Goal: Check status: Check status

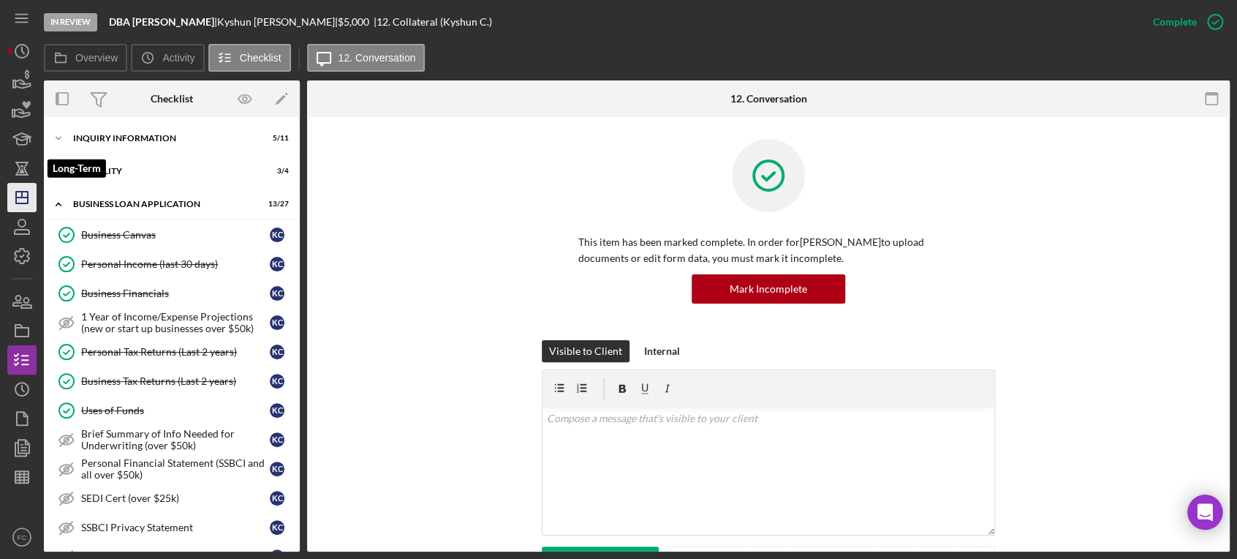
scroll to position [249, 0]
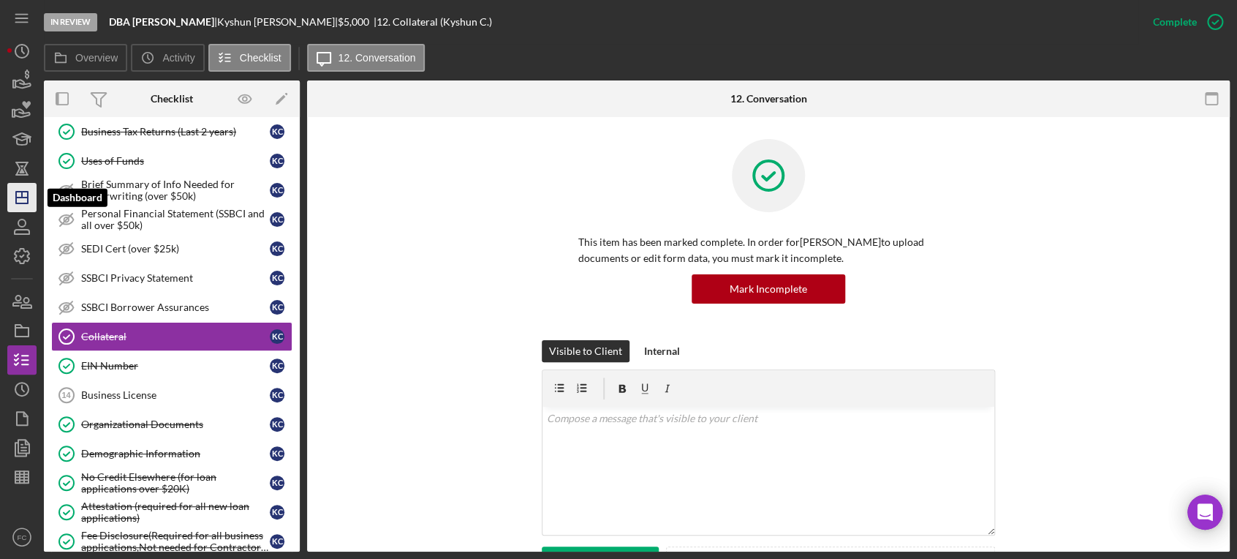
click at [22, 196] on line "button" at bounding box center [22, 195] width 0 height 6
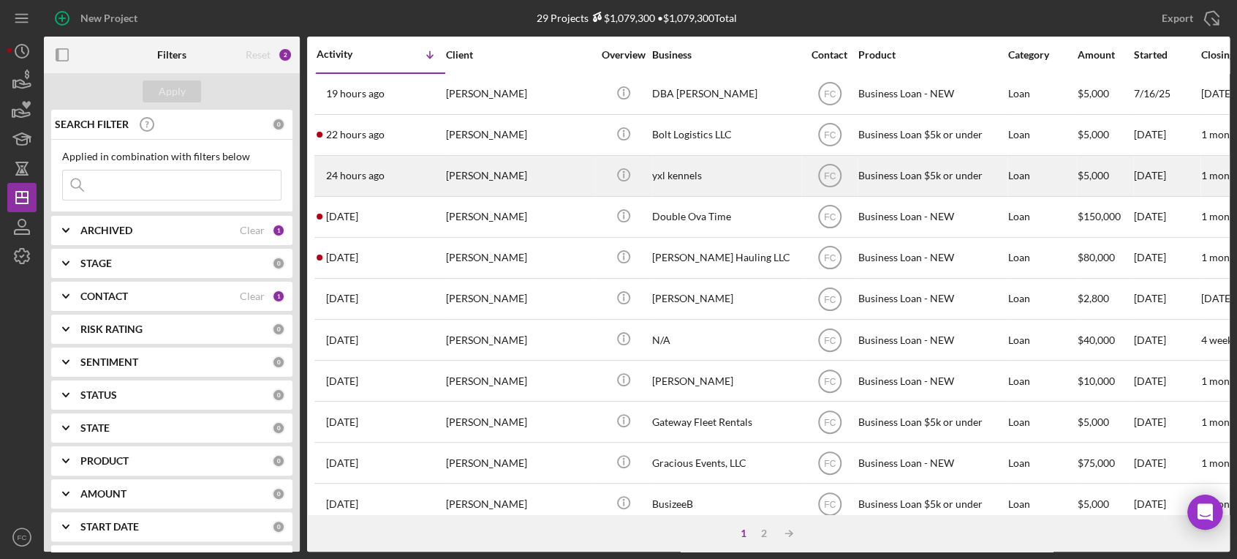
click at [528, 176] on div "[PERSON_NAME]" at bounding box center [519, 175] width 146 height 39
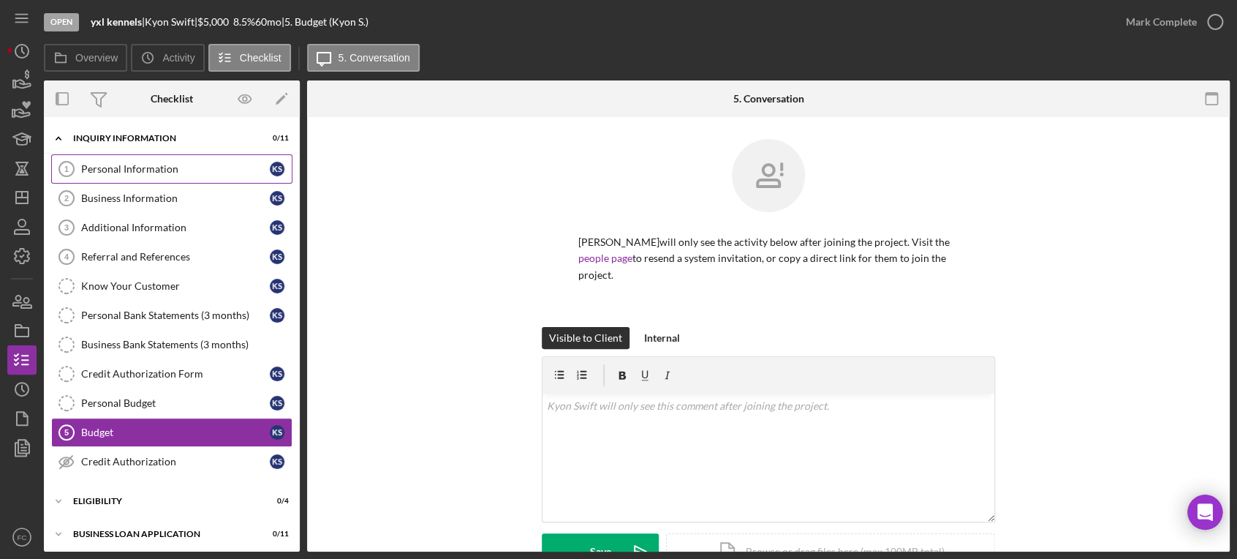
click at [110, 172] on div "Personal Information" at bounding box center [175, 169] width 189 height 12
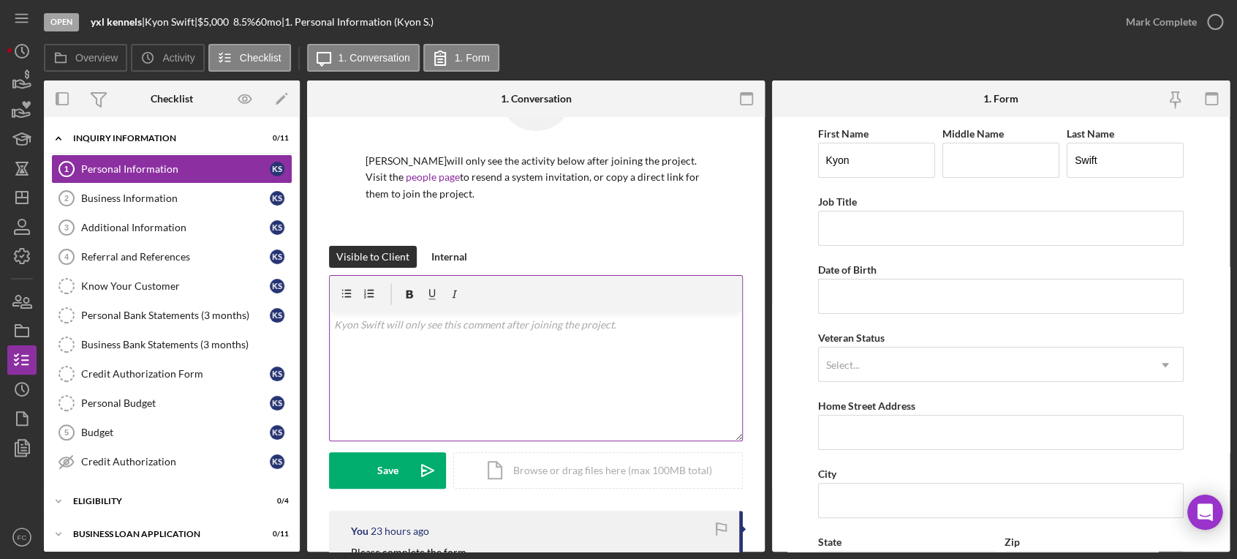
scroll to position [244, 0]
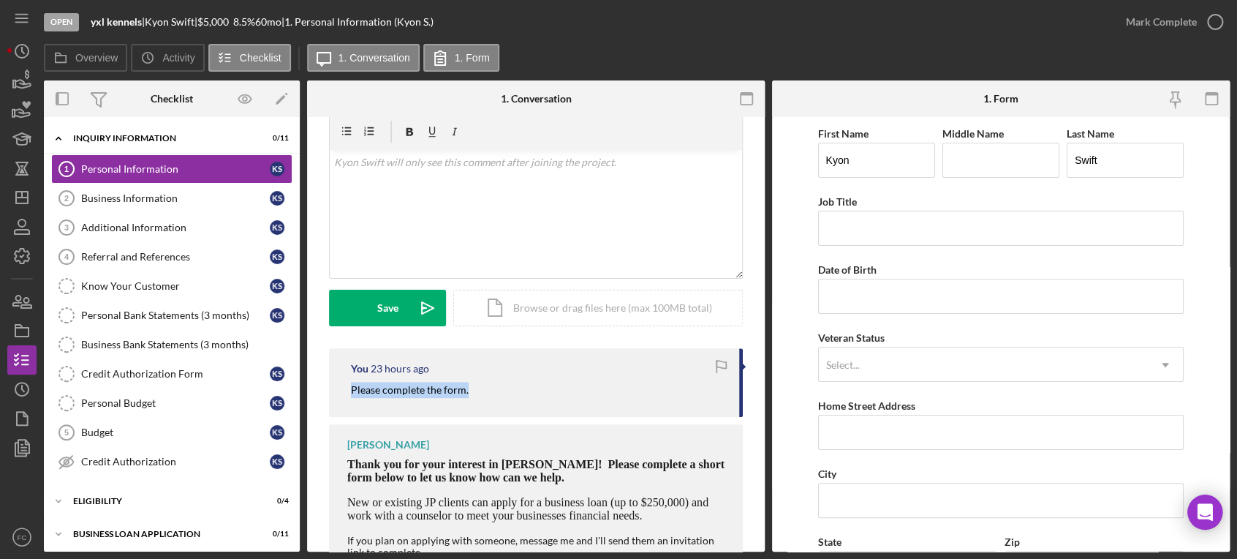
drag, startPoint x: 342, startPoint y: 393, endPoint x: 514, endPoint y: 409, distance: 172.6
click at [514, 409] on div "You 23 hours ago Please complete the form." at bounding box center [536, 382] width 414 height 68
click at [162, 198] on div "Business Information" at bounding box center [175, 198] width 189 height 12
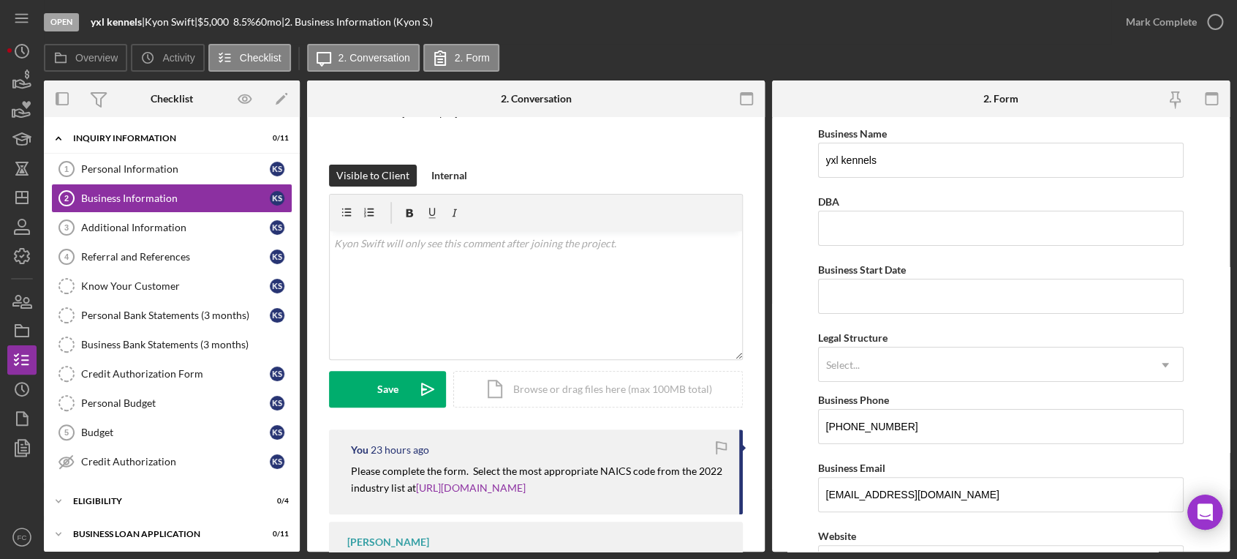
scroll to position [236, 0]
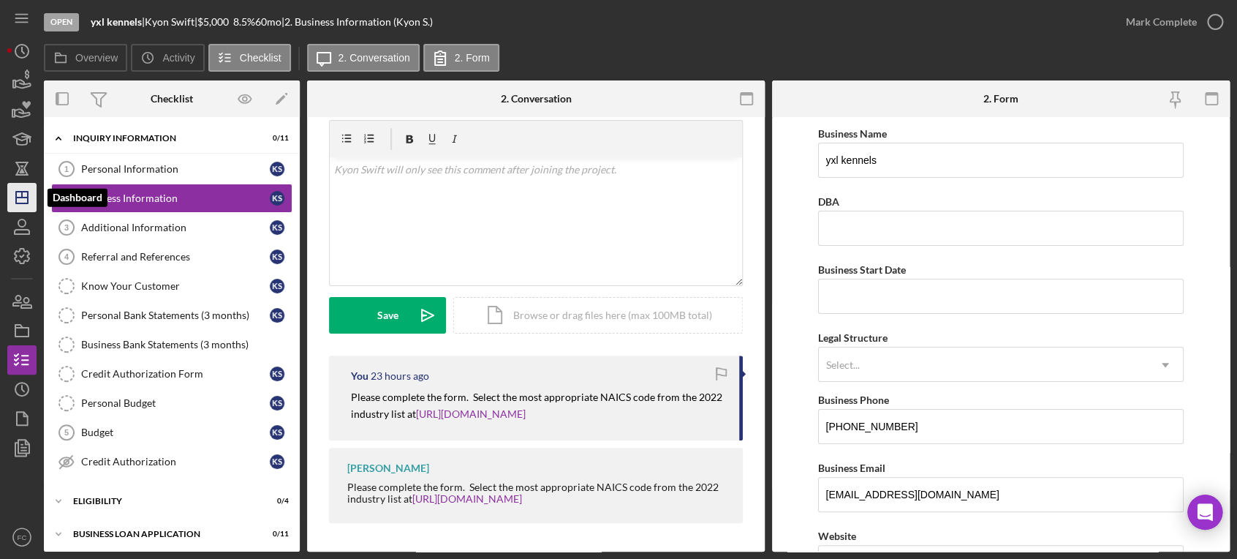
click at [23, 197] on line "button" at bounding box center [22, 197] width 12 height 0
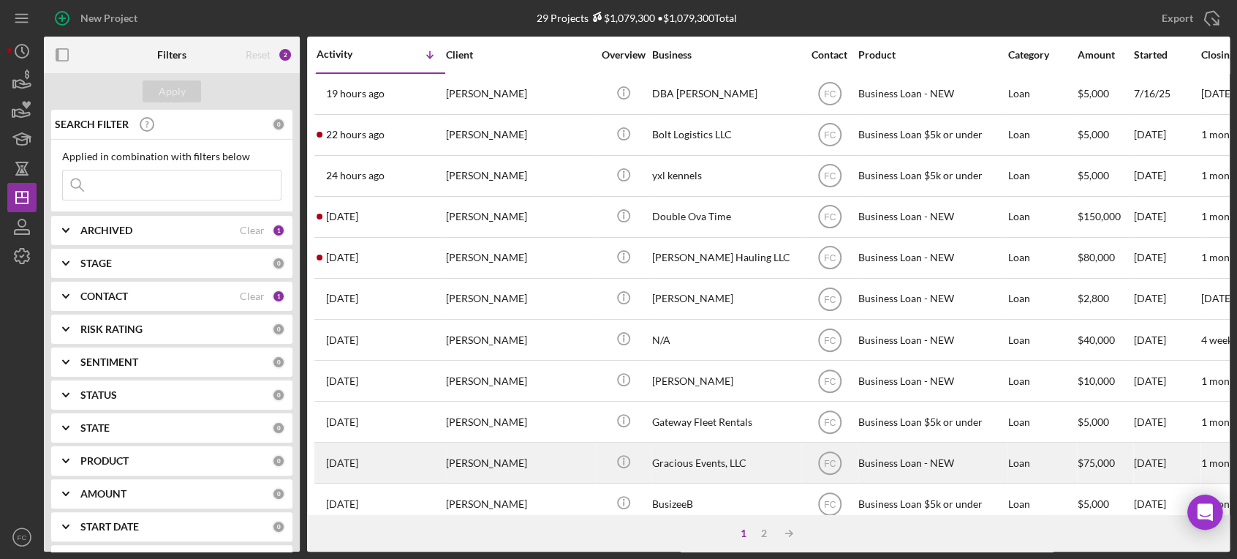
click at [561, 462] on div "[PERSON_NAME]" at bounding box center [519, 462] width 146 height 39
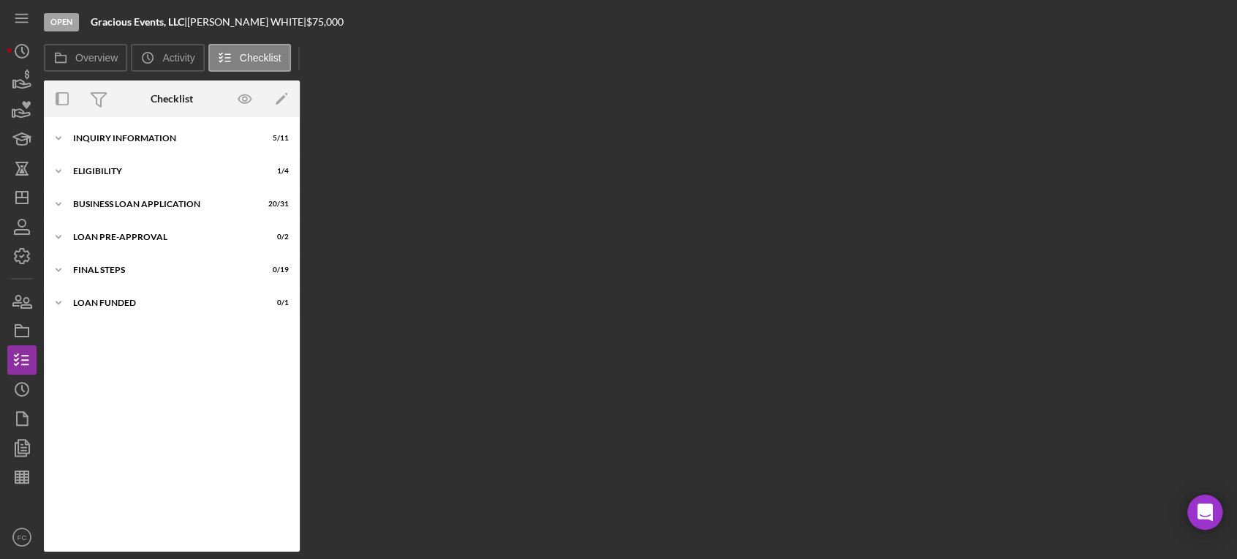
scroll to position [277, 0]
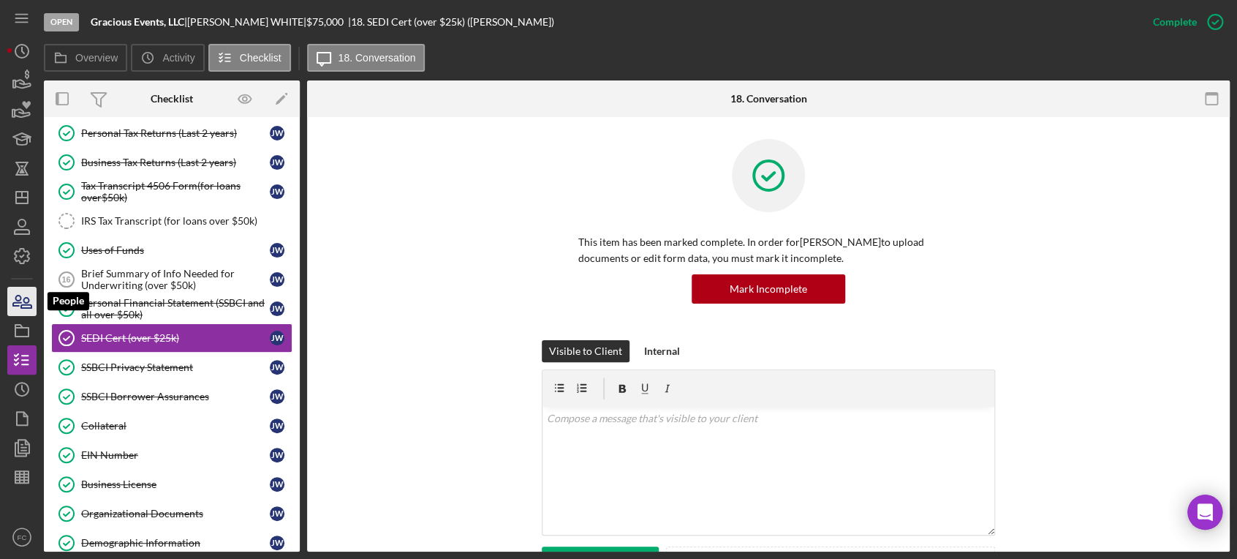
click at [12, 299] on icon "button" at bounding box center [22, 301] width 37 height 37
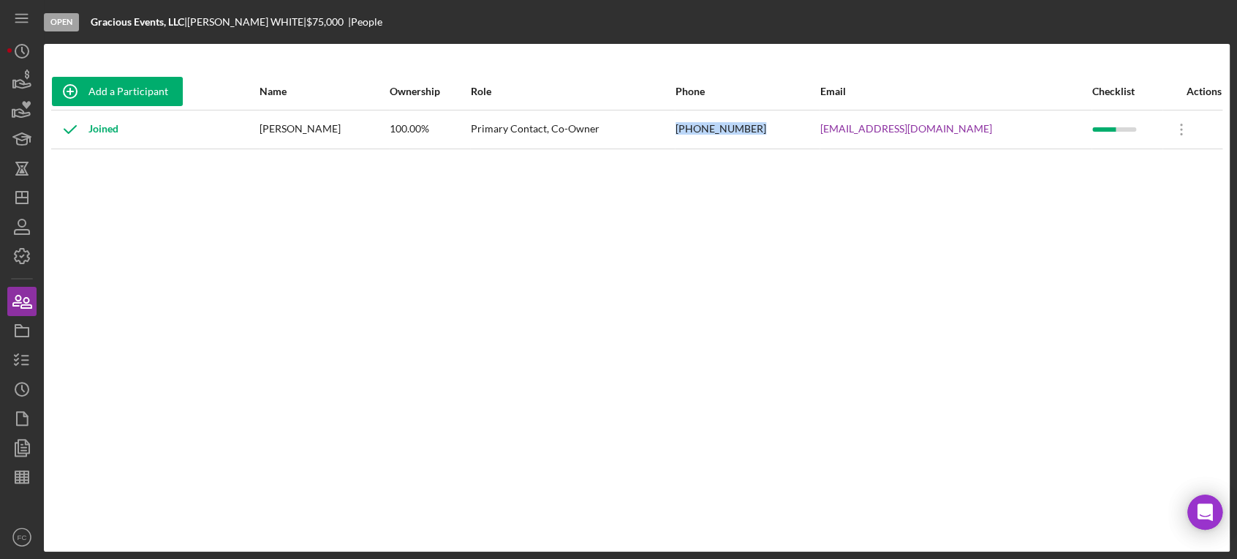
drag, startPoint x: 720, startPoint y: 128, endPoint x: 807, endPoint y: 128, distance: 87.8
click at [808, 127] on tr "Joined JENNIFER WHITE 100.00% Primary Contact, Co-Owner (314) 760-3730 jennifer…" at bounding box center [636, 129] width 1171 height 39
copy tr "(314) 760-3730"
click at [23, 197] on line "button" at bounding box center [22, 197] width 12 height 0
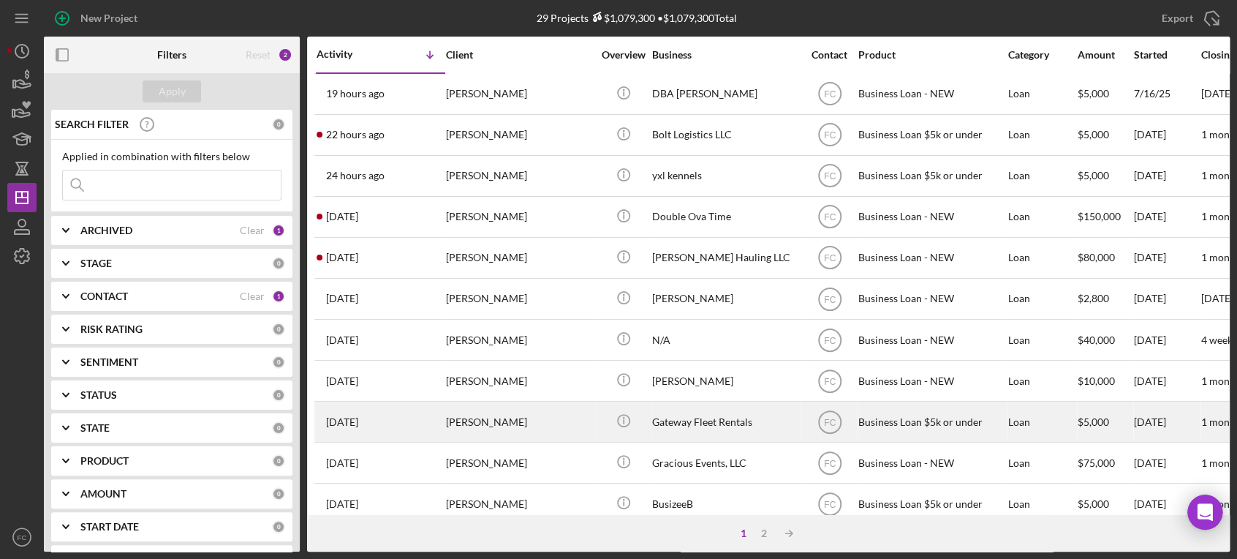
scroll to position [81, 0]
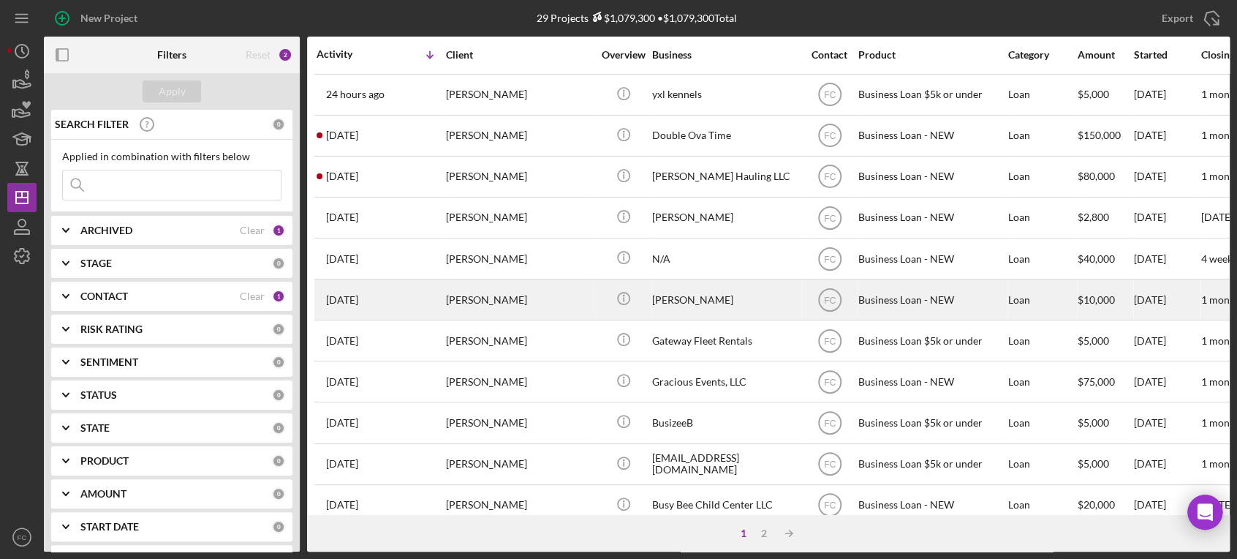
click at [498, 302] on div "[PERSON_NAME]" at bounding box center [519, 299] width 146 height 39
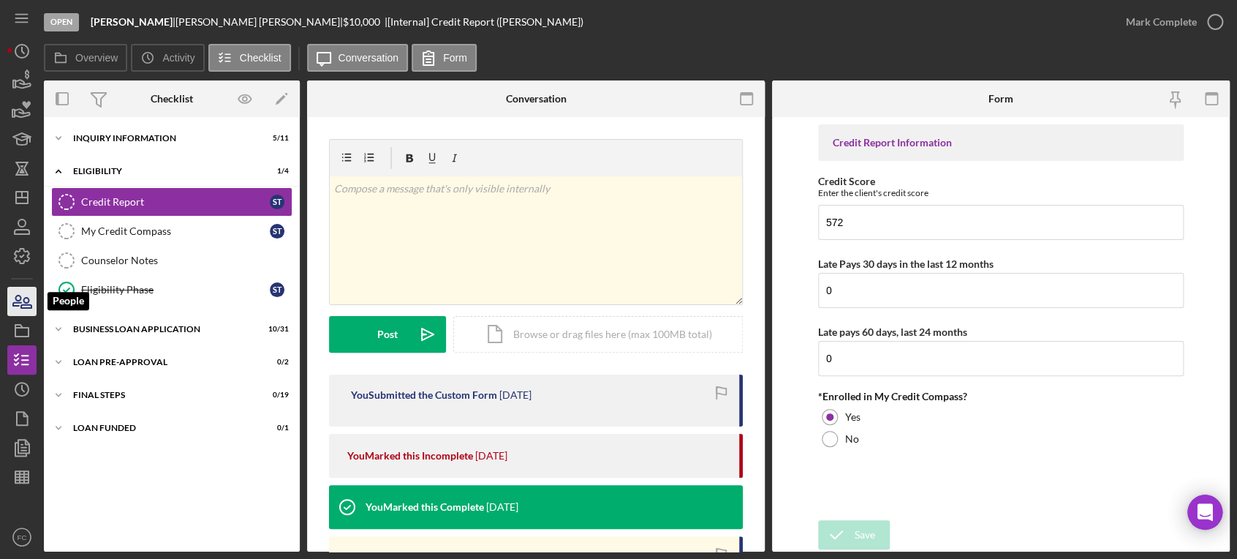
click at [17, 303] on icon "button" at bounding box center [22, 301] width 37 height 37
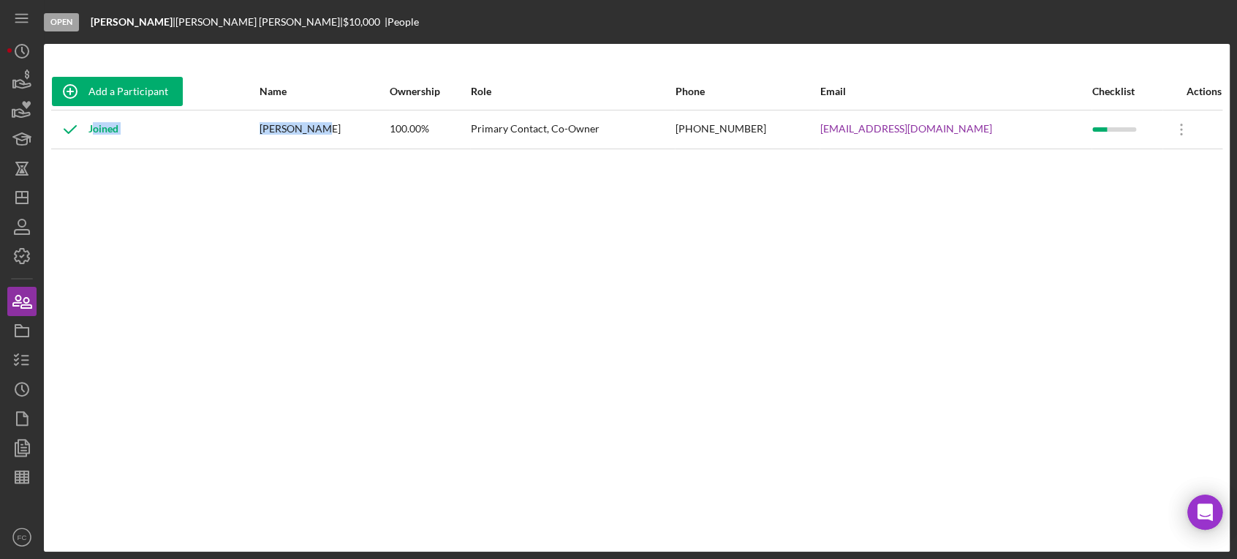
drag, startPoint x: 289, startPoint y: 126, endPoint x: 346, endPoint y: 118, distance: 57.5
click at [346, 118] on tr "Joined Shakera Thomas 100.00% Primary Contact, Co-Owner (217) 381-6066 Shakeraa…" at bounding box center [636, 129] width 1171 height 39
click at [332, 159] on div "Add a Participant Name Ownership Role Phone Email Checklist Actions Joined Shak…" at bounding box center [637, 297] width 1186 height 449
drag, startPoint x: 288, startPoint y: 127, endPoint x: 369, endPoint y: 127, distance: 81.2
click at [369, 127] on div "[PERSON_NAME]" at bounding box center [324, 129] width 128 height 37
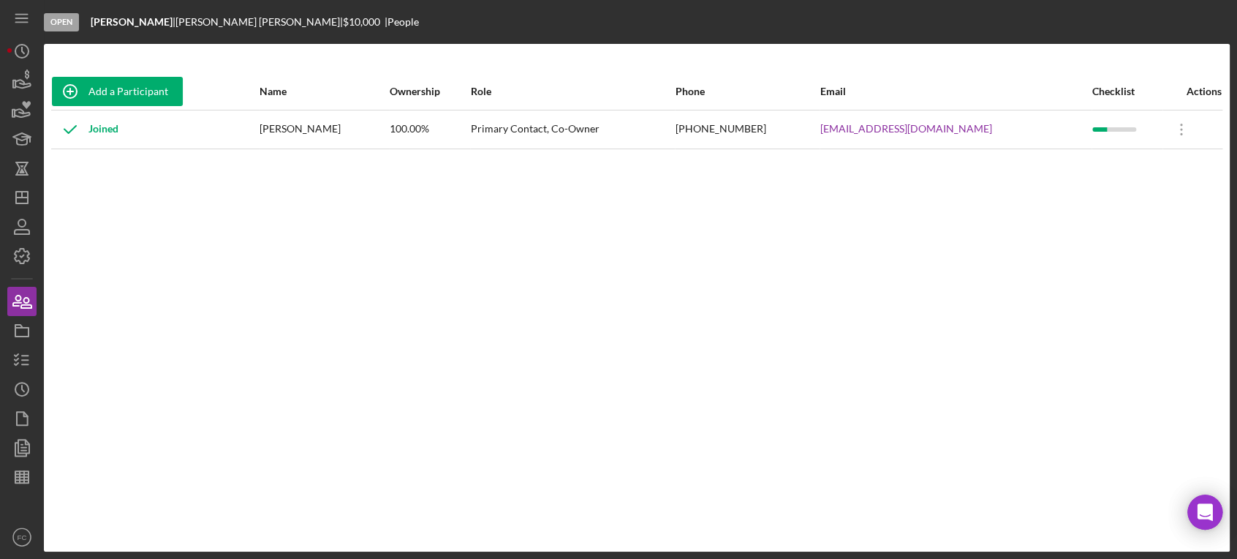
copy div "[PERSON_NAME]"
click at [29, 201] on icon "Icon/Dashboard" at bounding box center [22, 197] width 37 height 37
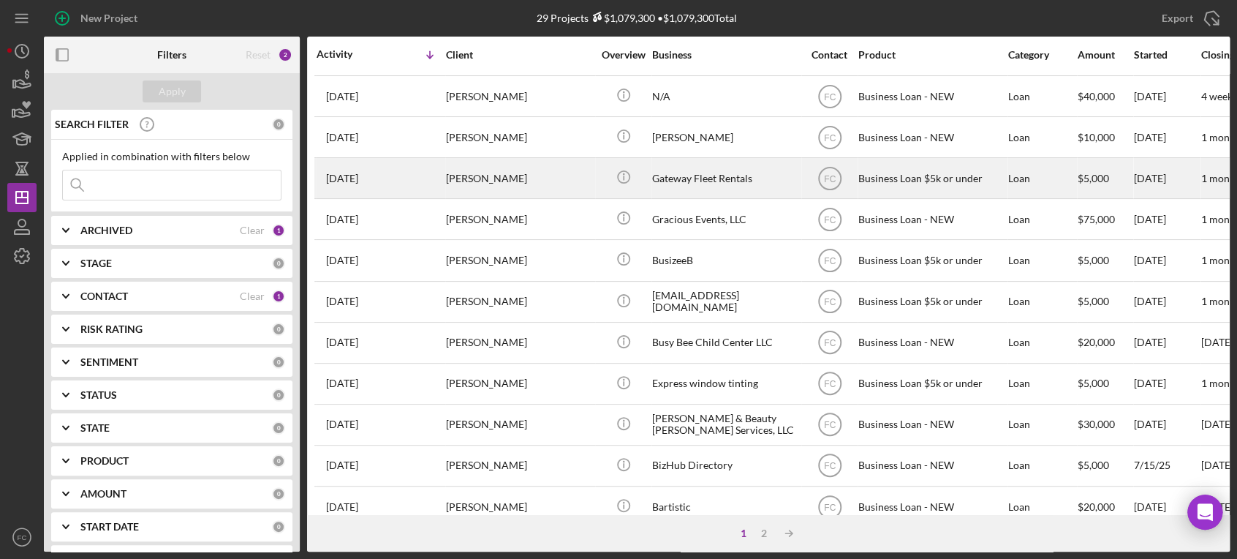
scroll to position [325, 0]
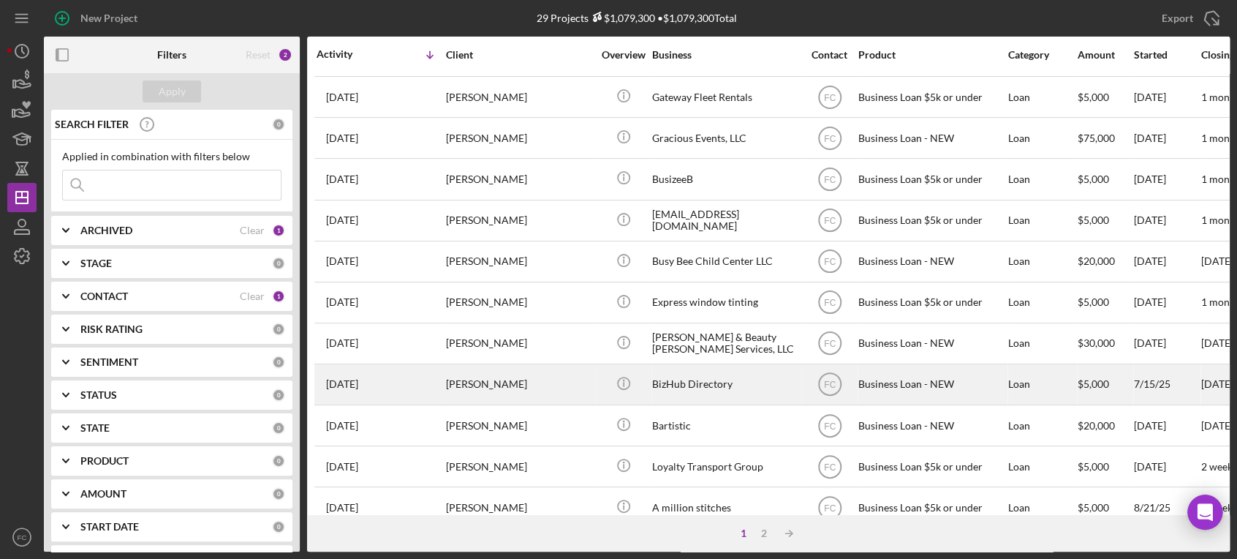
click at [504, 373] on div "[PERSON_NAME]" at bounding box center [519, 384] width 146 height 39
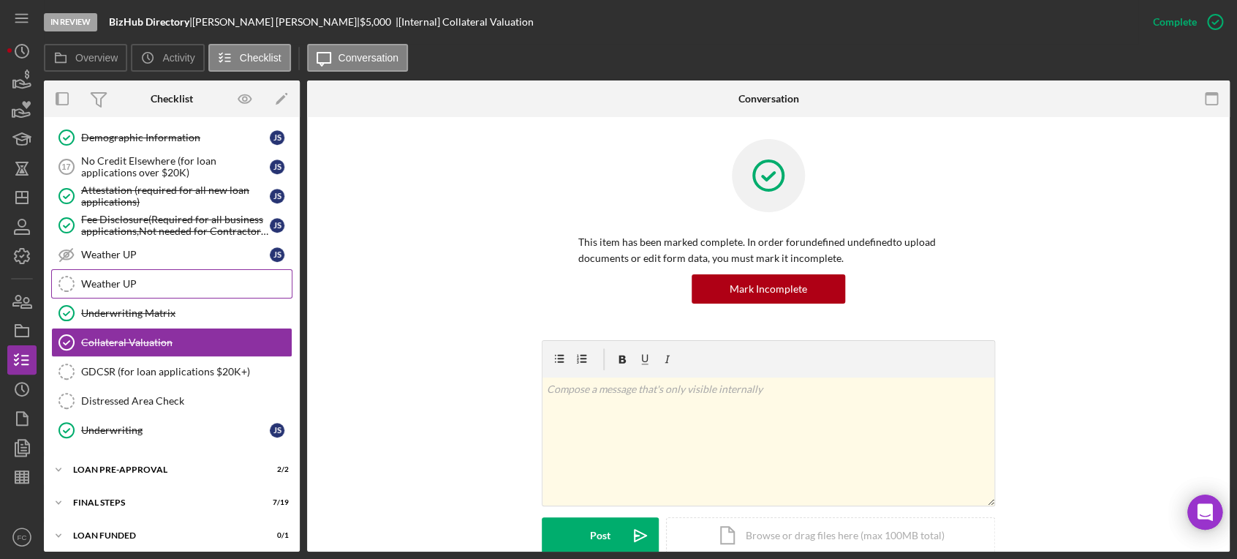
scroll to position [567, 0]
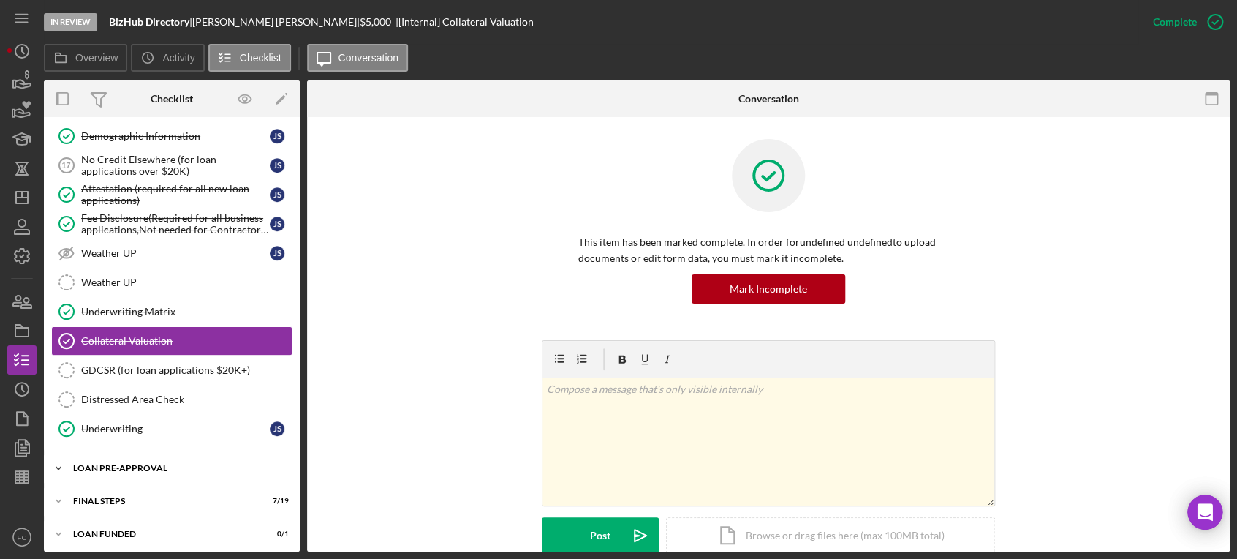
click at [133, 464] on div "LOAN PRE-APPROVAL" at bounding box center [177, 468] width 208 height 9
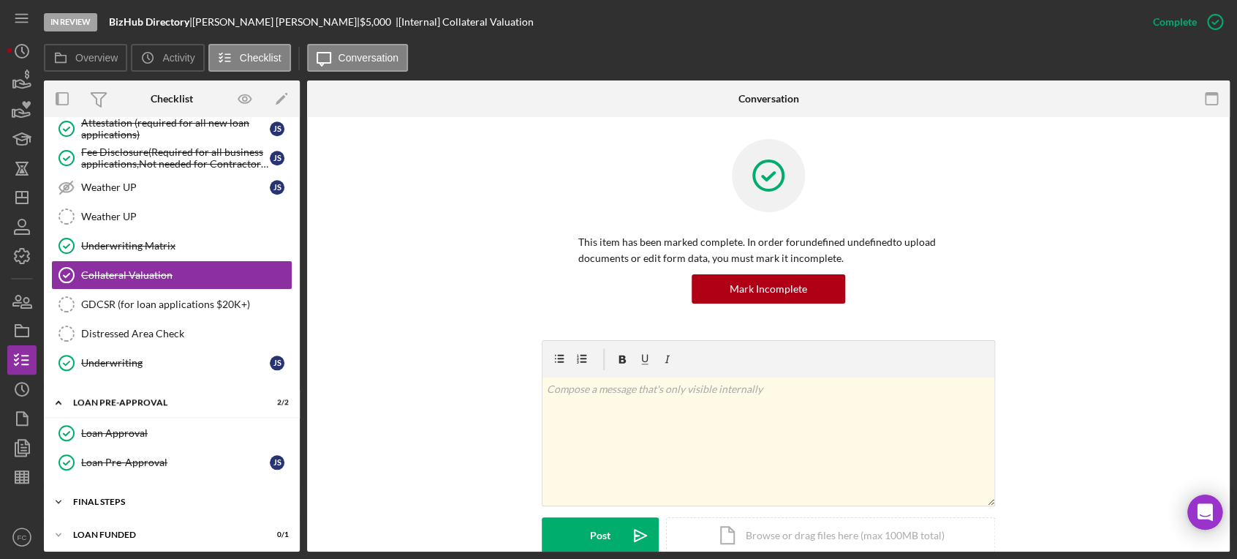
click at [118, 502] on div "Icon/Expander FINAL STEPS 7 / 19" at bounding box center [172, 501] width 256 height 29
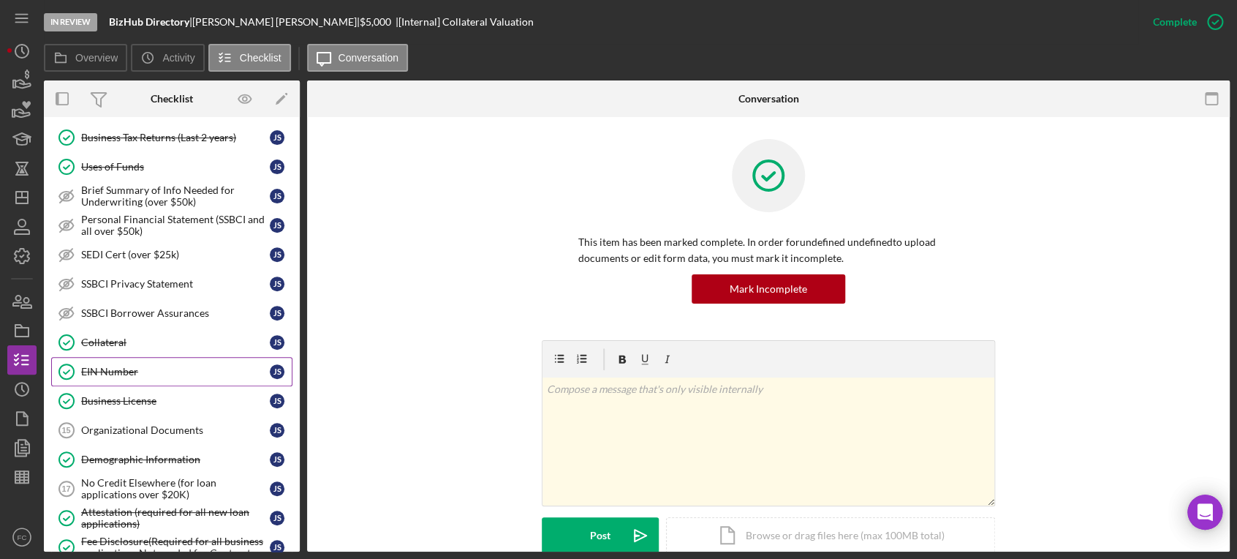
scroll to position [325, 0]
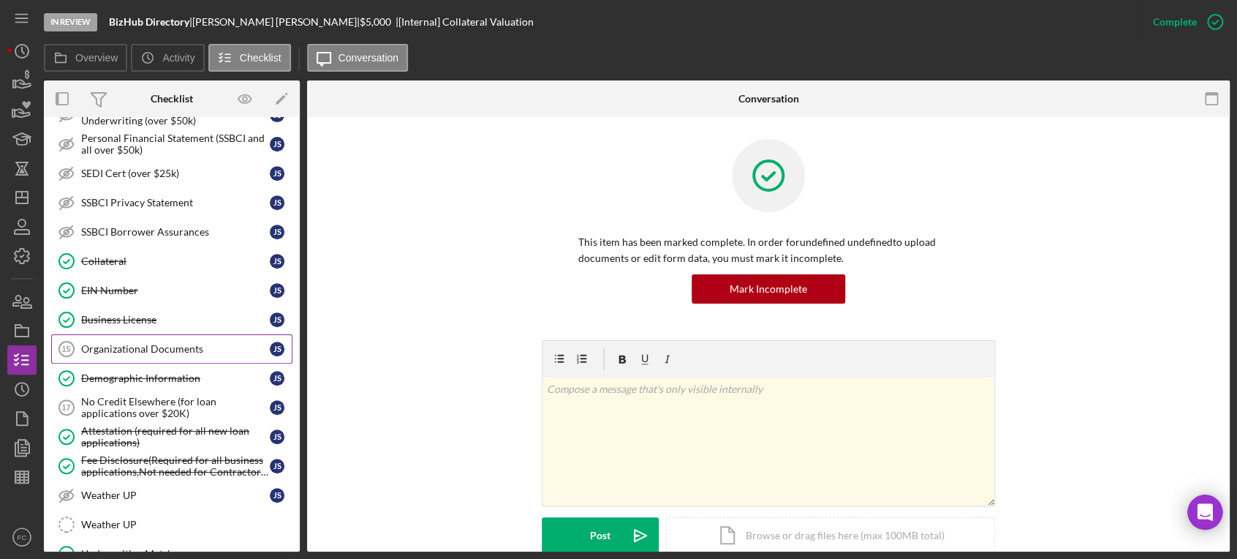
click at [154, 350] on div "Organizational Documents" at bounding box center [175, 349] width 189 height 12
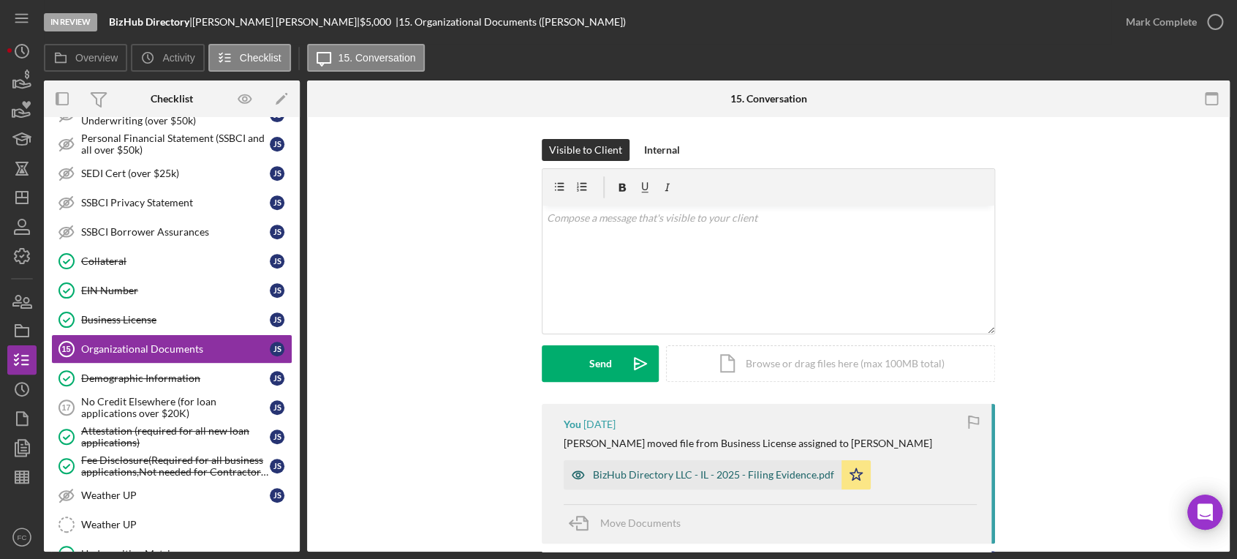
click at [642, 475] on div "BizHub Directory LLC - IL - 2025 - Filing Evidence.pdf" at bounding box center [713, 475] width 241 height 12
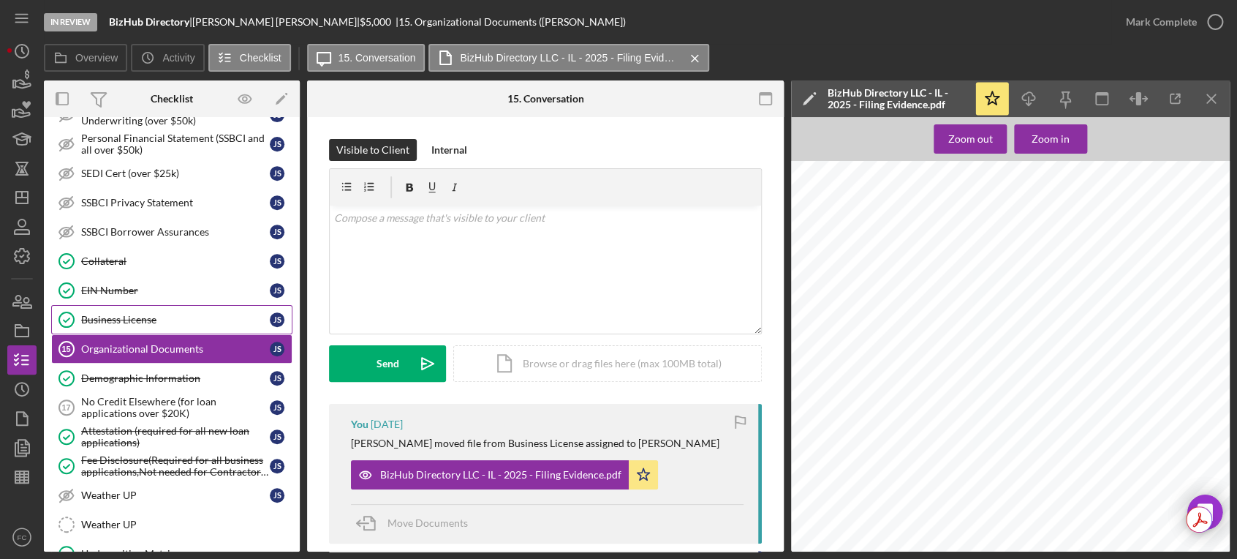
scroll to position [406, 0]
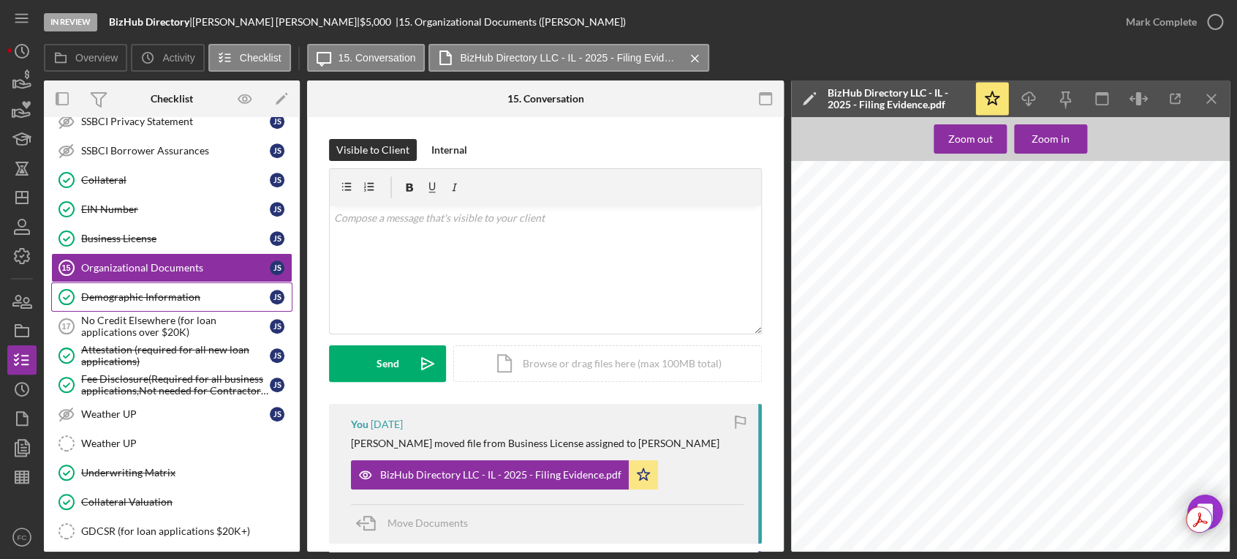
click at [146, 299] on div "Demographic Information" at bounding box center [175, 297] width 189 height 12
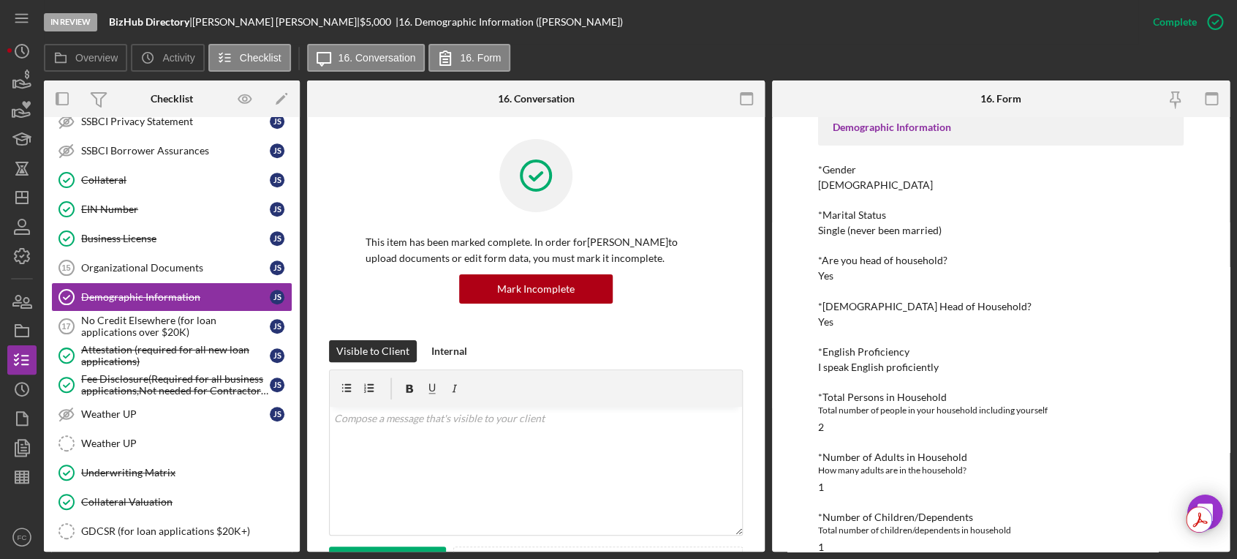
scroll to position [162, 0]
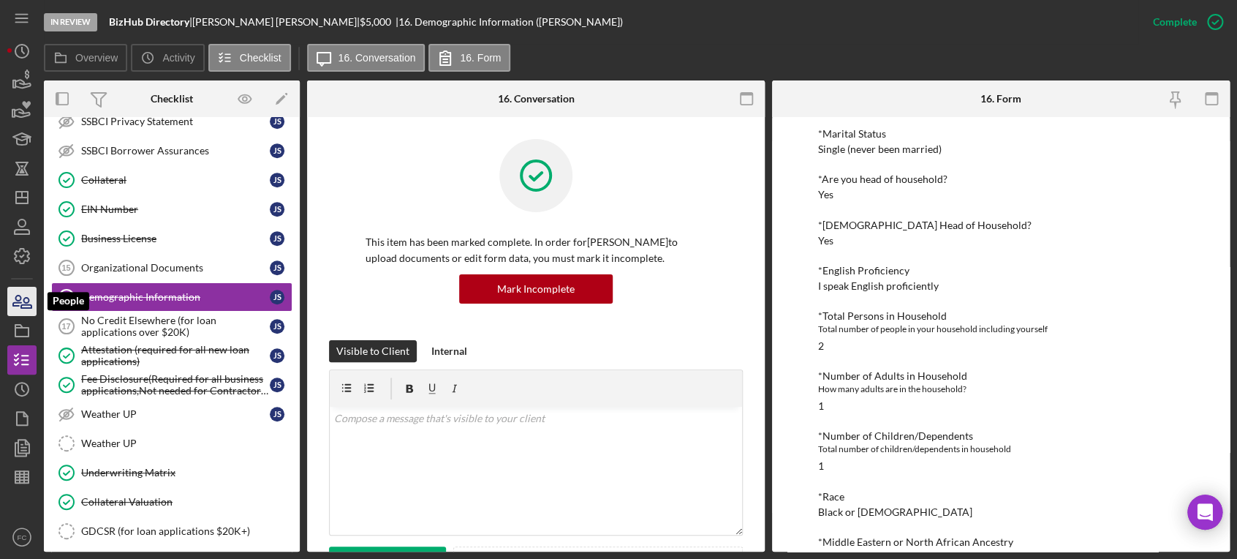
click at [27, 305] on icon "button" at bounding box center [26, 303] width 10 height 10
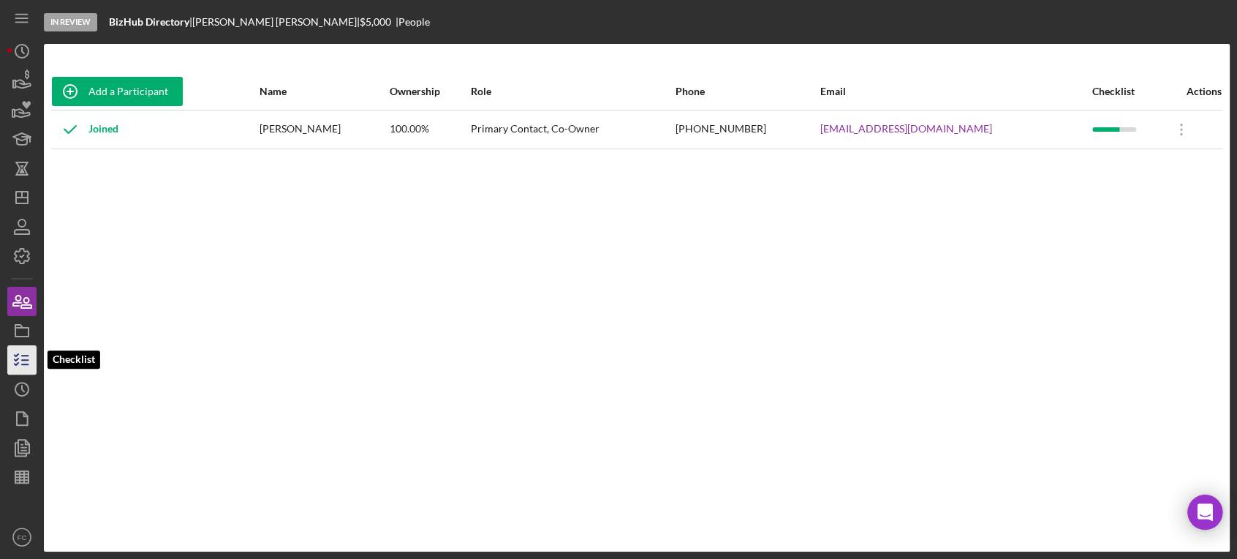
click at [23, 358] on icon "button" at bounding box center [22, 360] width 37 height 37
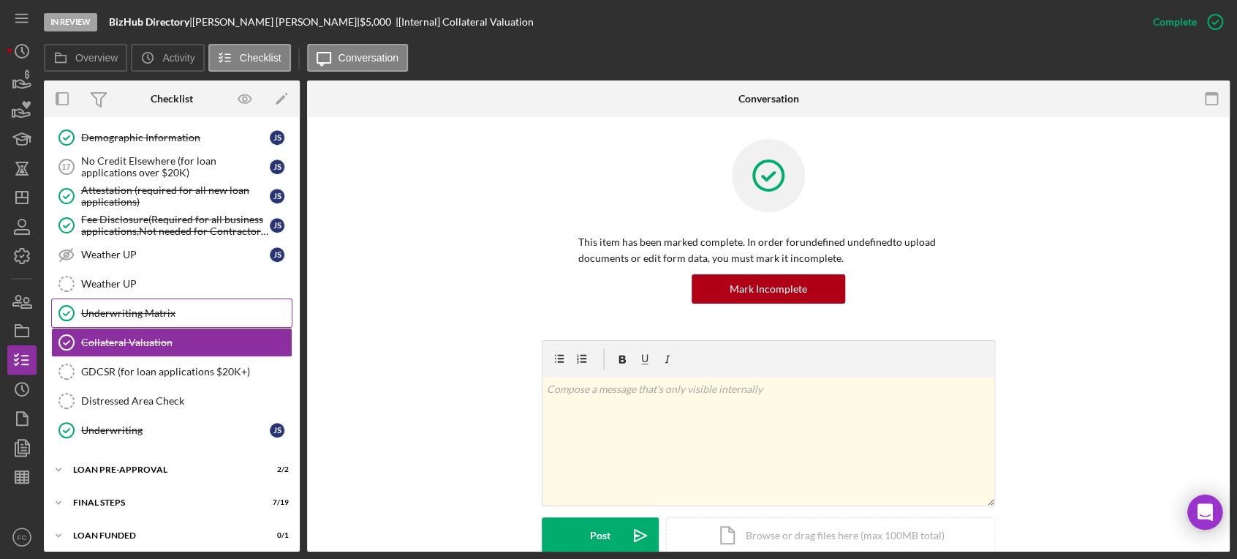
scroll to position [567, 0]
click at [135, 464] on div "LOAN PRE-APPROVAL" at bounding box center [177, 468] width 208 height 9
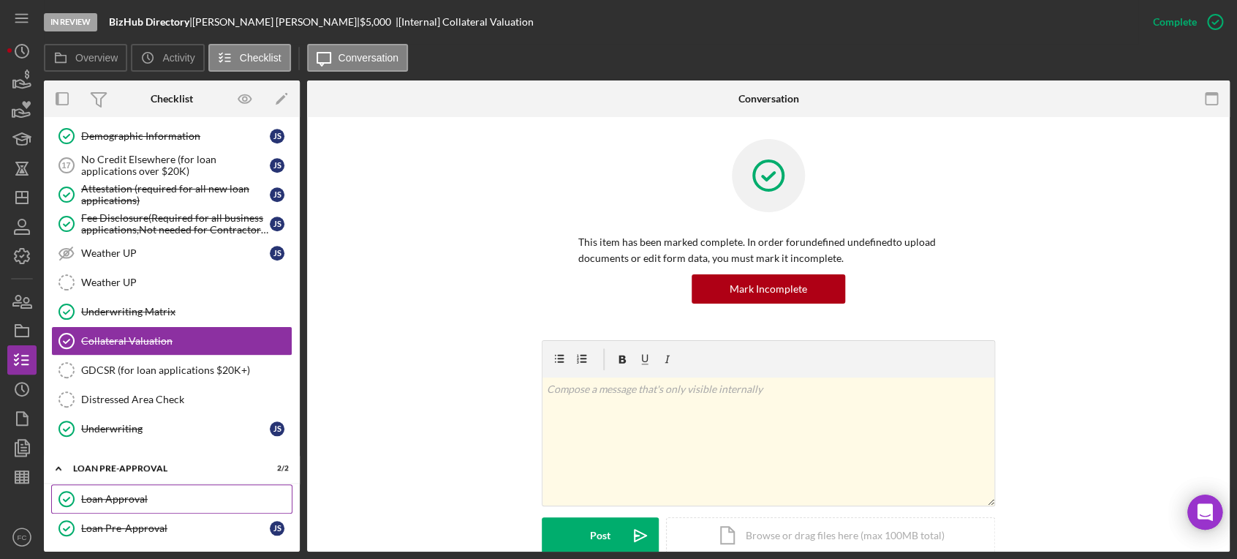
scroll to position [633, 0]
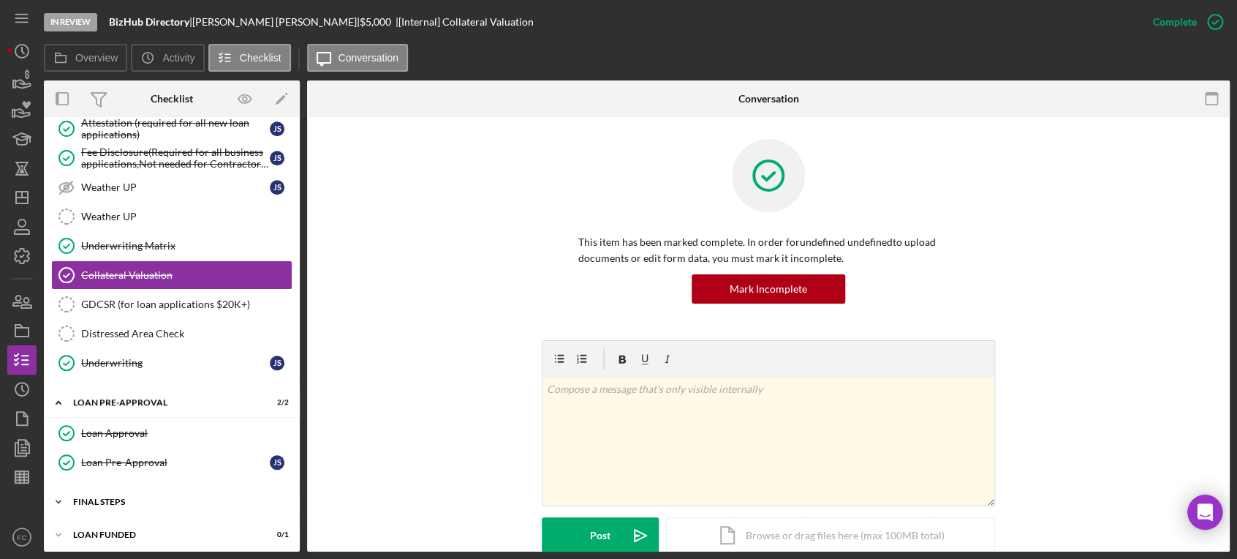
click at [156, 501] on div "Icon/Expander FINAL STEPS 7 / 19" at bounding box center [172, 501] width 256 height 29
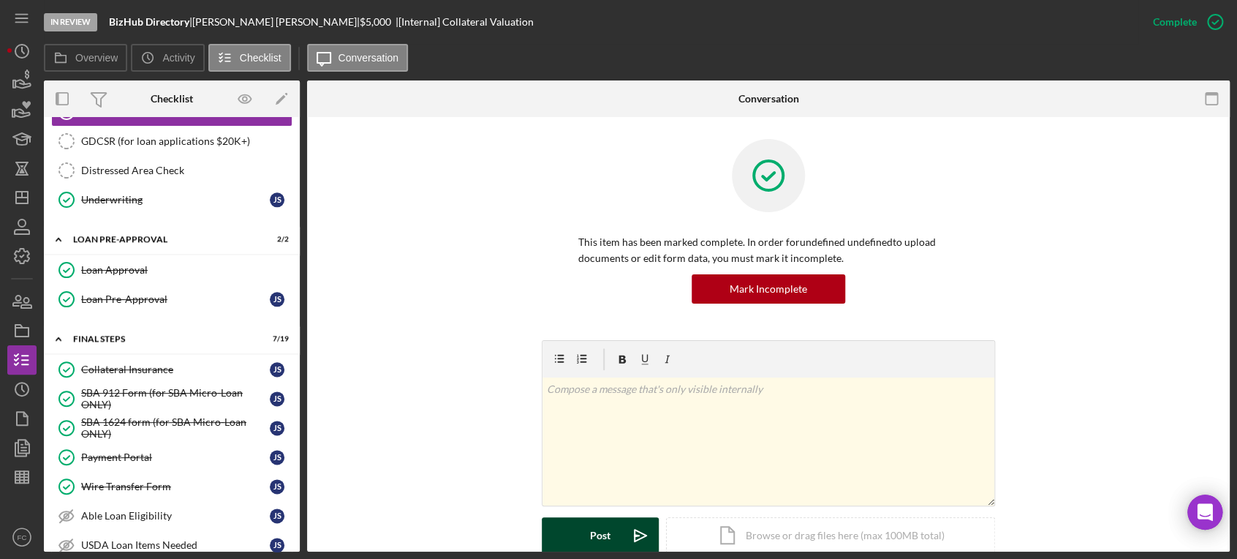
scroll to position [796, 0]
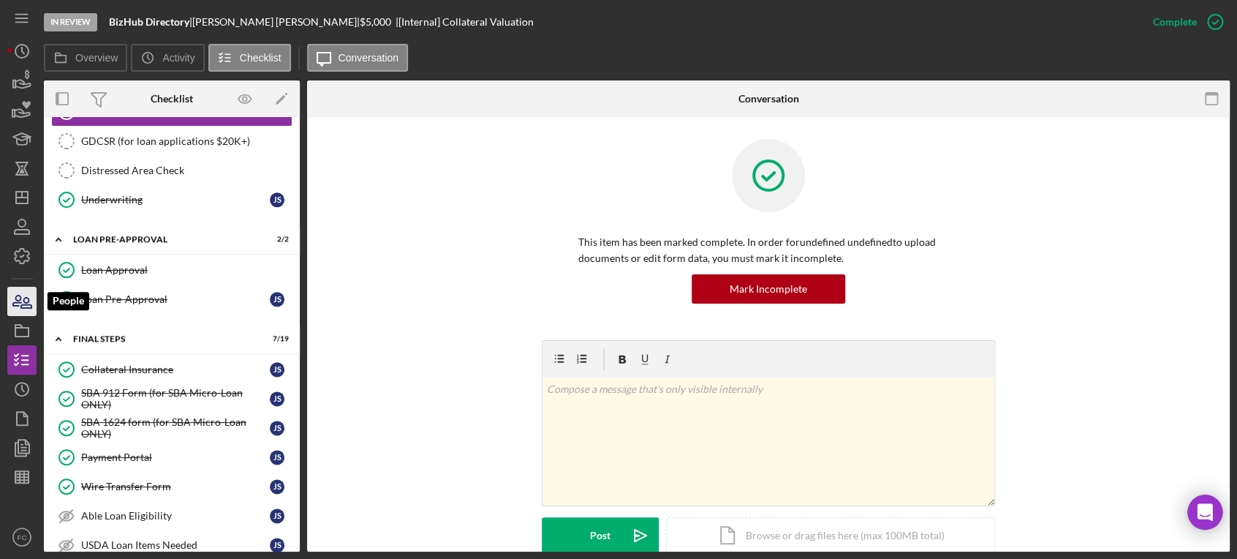
click at [24, 300] on icon "button" at bounding box center [22, 301] width 37 height 37
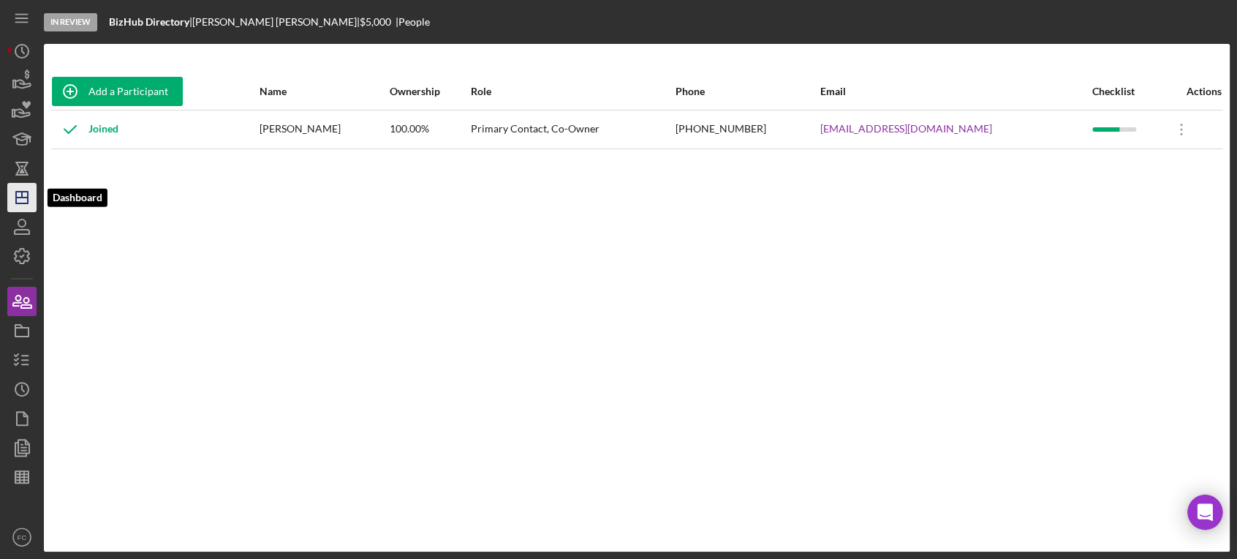
click at [31, 200] on icon "Icon/Dashboard" at bounding box center [22, 197] width 37 height 37
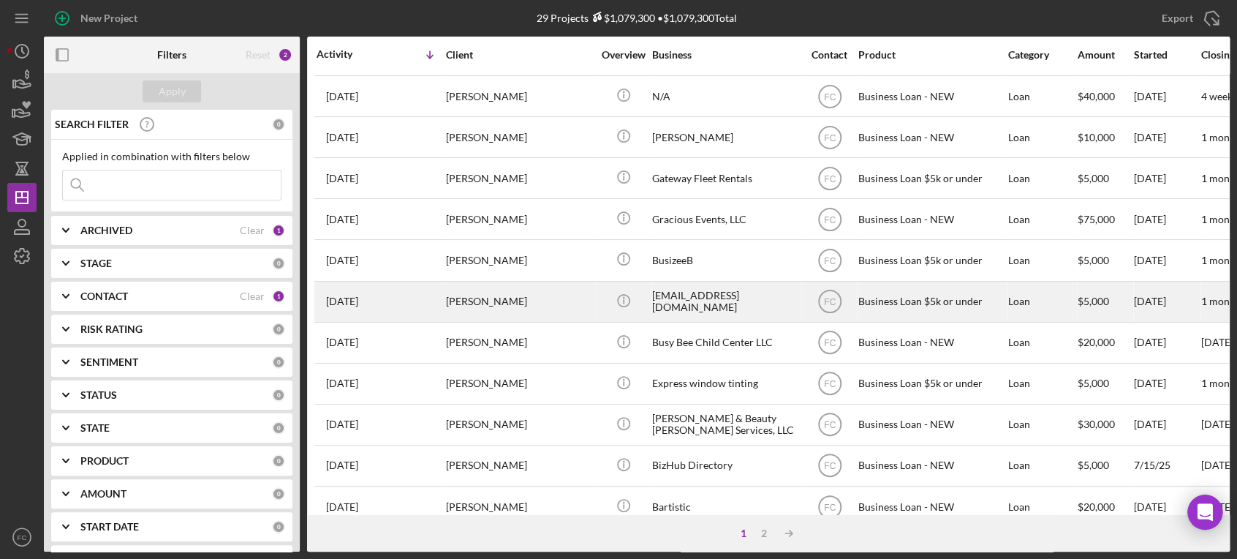
scroll to position [325, 0]
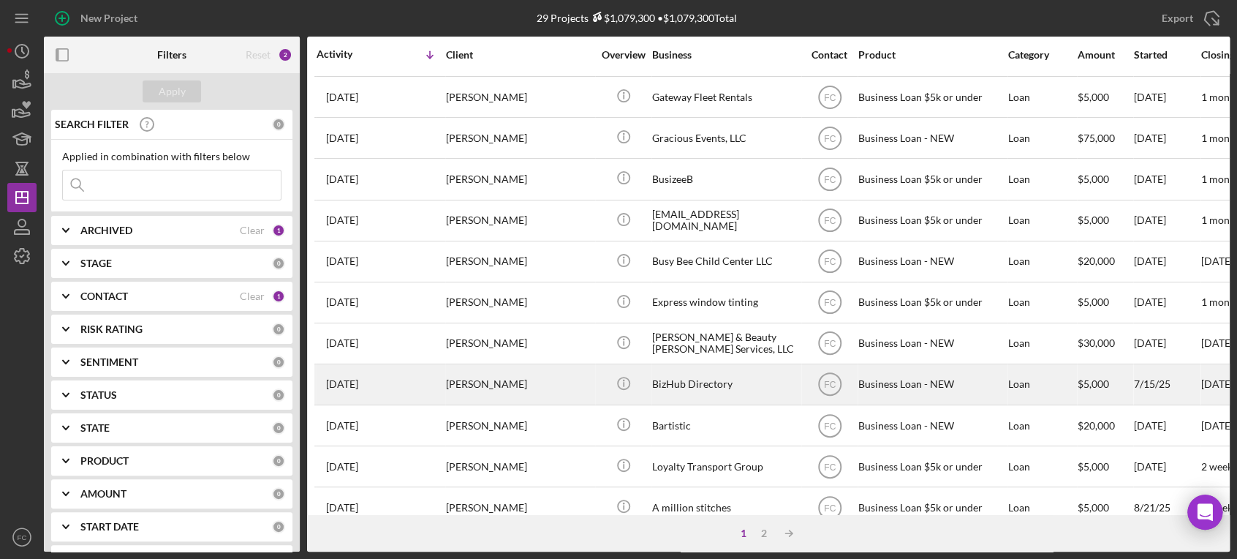
click at [538, 386] on div "[PERSON_NAME]" at bounding box center [519, 384] width 146 height 39
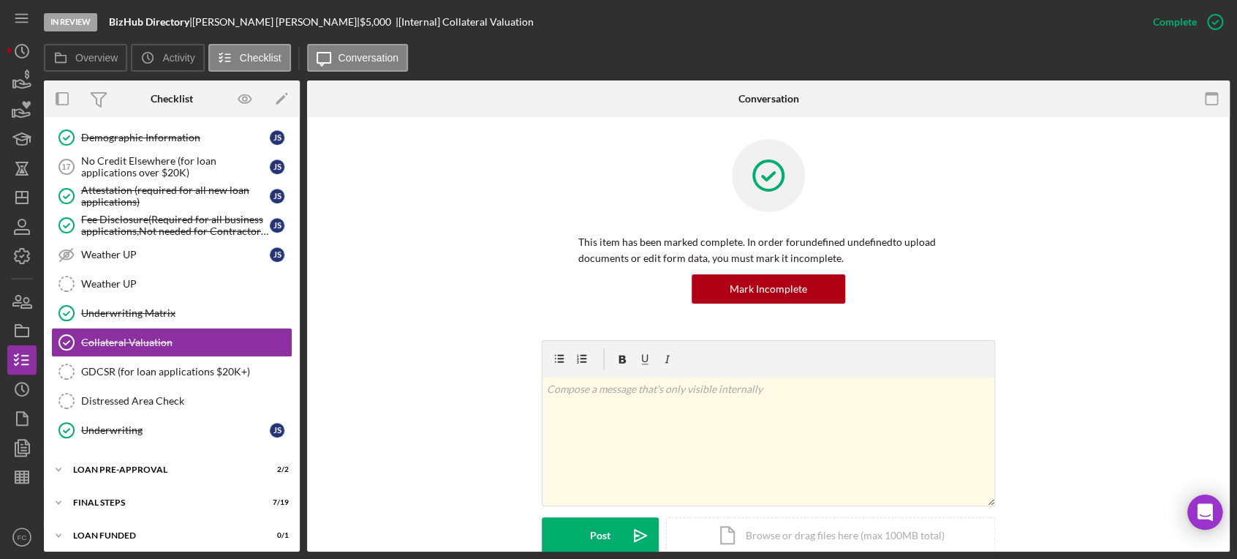
scroll to position [567, 0]
click at [113, 497] on div "FINAL STEPS" at bounding box center [177, 501] width 208 height 9
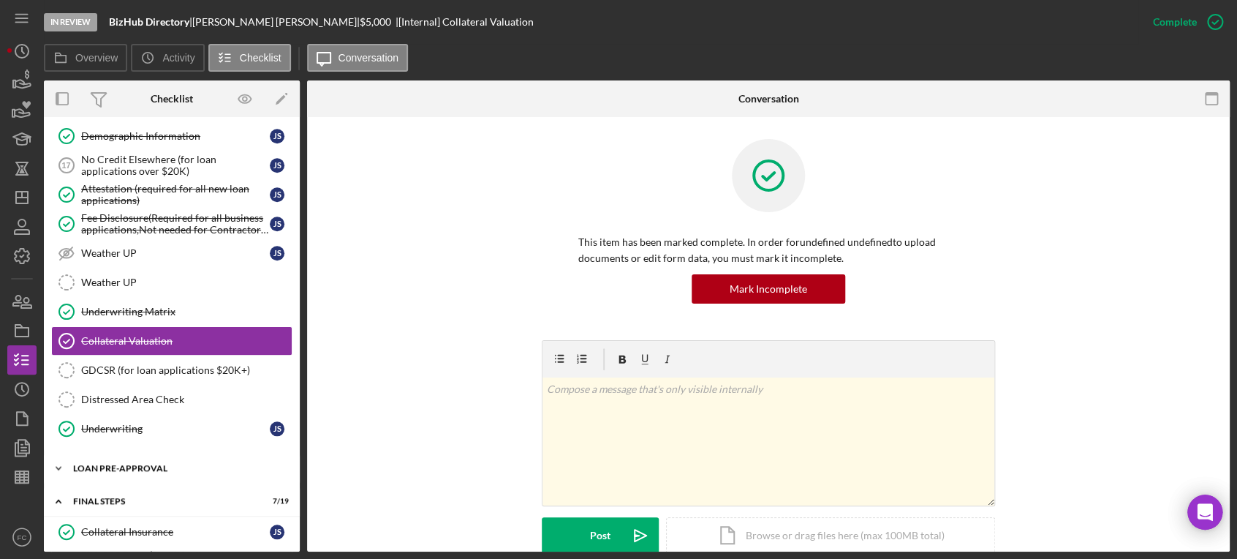
scroll to position [729, 0]
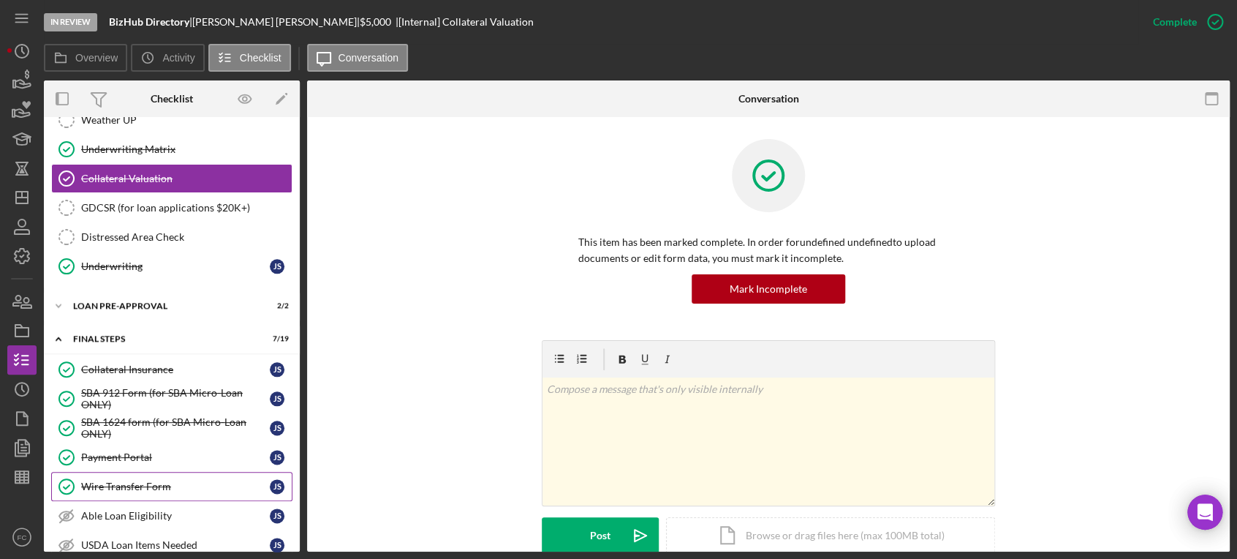
click at [127, 481] on div "Wire Transfer Form" at bounding box center [175, 486] width 189 height 12
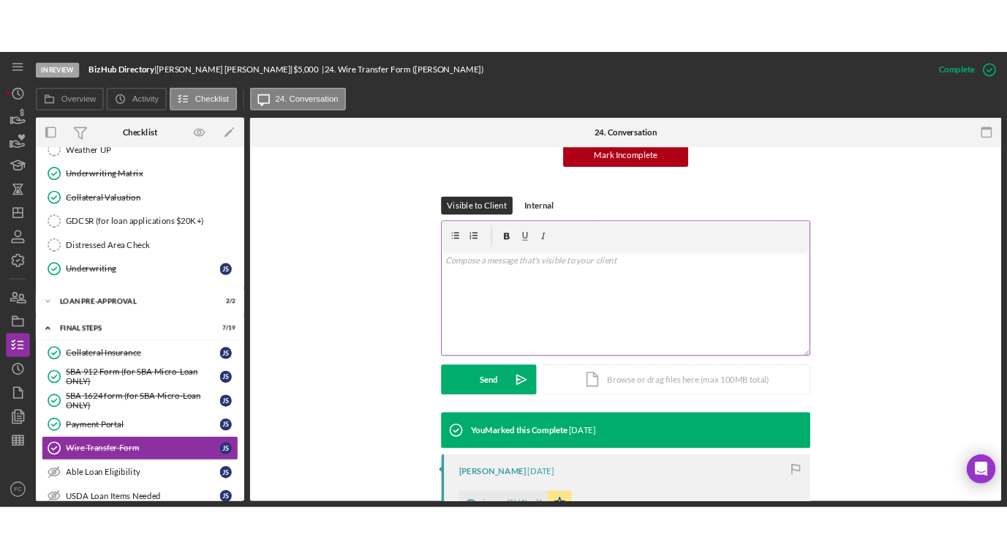
scroll to position [325, 0]
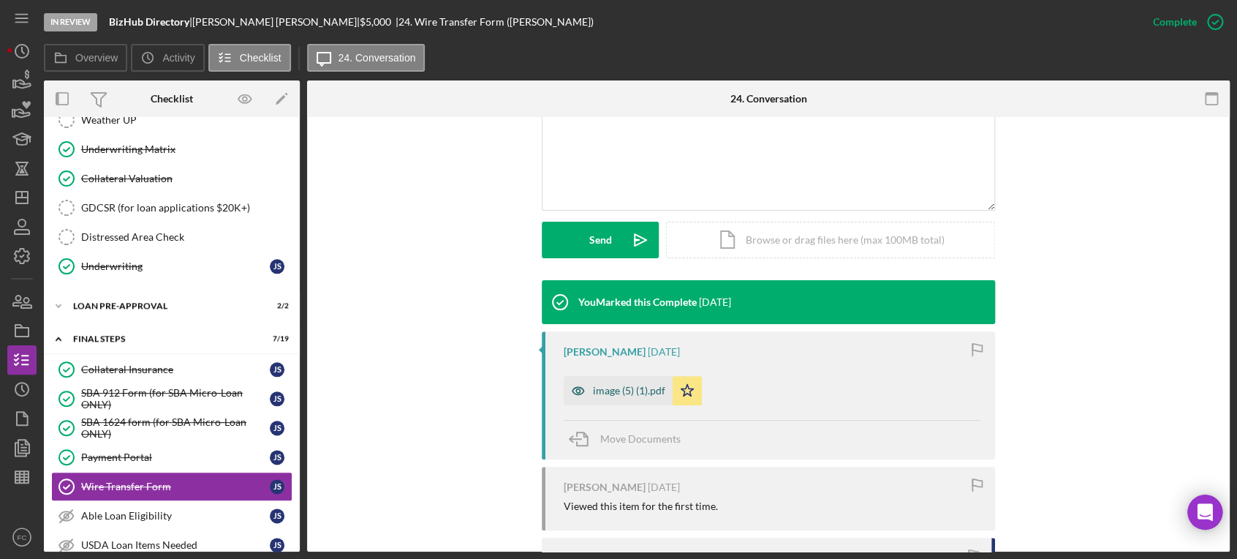
click at [593, 392] on div "image (5) (1).pdf" at bounding box center [629, 391] width 72 height 12
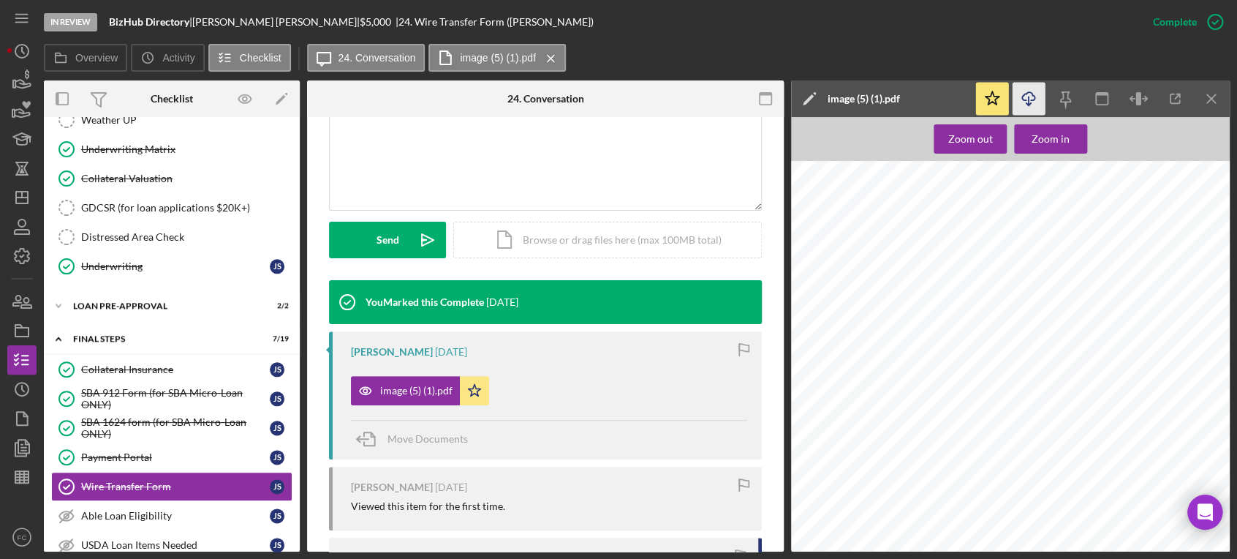
click at [1027, 91] on icon "Icon/Download" at bounding box center [1029, 99] width 33 height 33
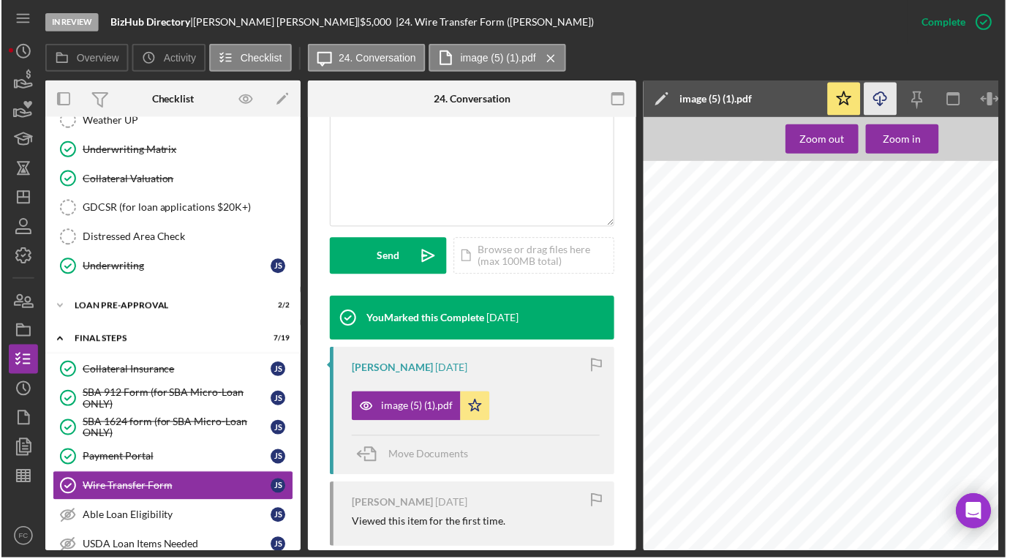
scroll to position [341, 0]
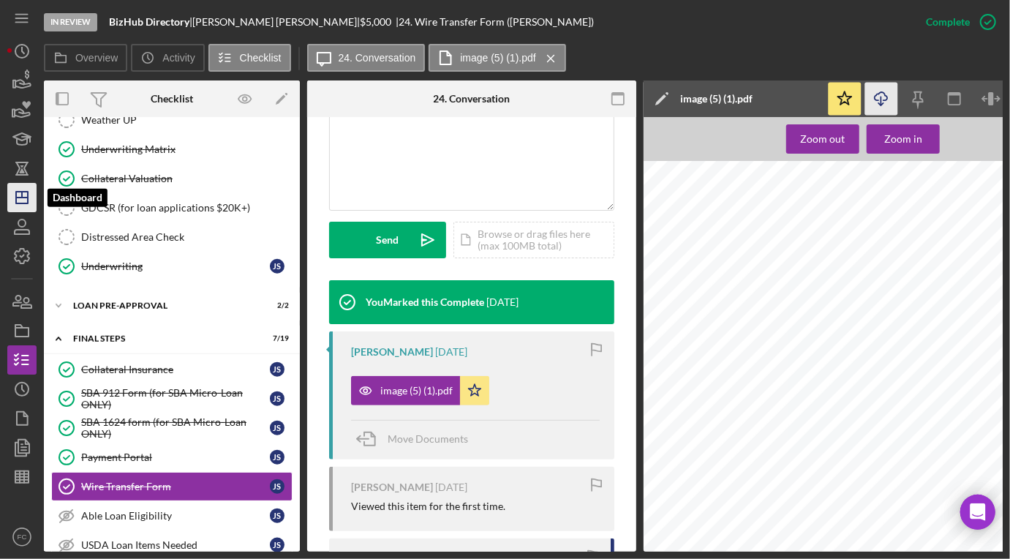
click at [18, 193] on icon "Icon/Dashboard" at bounding box center [22, 197] width 37 height 37
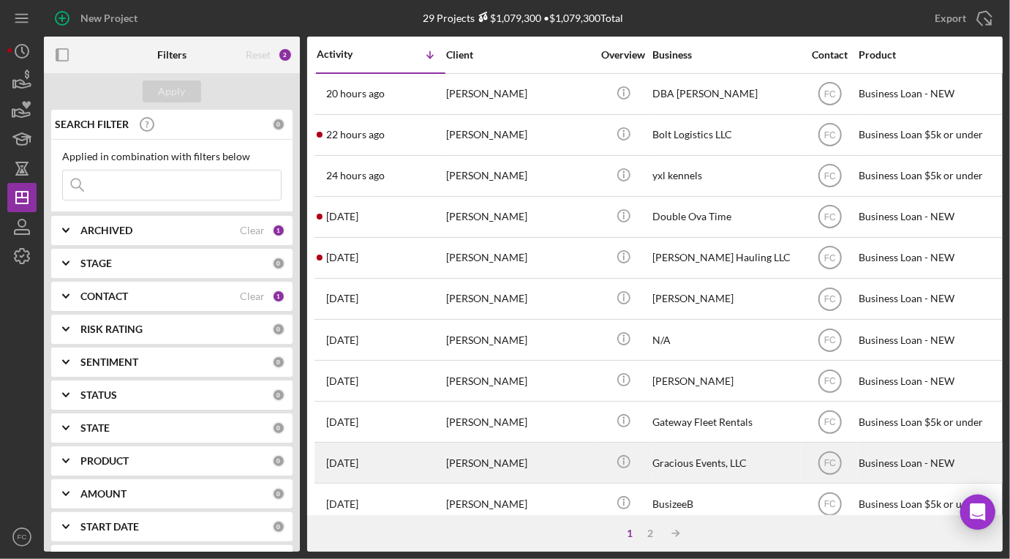
scroll to position [81, 0]
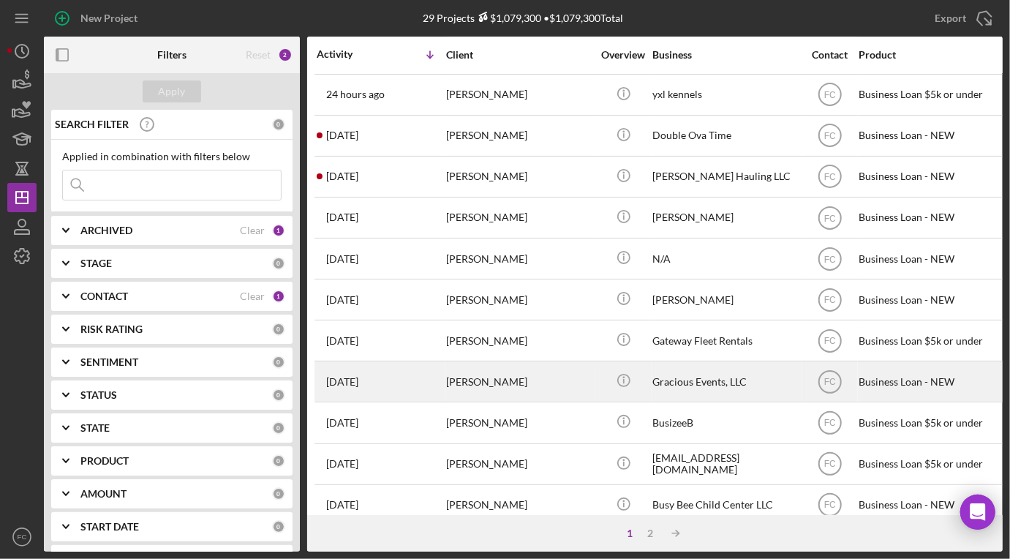
click at [529, 380] on div "[PERSON_NAME]" at bounding box center [519, 381] width 146 height 39
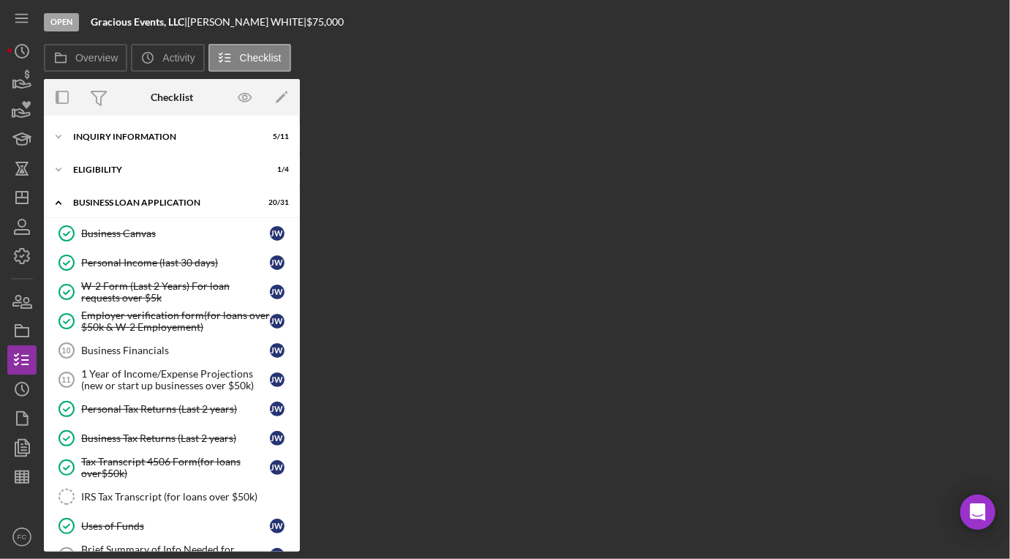
scroll to position [277, 0]
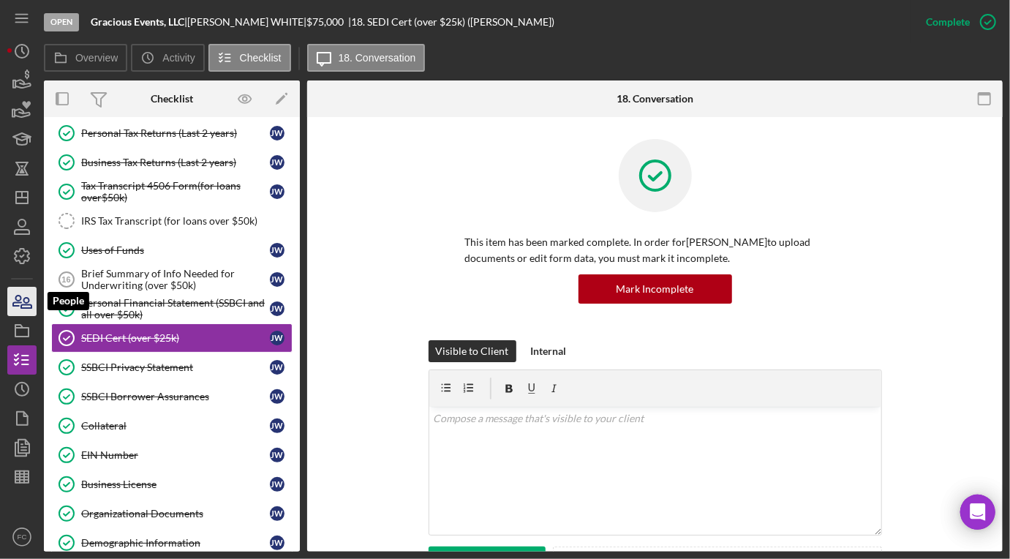
click at [18, 304] on icon "button" at bounding box center [22, 301] width 37 height 37
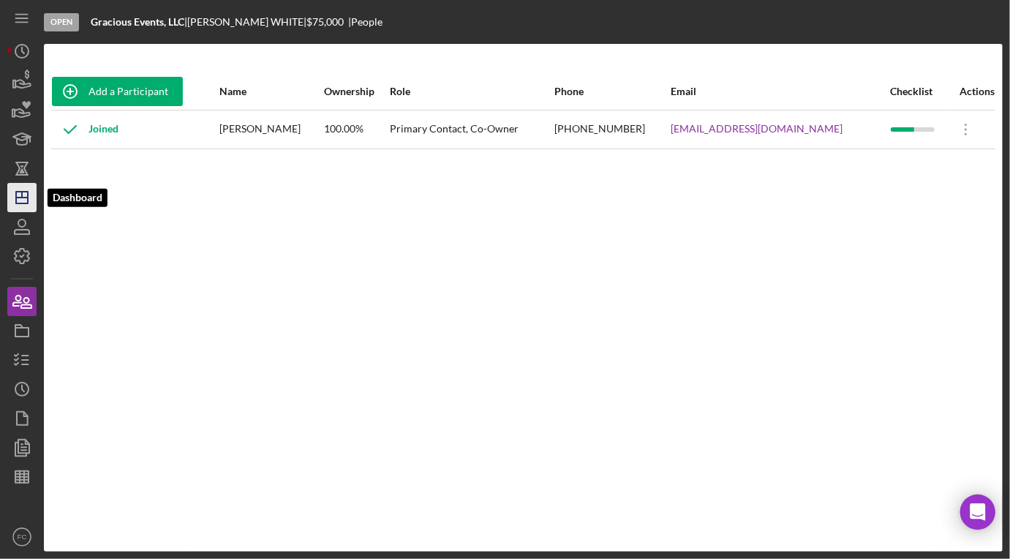
click at [18, 196] on icon "Icon/Dashboard" at bounding box center [22, 197] width 37 height 37
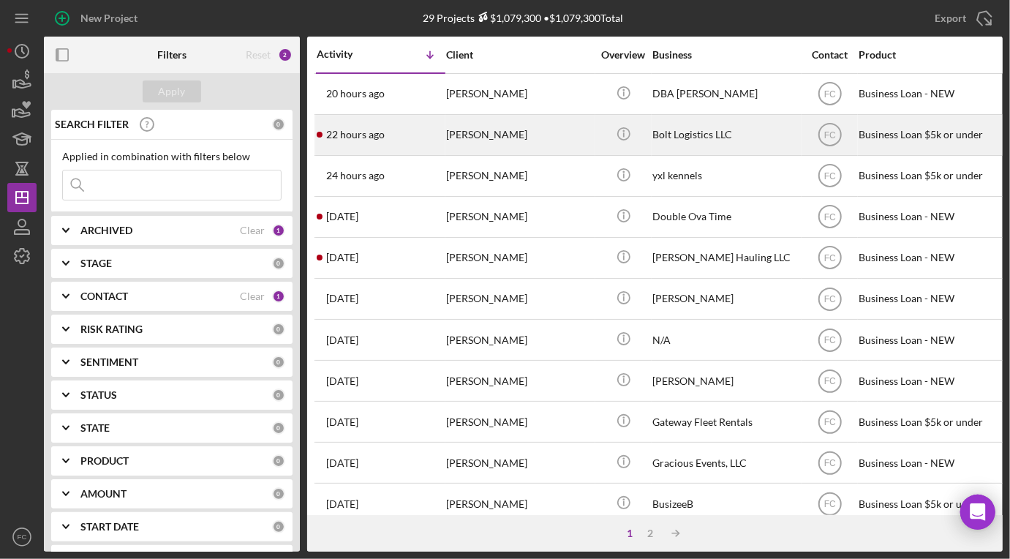
click at [385, 127] on div "22 hours ago Steven HAYDEN" at bounding box center [381, 135] width 128 height 39
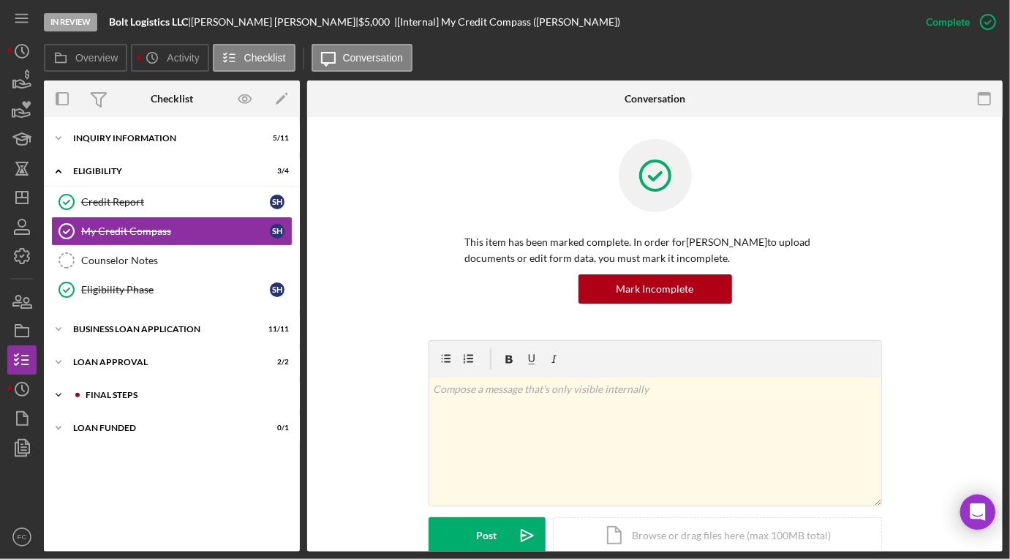
click at [135, 391] on div "Final Steps" at bounding box center [184, 394] width 196 height 9
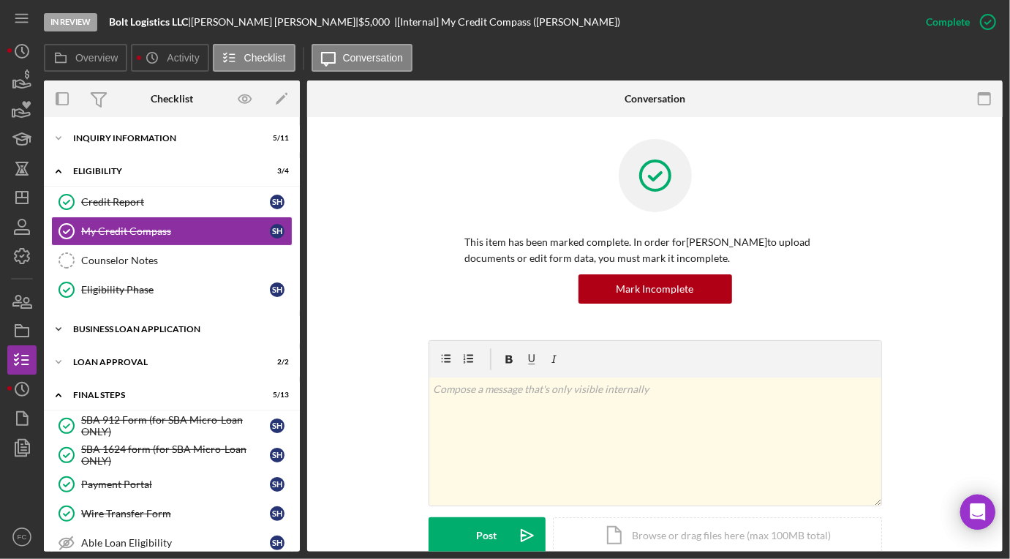
click at [133, 331] on div "BUSINESS LOAN APPLICATION" at bounding box center [177, 329] width 208 height 9
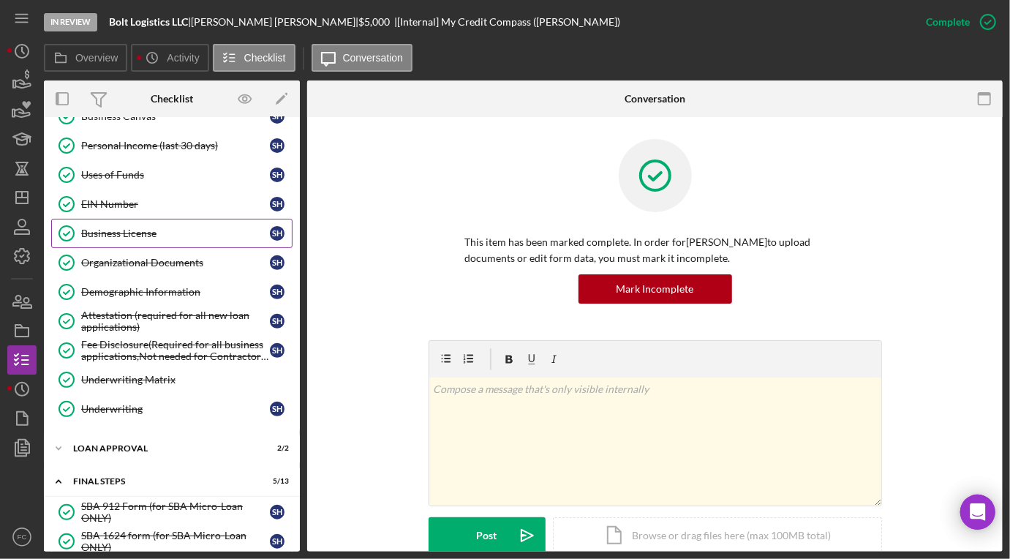
scroll to position [325, 0]
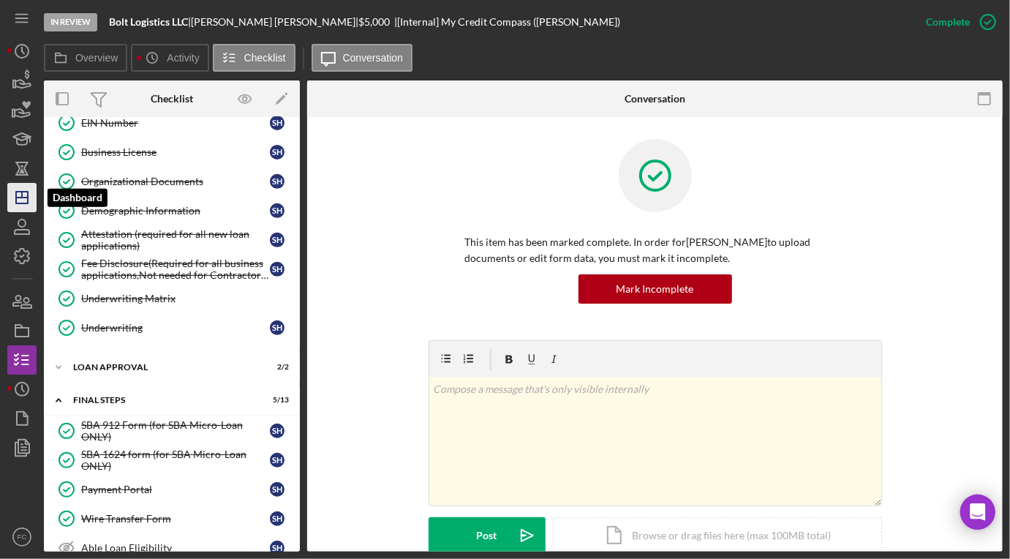
click at [18, 203] on polygon "button" at bounding box center [22, 198] width 12 height 12
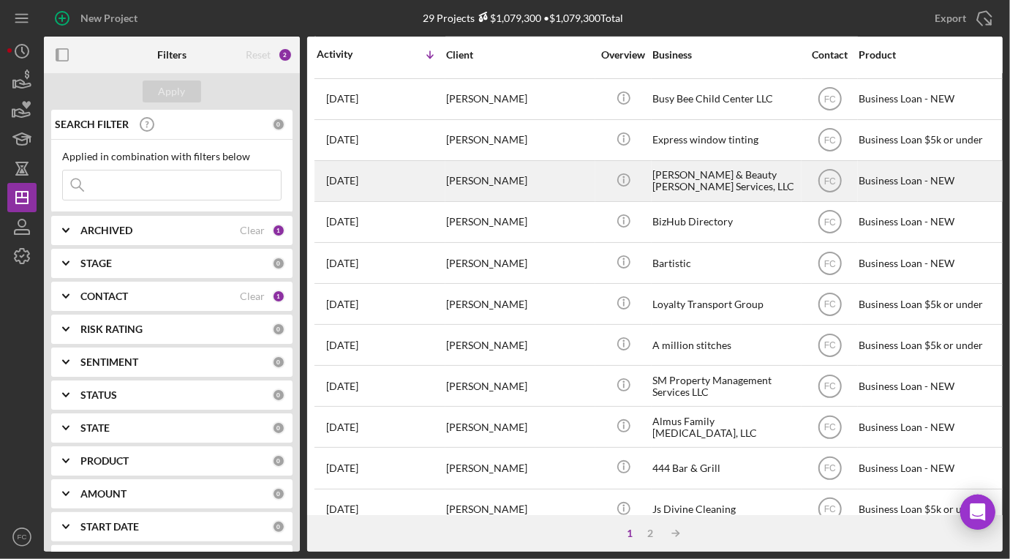
scroll to position [595, 0]
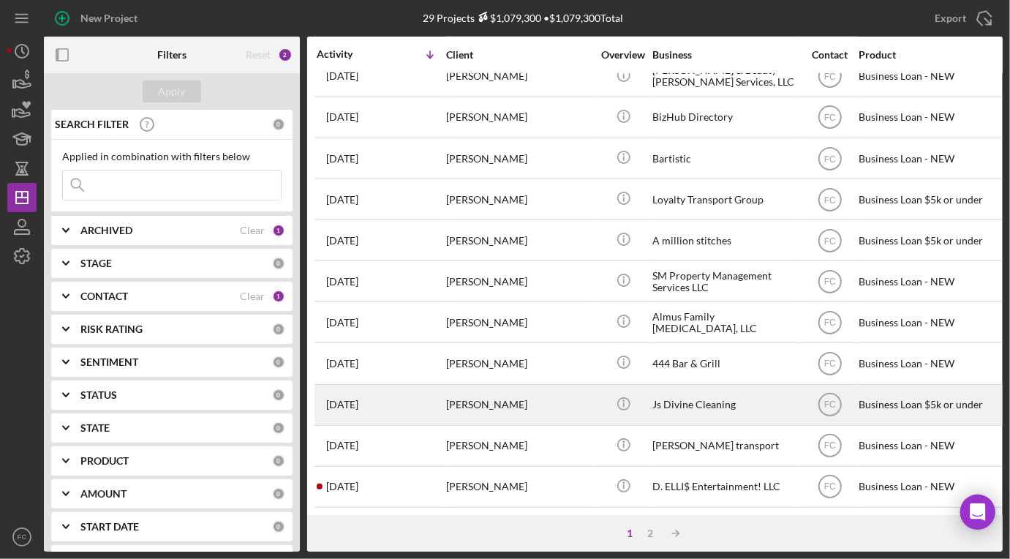
click at [396, 401] on div "1 month ago Jaylah Jones" at bounding box center [381, 404] width 128 height 39
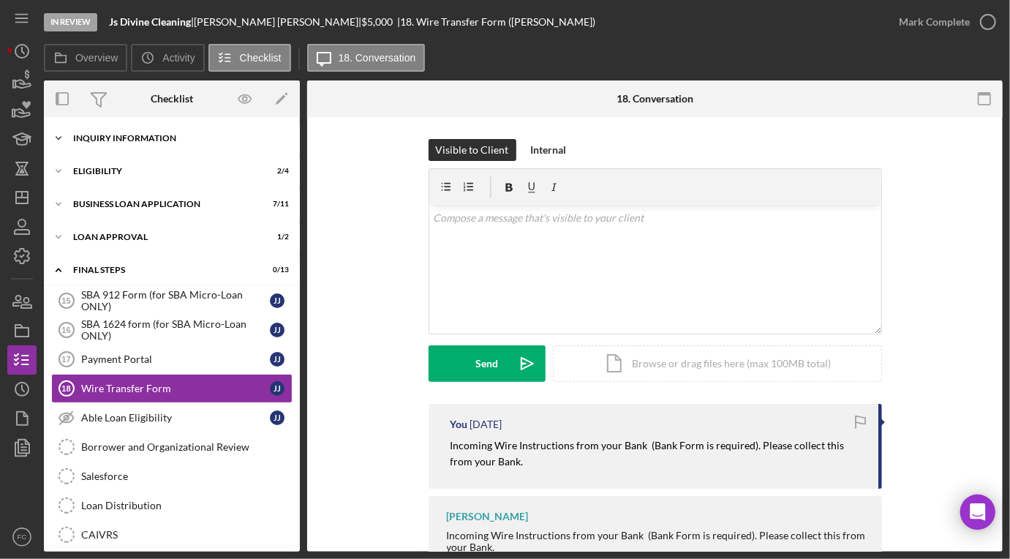
click at [101, 135] on div "INQUIRY INFORMATION" at bounding box center [177, 138] width 208 height 9
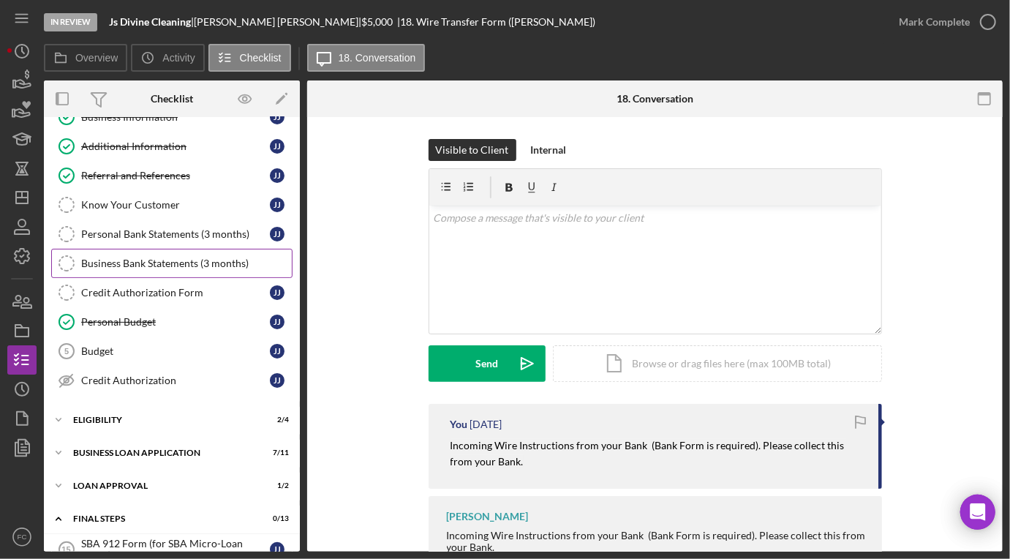
scroll to position [162, 0]
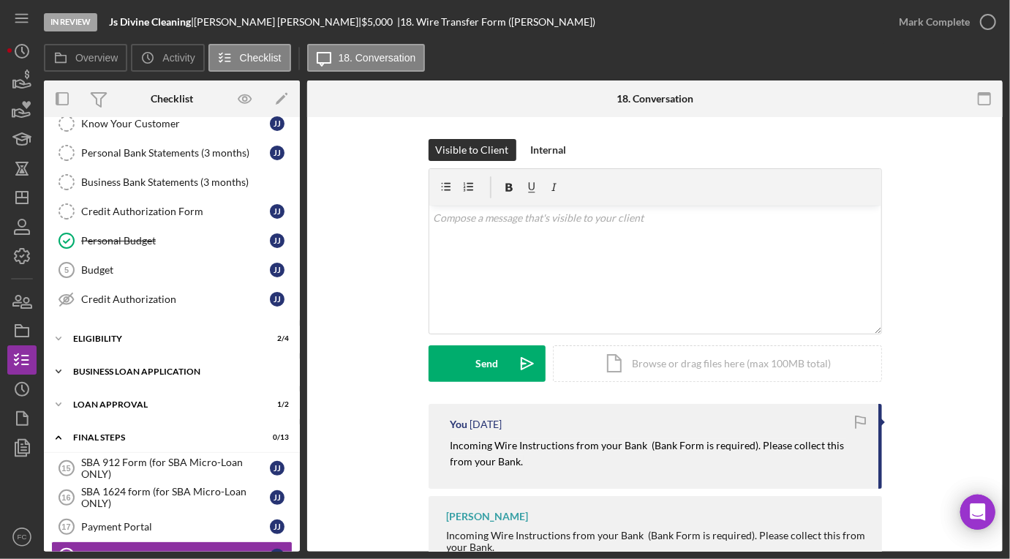
click at [113, 367] on div "BUSINESS LOAN APPLICATION" at bounding box center [177, 371] width 208 height 9
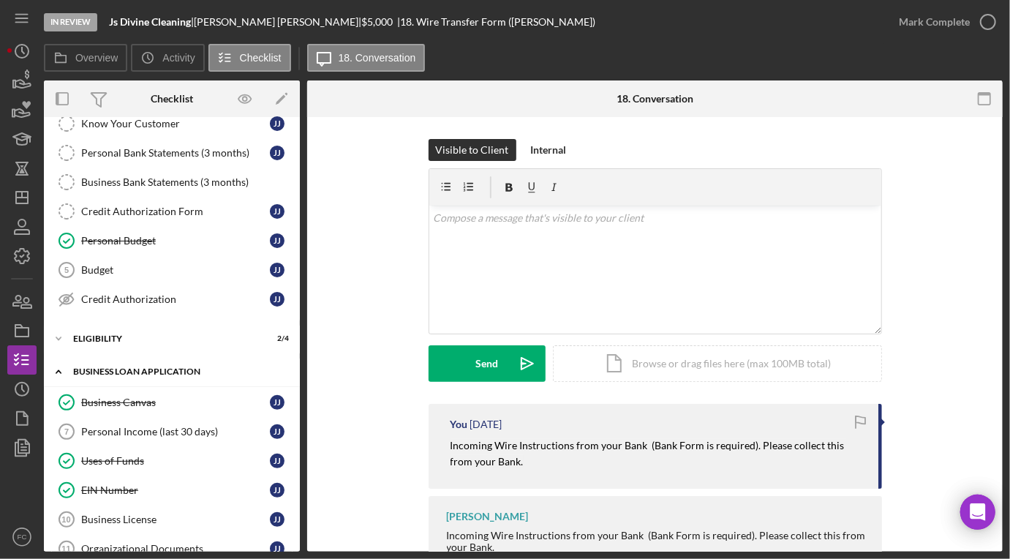
scroll to position [244, 0]
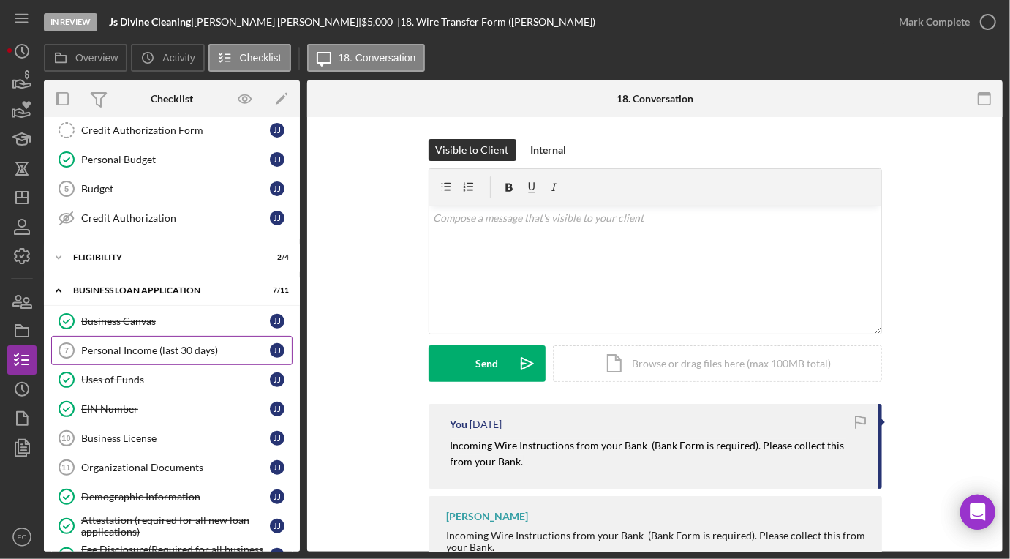
click at [114, 349] on div "Personal Income (last 30 days)" at bounding box center [175, 350] width 189 height 12
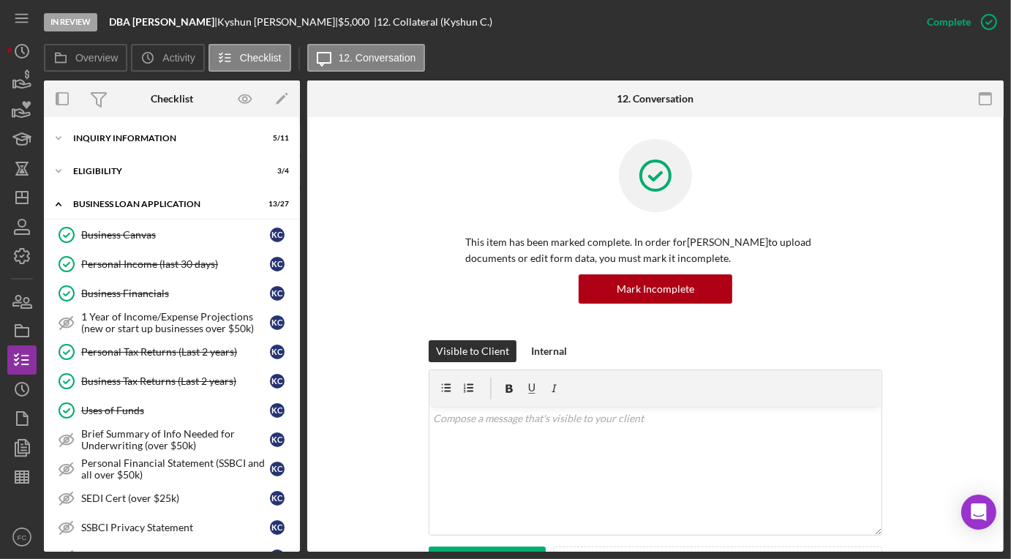
scroll to position [249, 0]
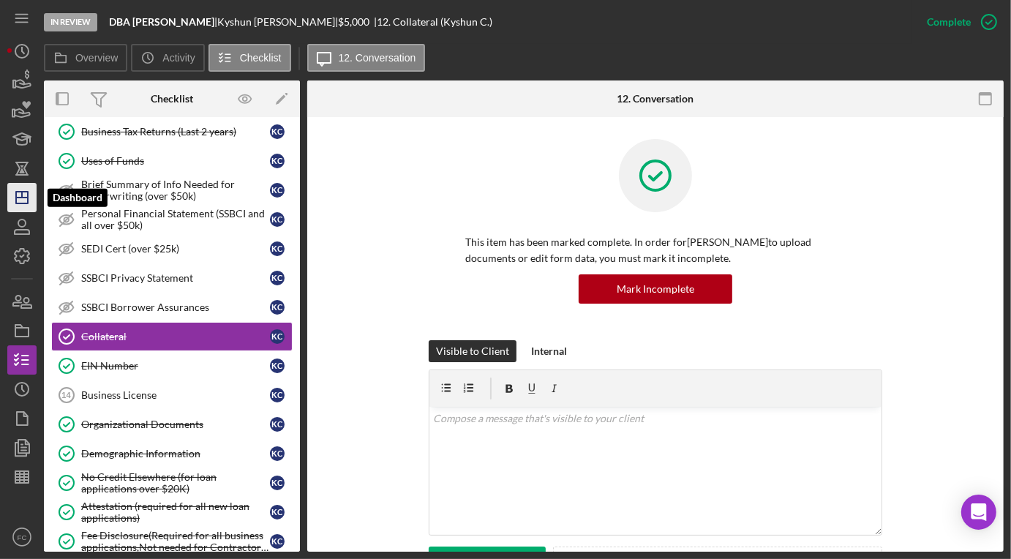
click at [18, 195] on icon "Icon/Dashboard" at bounding box center [22, 197] width 37 height 37
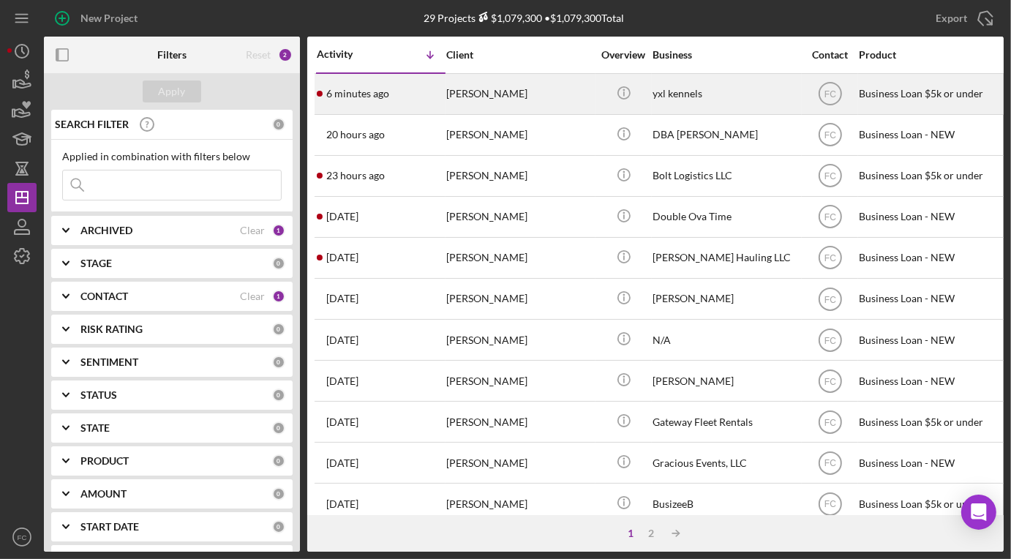
click at [413, 86] on div "6 minutes ago Kyon Swift" at bounding box center [381, 94] width 128 height 39
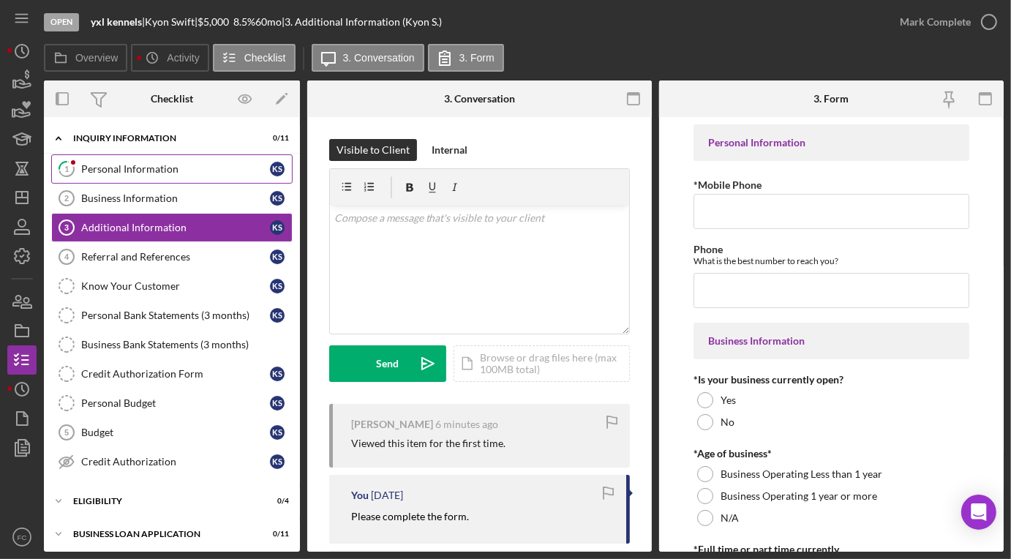
click at [174, 163] on div "Personal Information" at bounding box center [175, 169] width 189 height 12
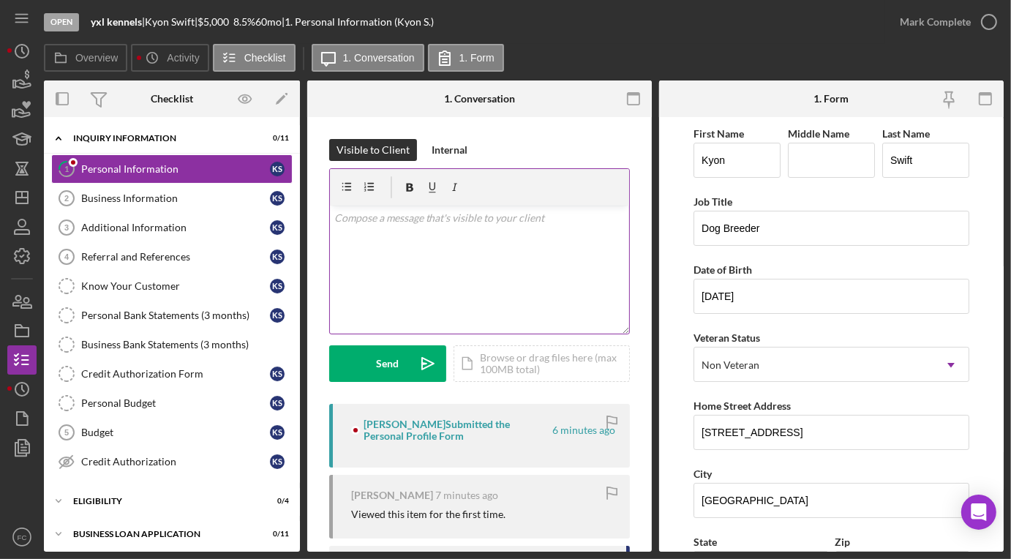
scroll to position [81, 0]
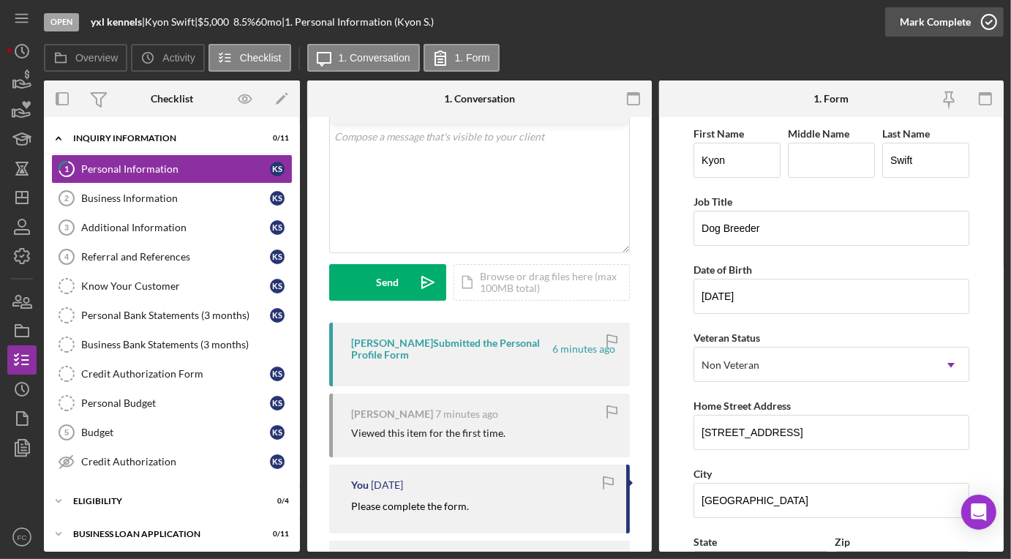
click at [988, 23] on icon "button" at bounding box center [988, 22] width 37 height 37
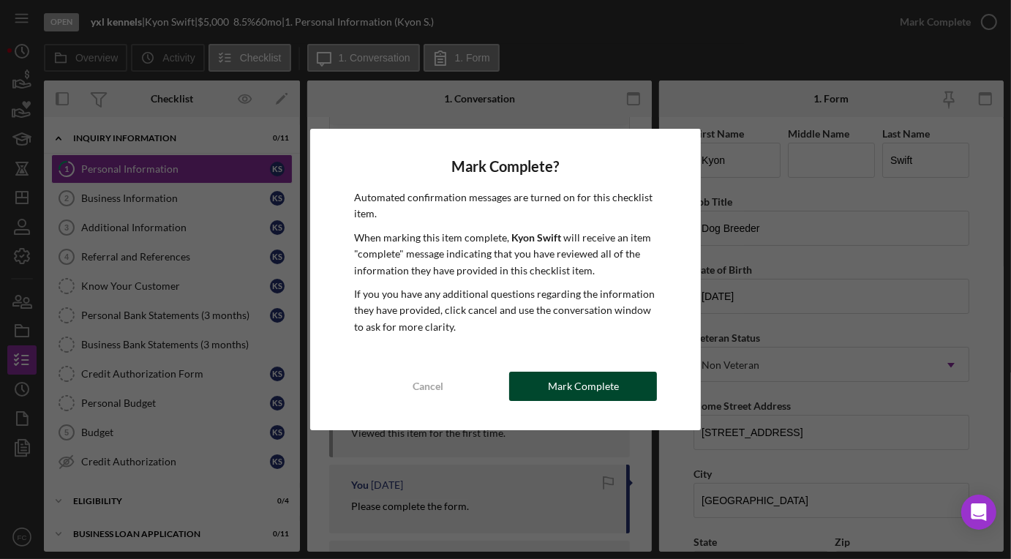
click at [564, 385] on div "Mark Complete" at bounding box center [583, 385] width 71 height 29
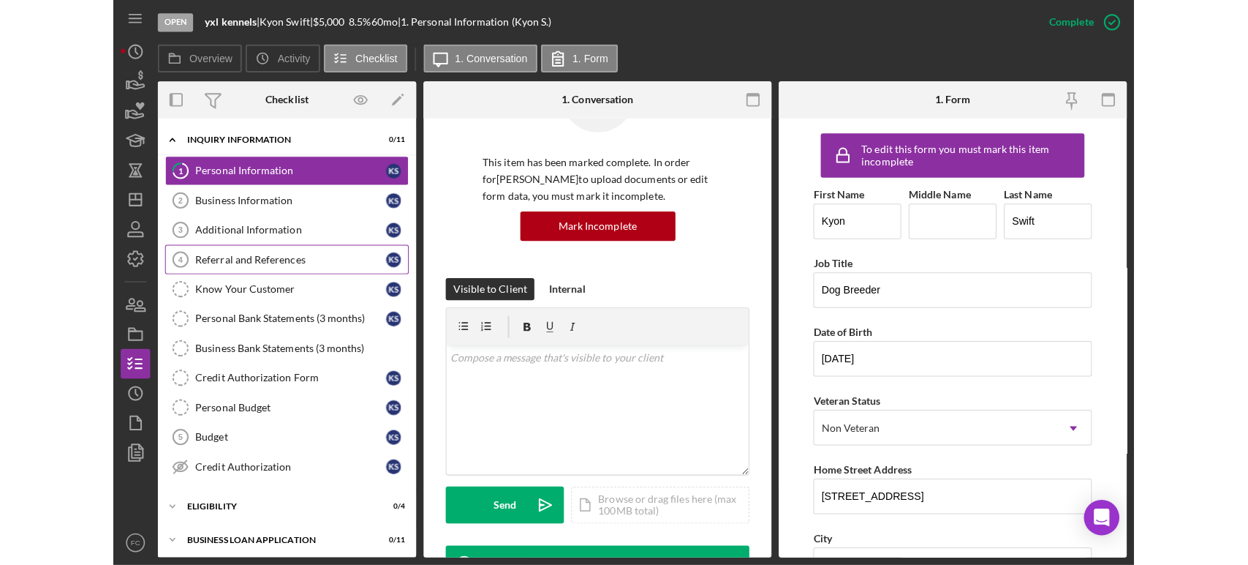
scroll to position [298, 0]
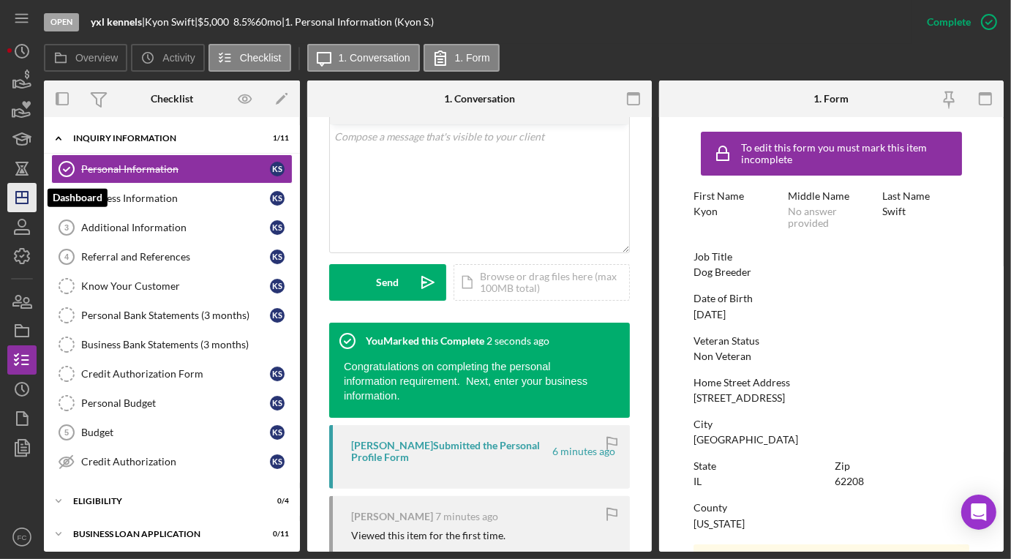
click at [26, 198] on icon "Icon/Dashboard" at bounding box center [22, 197] width 37 height 37
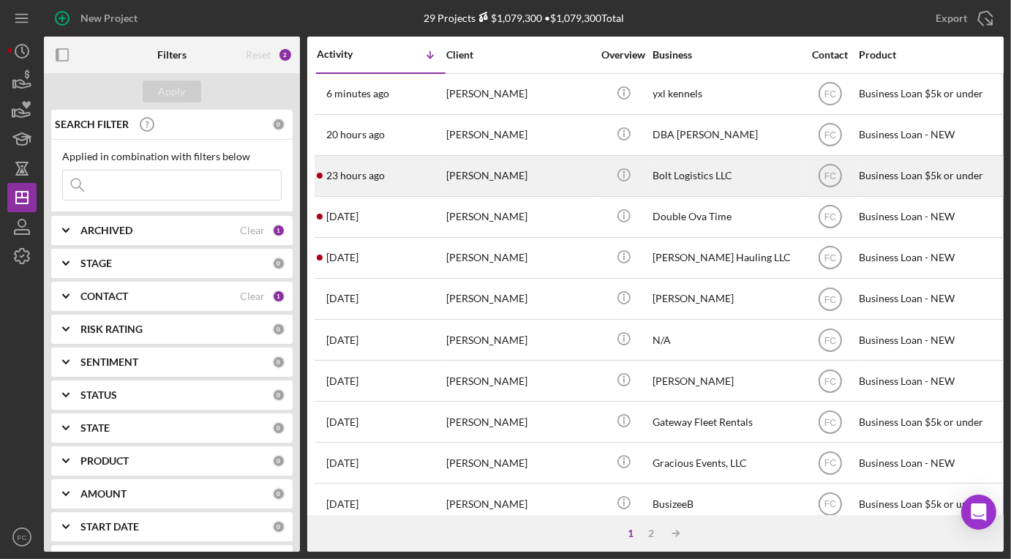
click at [415, 170] on div "23 hours ago Steven HAYDEN" at bounding box center [381, 175] width 128 height 39
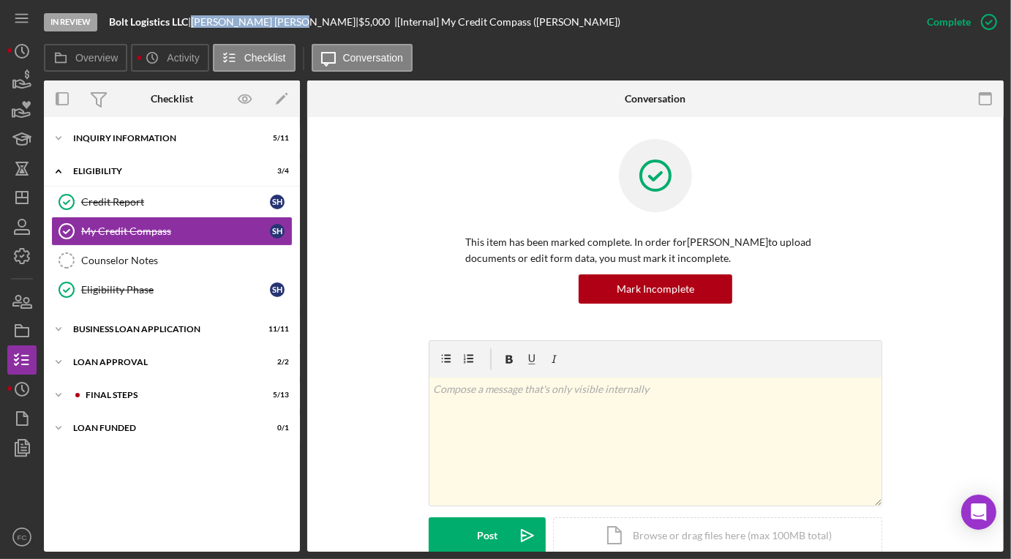
drag, startPoint x: 205, startPoint y: 16, endPoint x: 273, endPoint y: 21, distance: 68.9
click at [273, 21] on div "Steven HAYDEN |" at bounding box center [274, 22] width 167 height 12
copy div "Steven HAYDEN"
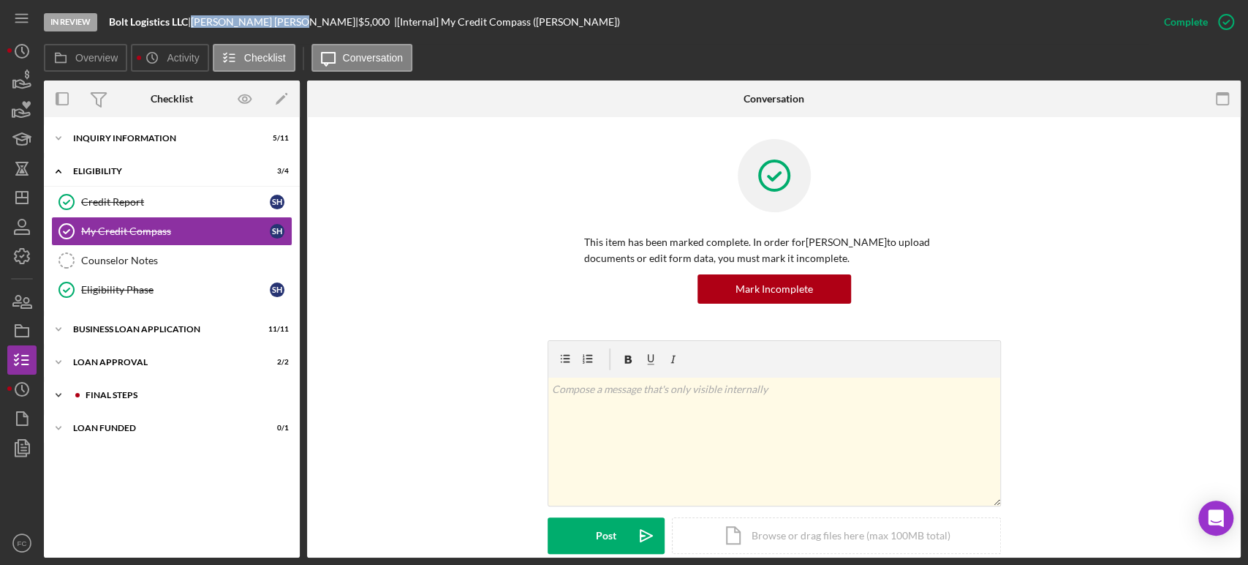
click at [94, 393] on div "Final Steps" at bounding box center [184, 394] width 196 height 9
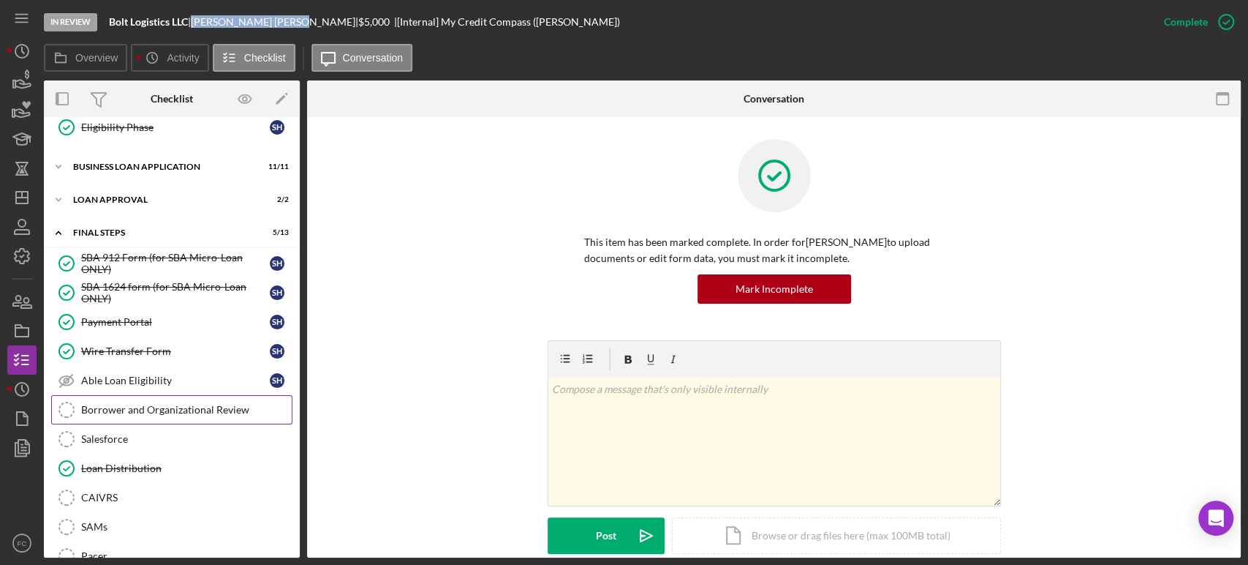
scroll to position [244, 0]
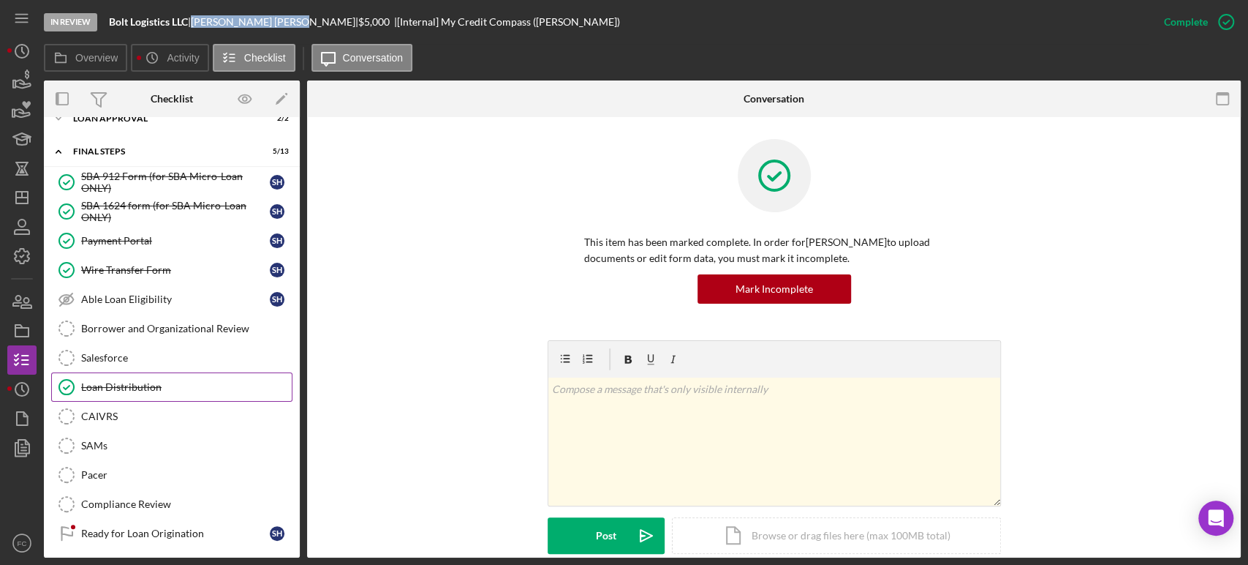
click at [131, 393] on link "Loan Distribution Loan Distribution" at bounding box center [171, 386] width 241 height 29
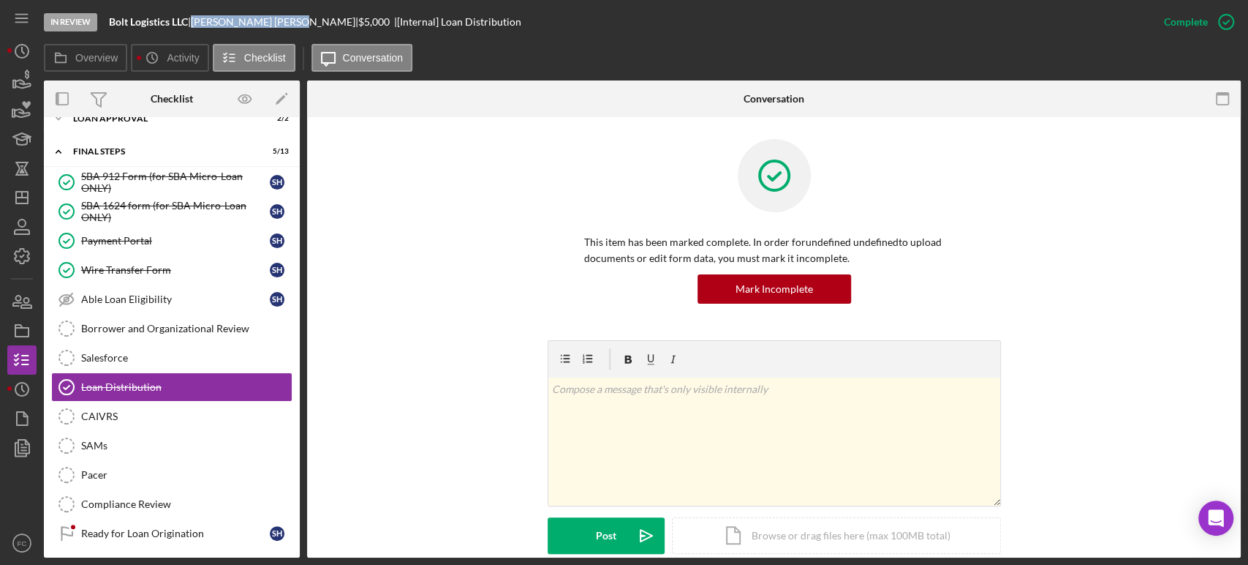
scroll to position [162, 0]
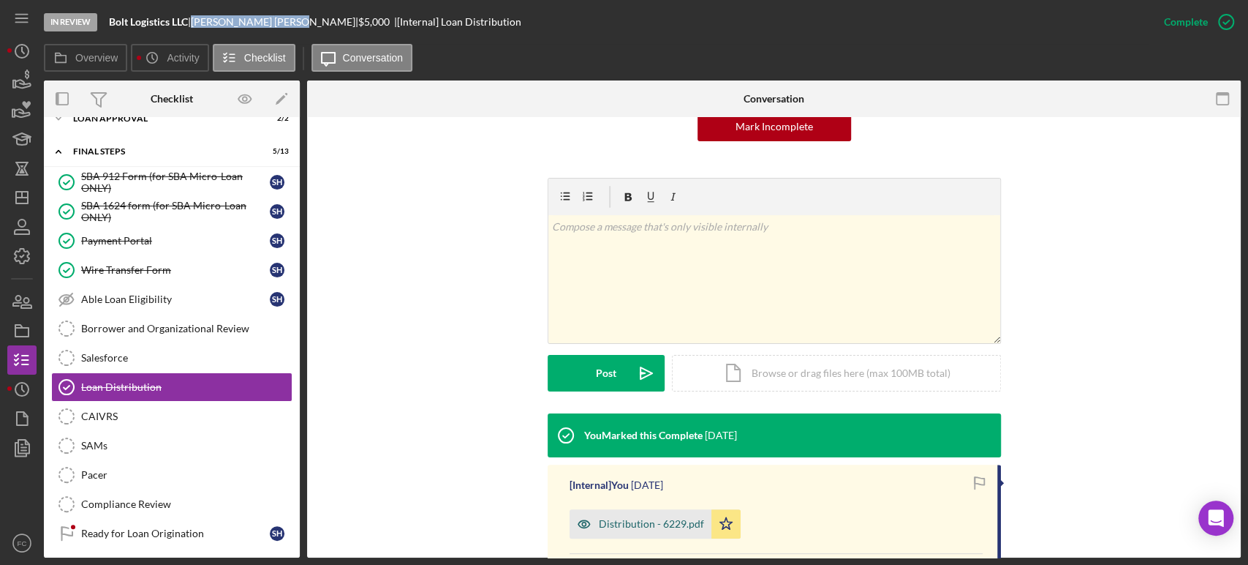
click at [647, 525] on div "Distribution - 6229.pdf" at bounding box center [651, 524] width 105 height 12
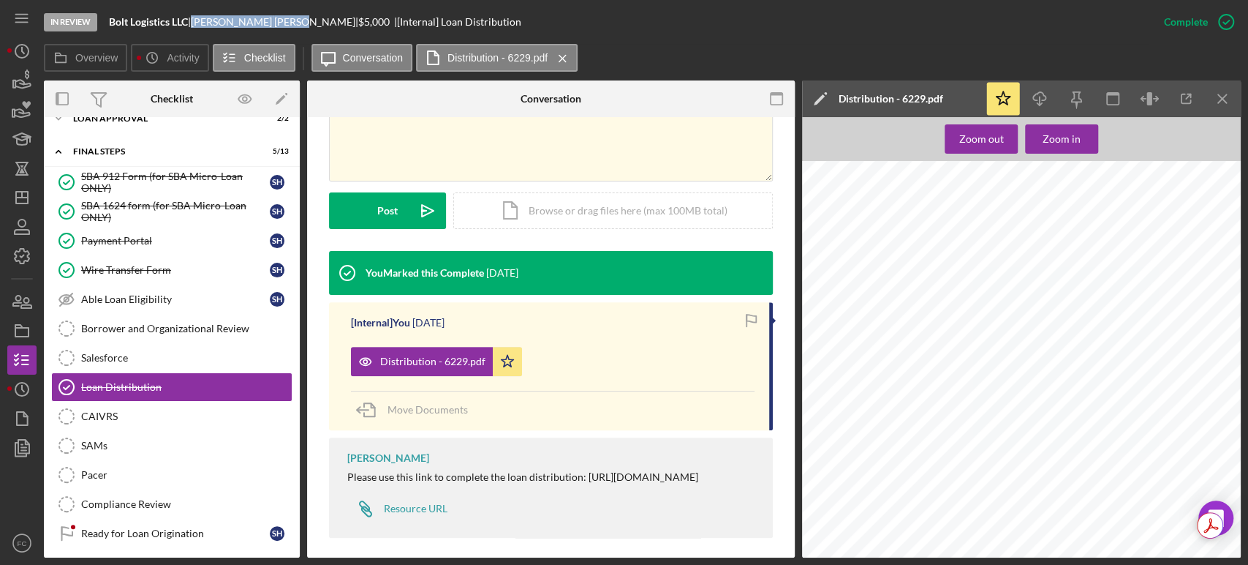
scroll to position [345, 0]
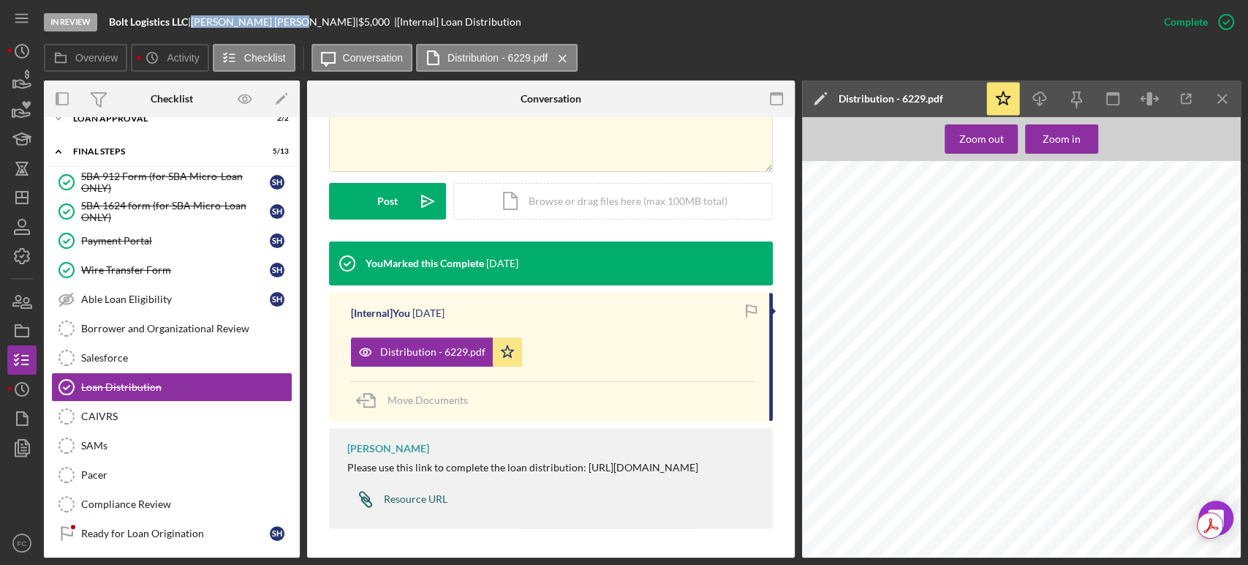
click at [415, 505] on link "Icon/Link Resource URL" at bounding box center [397, 498] width 100 height 29
drag, startPoint x: 109, startPoint y: 18, endPoint x: 189, endPoint y: 20, distance: 79.7
click at [189, 20] on div "In Review Bolt Logistics LLC | Steven HAYDEN | $5,000 $5,000 | [Internal] Loan …" at bounding box center [597, 22] width 1106 height 44
copy b "Bolt Logistics LLC"
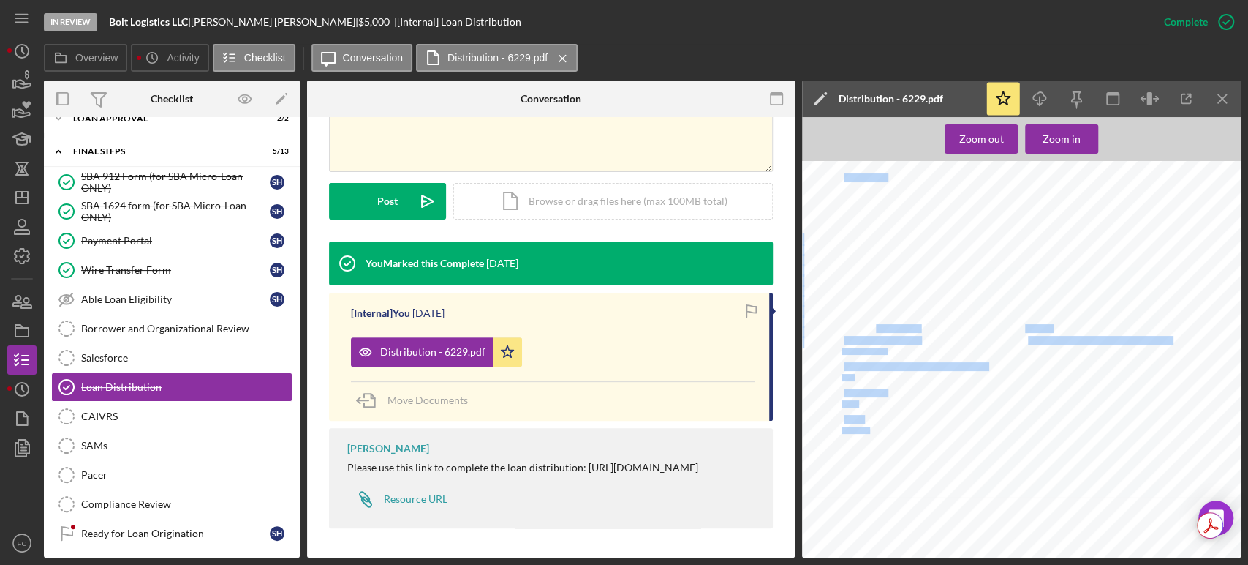
drag, startPoint x: 842, startPoint y: 338, endPoint x: 876, endPoint y: 330, distance: 34.6
click at [876, 330] on div "Distribution You will not be able to make edits once you submit. Be sure to dou…" at bounding box center [1026, 206] width 448 height 579
click at [910, 352] on div "Distribution You will not be able to make edits once you submit. Be sure to dou…" at bounding box center [1026, 206] width 448 height 579
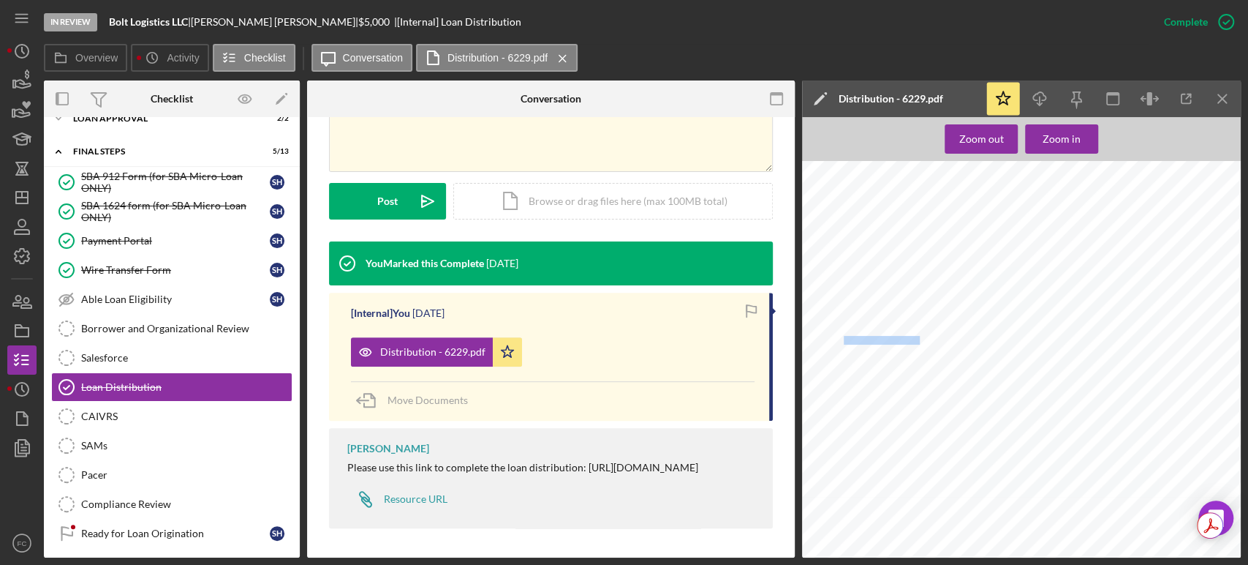
drag, startPoint x: 845, startPoint y: 339, endPoint x: 906, endPoint y: 339, distance: 60.7
click at [906, 339] on span "7025 Richwood Ln" at bounding box center [882, 340] width 76 height 8
copy span "7025 Richwood Ln"
drag, startPoint x: 845, startPoint y: 416, endPoint x: 864, endPoint y: 415, distance: 19.1
click at [864, 415] on span "63031" at bounding box center [854, 419] width 21 height 8
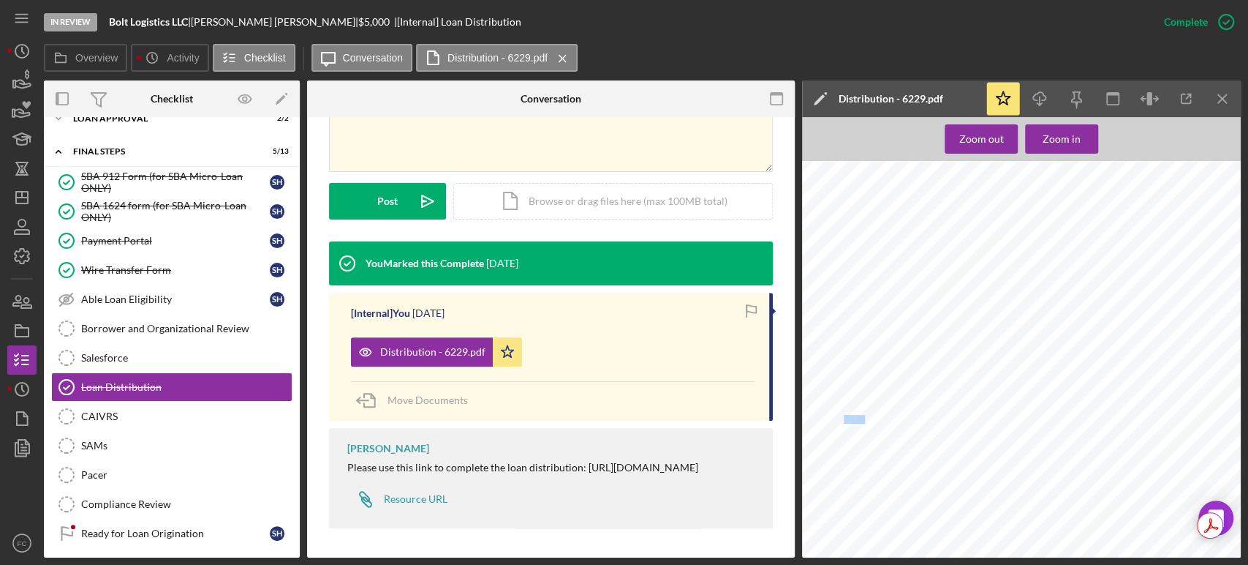
copy span "63031"
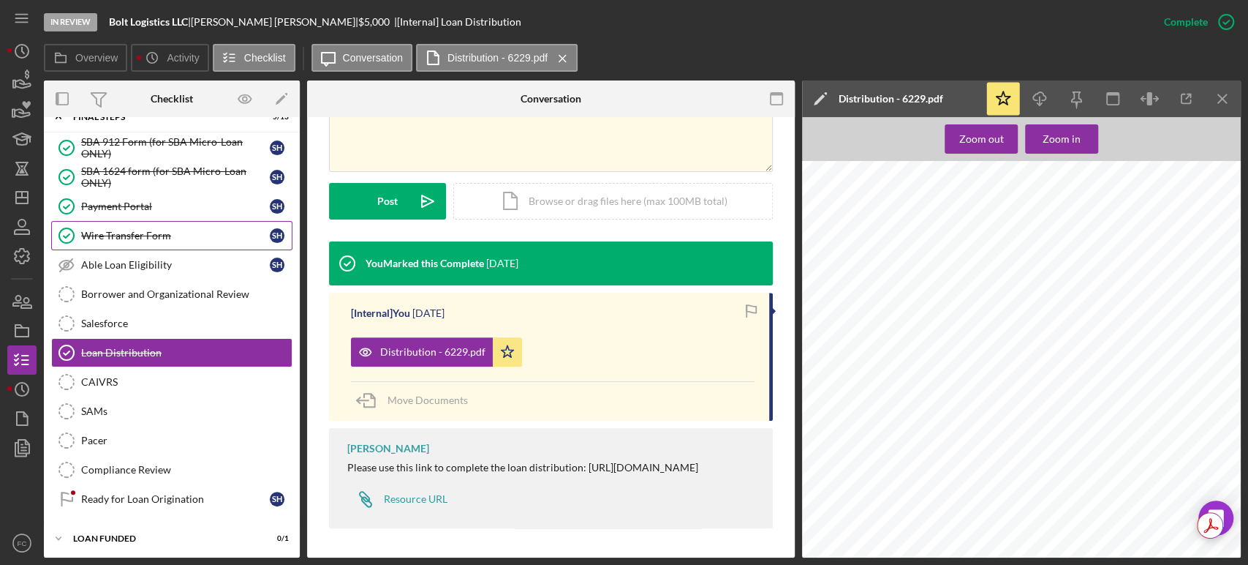
click at [140, 230] on div "Wire Transfer Form" at bounding box center [175, 236] width 189 height 12
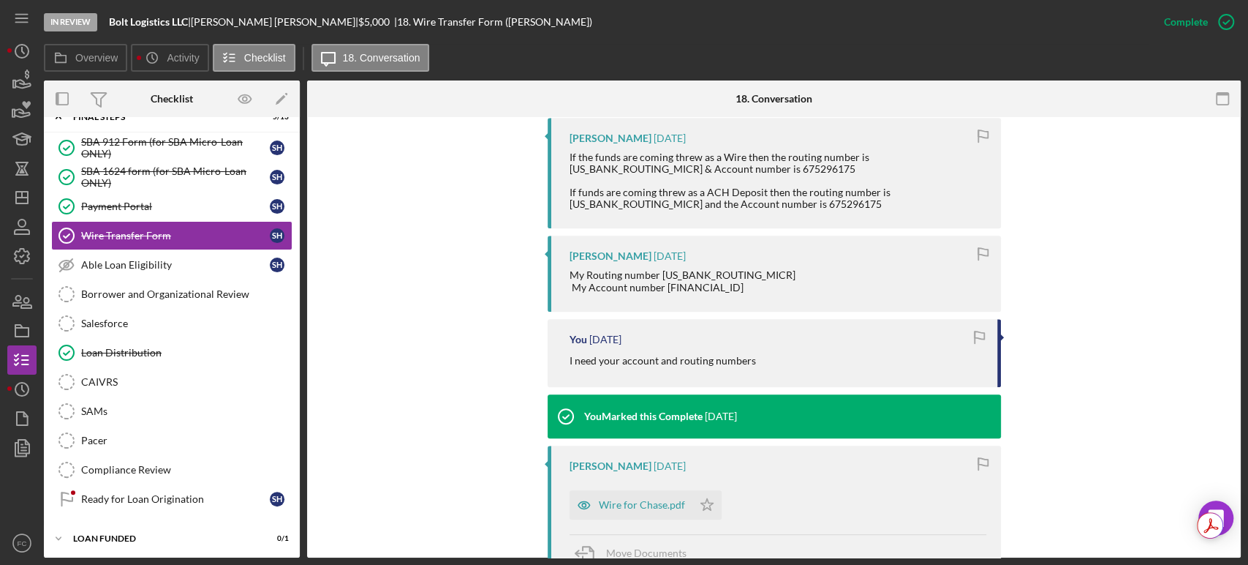
scroll to position [568, 0]
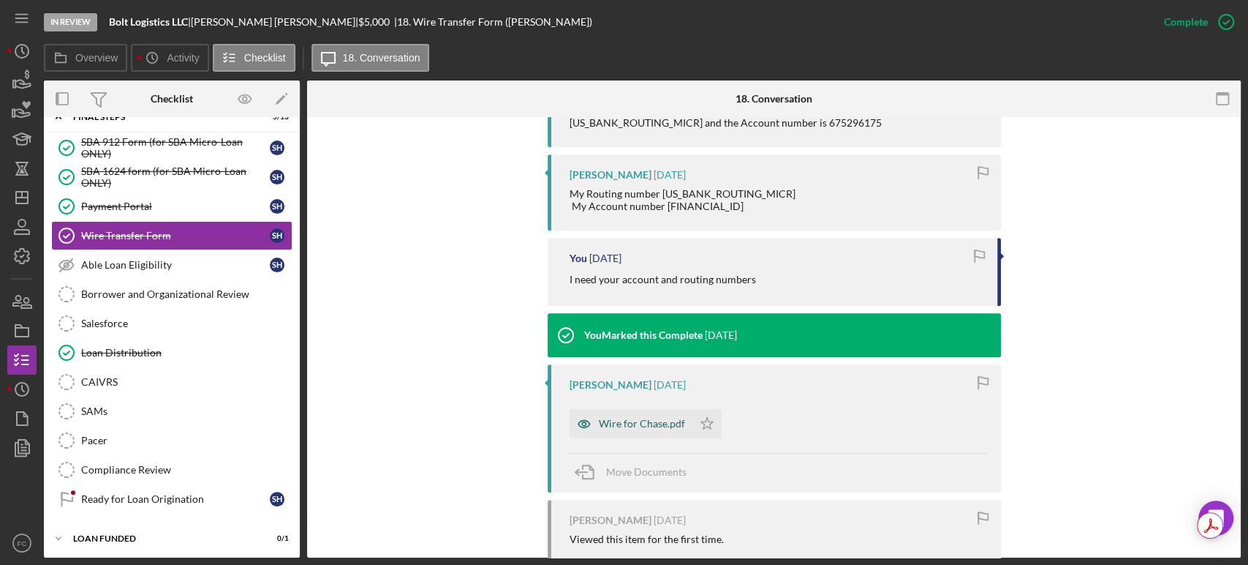
click at [619, 438] on div "Wire for Chase.pdf" at bounding box center [631, 423] width 123 height 29
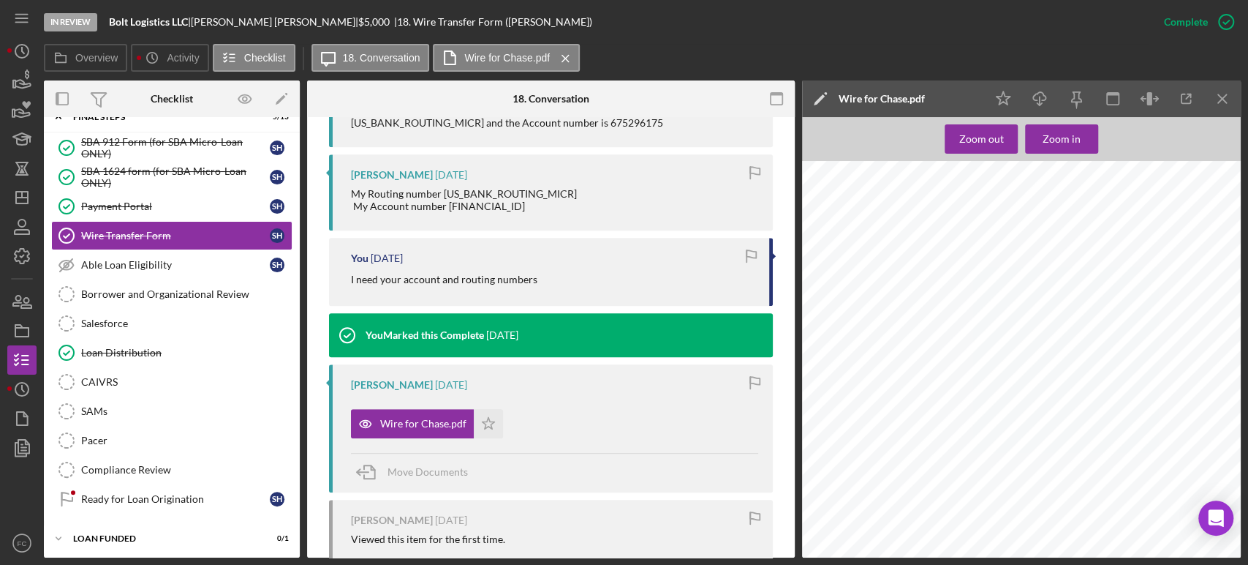
scroll to position [325, 0]
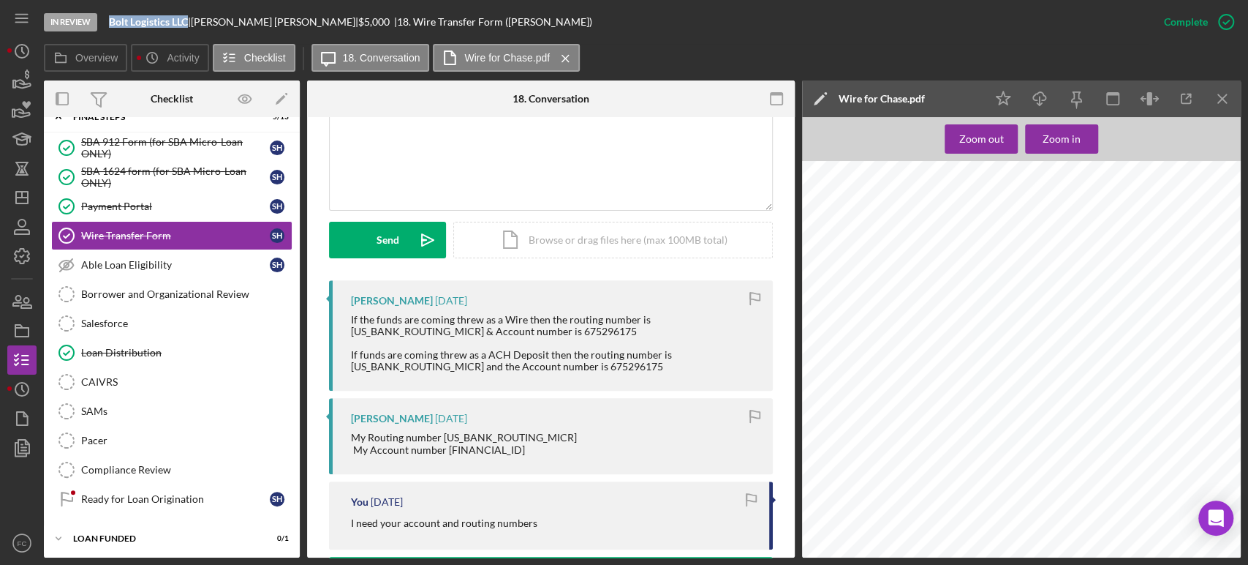
drag, startPoint x: 108, startPoint y: 21, endPoint x: 190, endPoint y: 26, distance: 82.0
click at [190, 26] on div "In Review Bolt Logistics LLC | Steven HAYDEN | $5,000 $5,000 | 18. Wire Transfe…" at bounding box center [597, 22] width 1106 height 44
copy b "Bolt Logistics LLC"
click at [155, 342] on link "Loan Distribution Loan Distribution" at bounding box center [171, 352] width 241 height 29
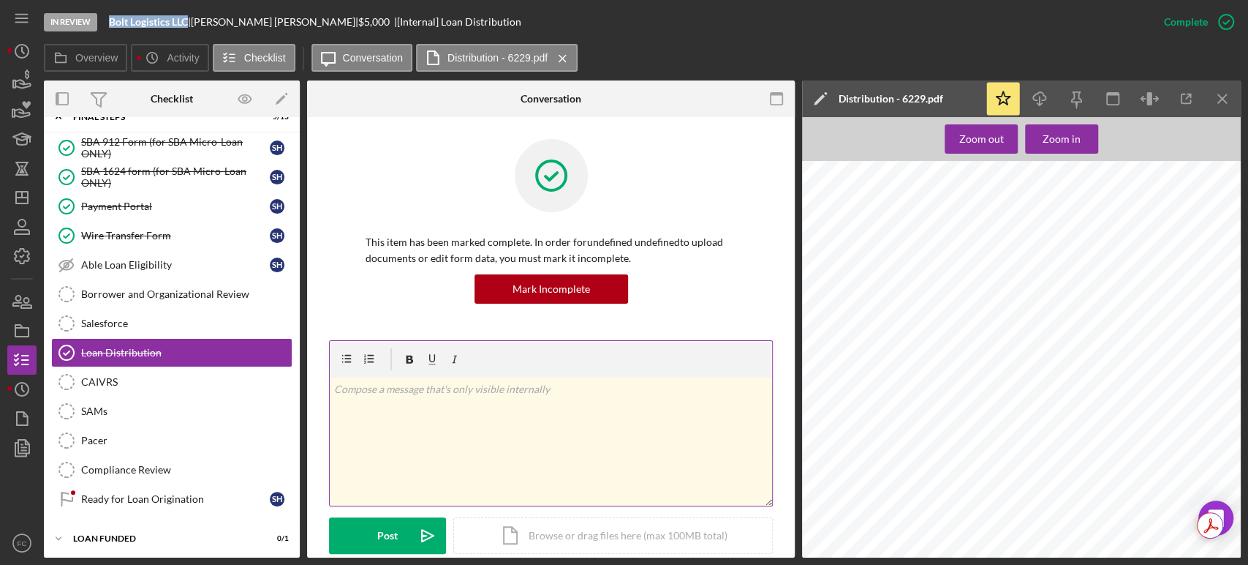
scroll to position [162, 0]
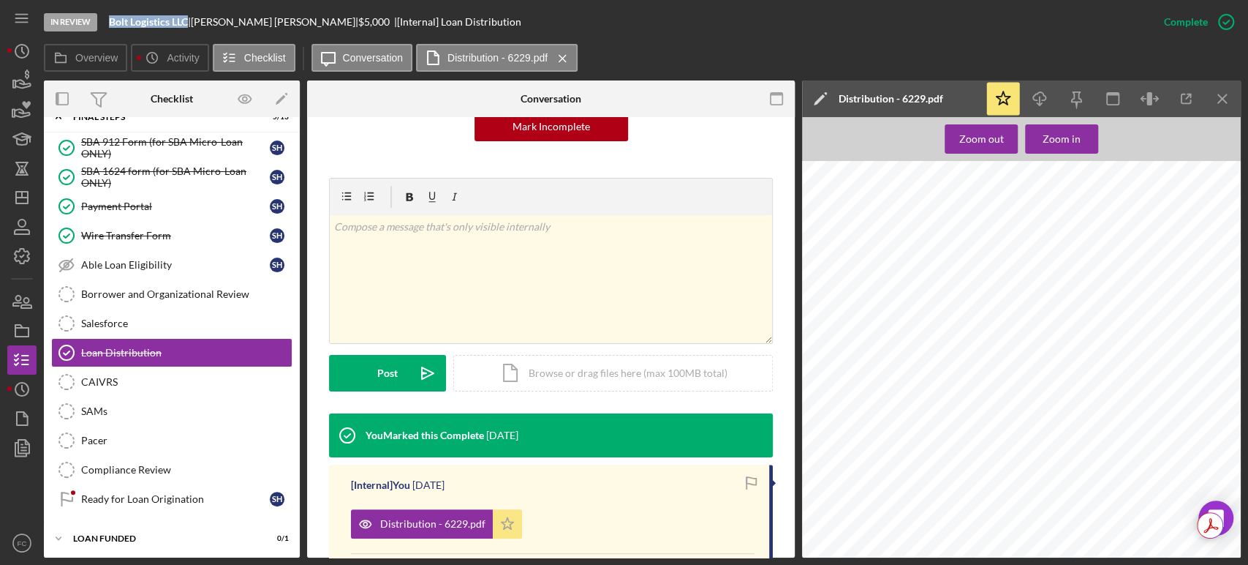
click at [512, 521] on icon "Icon/Star" at bounding box center [507, 523] width 29 height 29
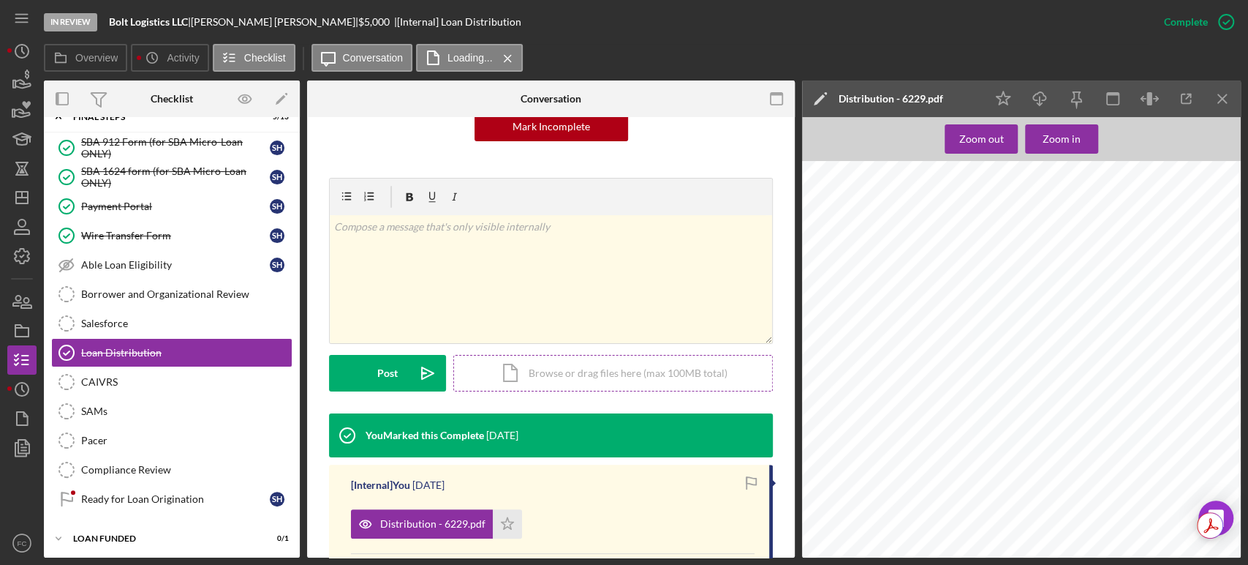
click at [558, 366] on div "Icon/Document Browse or drag files here (max 100MB total) Tap to choose files o…" at bounding box center [613, 373] width 320 height 37
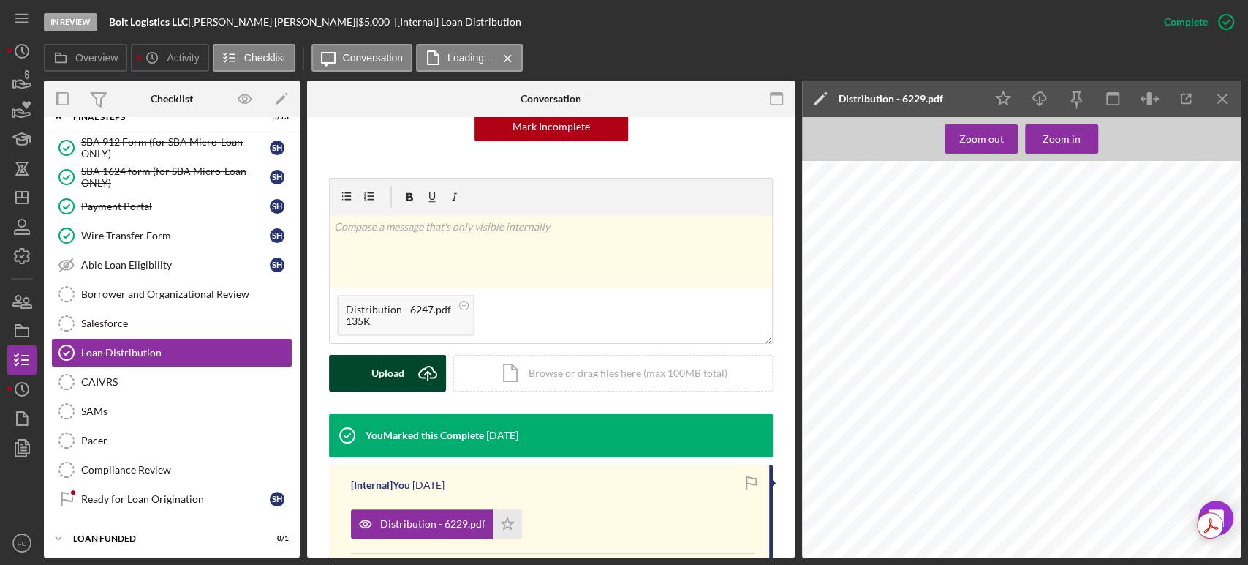
click at [374, 379] on div "Upload" at bounding box center [387, 373] width 33 height 37
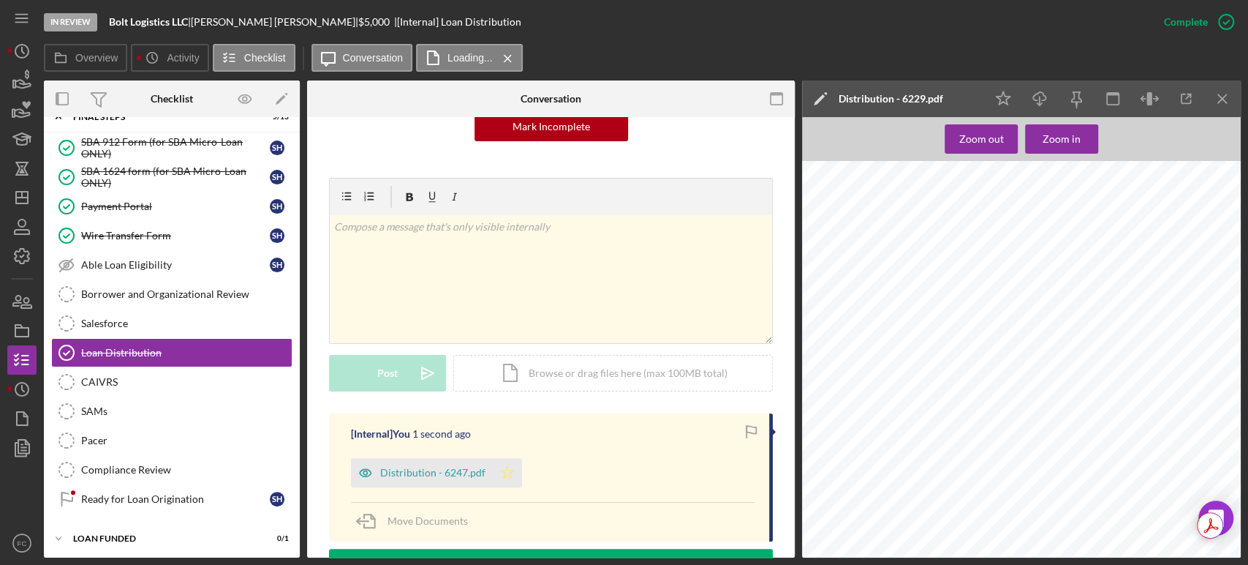
click at [513, 473] on icon "Icon/Star" at bounding box center [507, 472] width 29 height 29
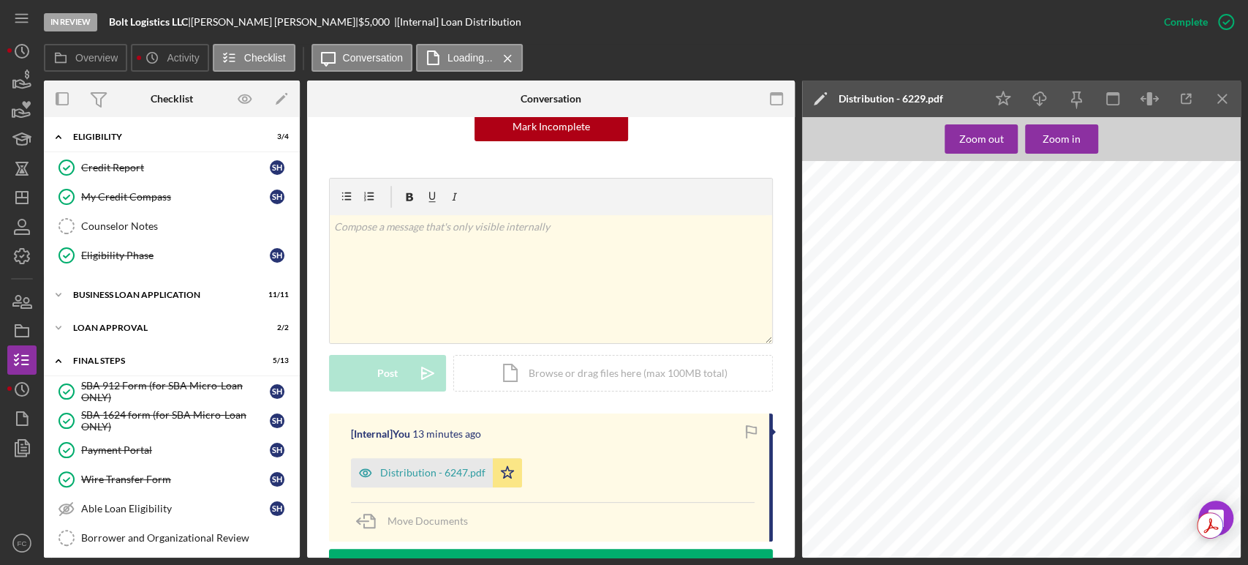
scroll to position [0, 0]
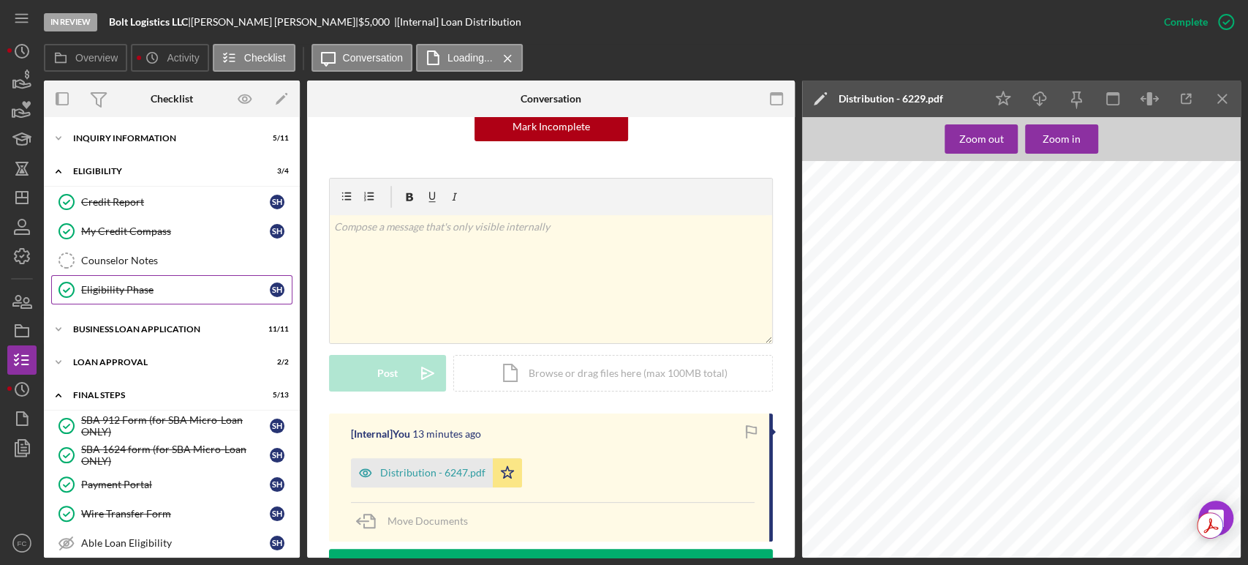
click at [127, 298] on link "Eligibility Phase Eligibility Phase S H" at bounding box center [171, 289] width 241 height 29
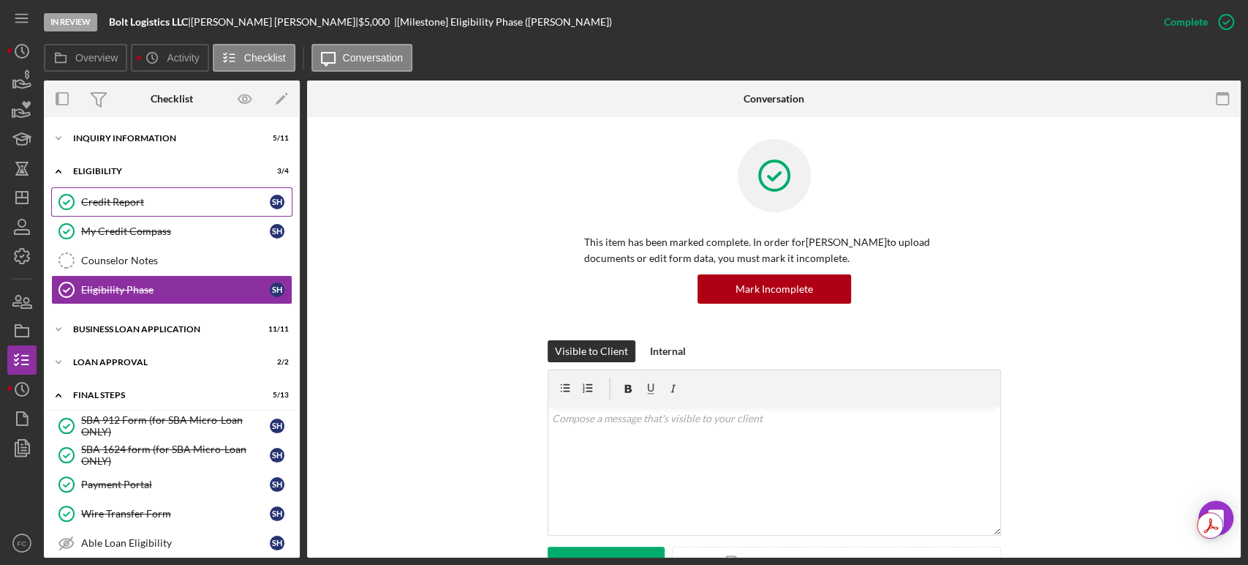
click at [112, 207] on div "Credit Report" at bounding box center [175, 202] width 189 height 12
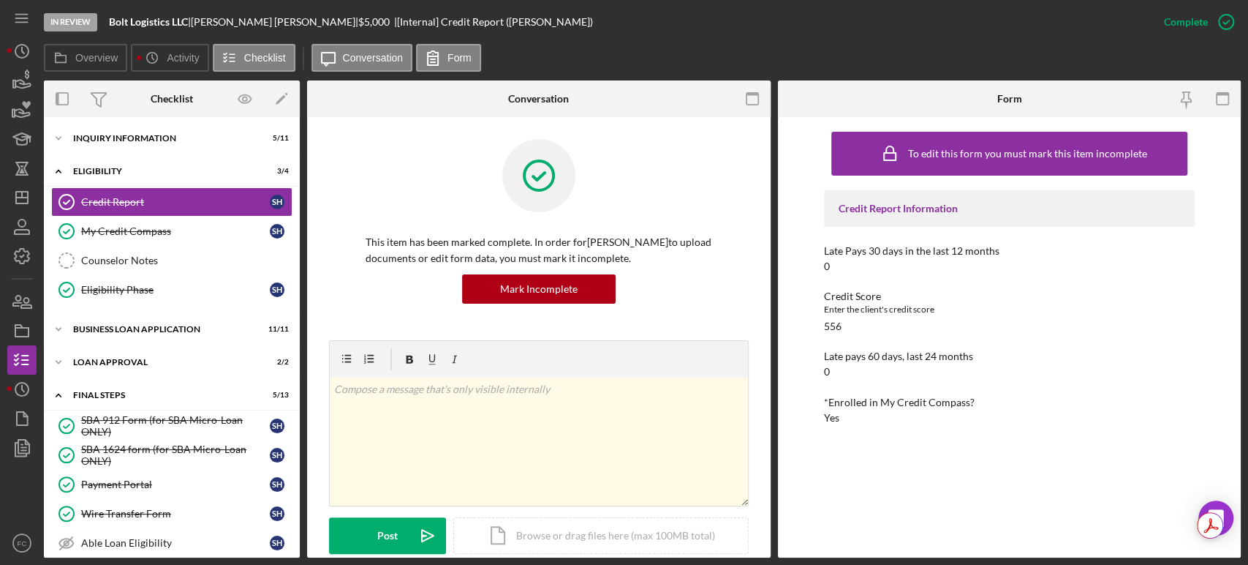
scroll to position [244, 0]
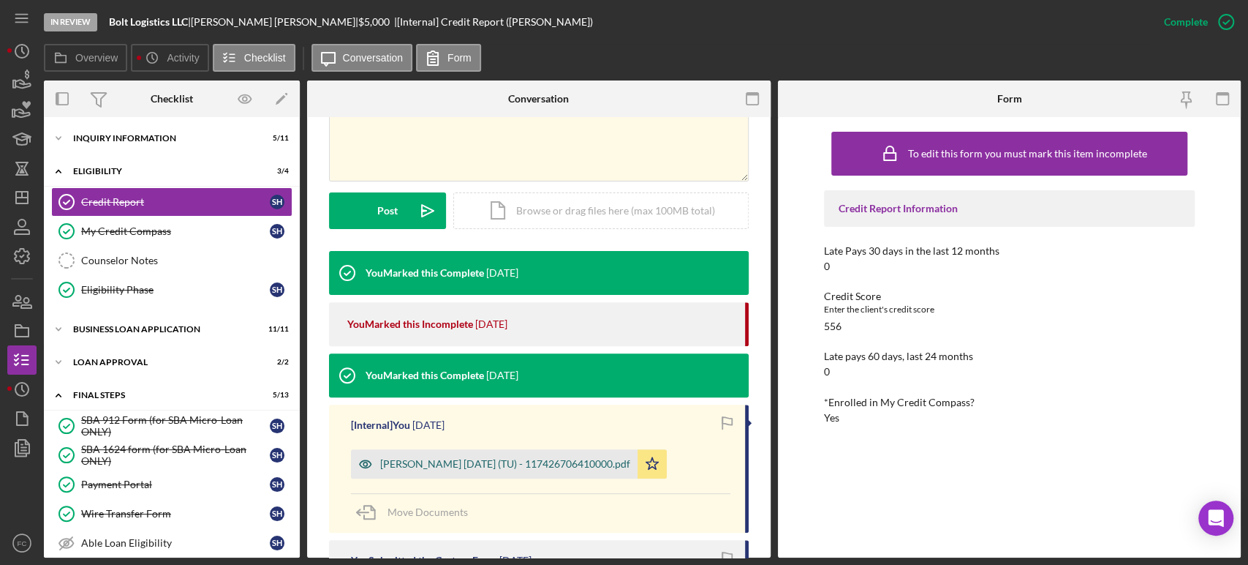
click at [429, 458] on div "Hayden, Steven 2025-09-04 (TU) - 117426706410000.pdf" at bounding box center [505, 464] width 250 height 12
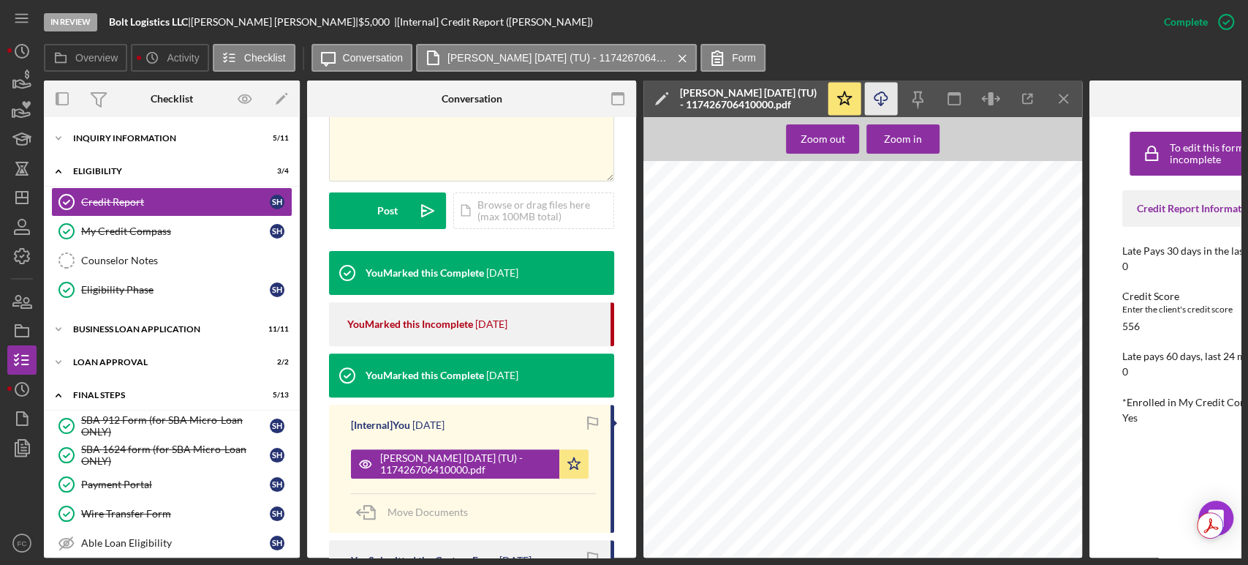
click at [881, 97] on line "button" at bounding box center [881, 101] width 0 height 8
click at [1010, 475] on div "To edit this form you must mark this item incomplete Credit Report Information …" at bounding box center [1253, 337] width 263 height 426
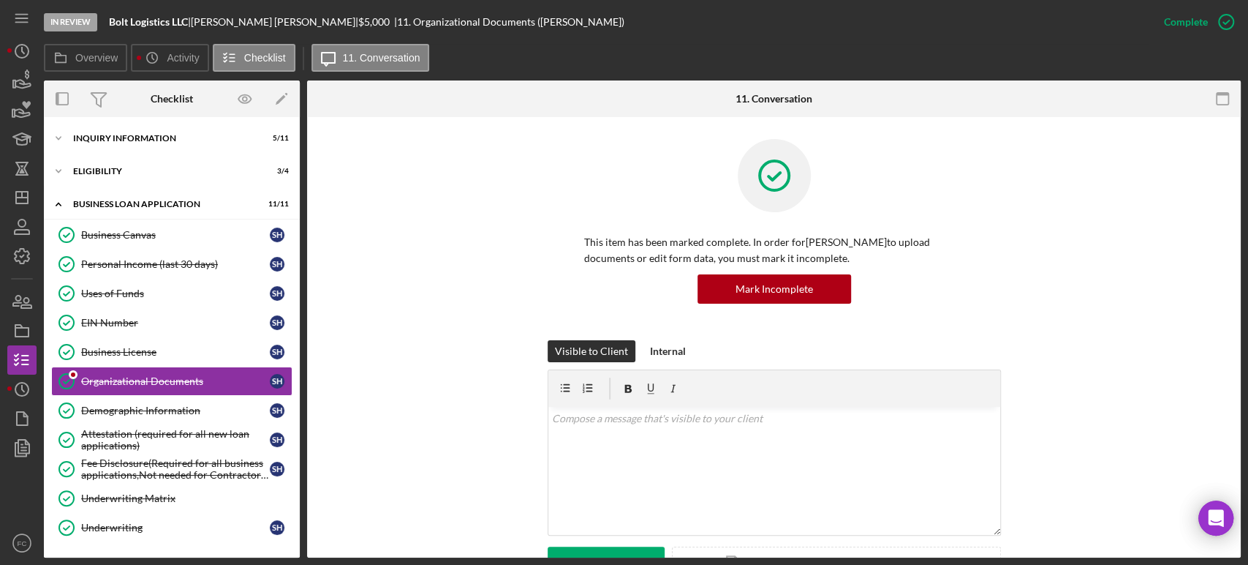
scroll to position [42, 0]
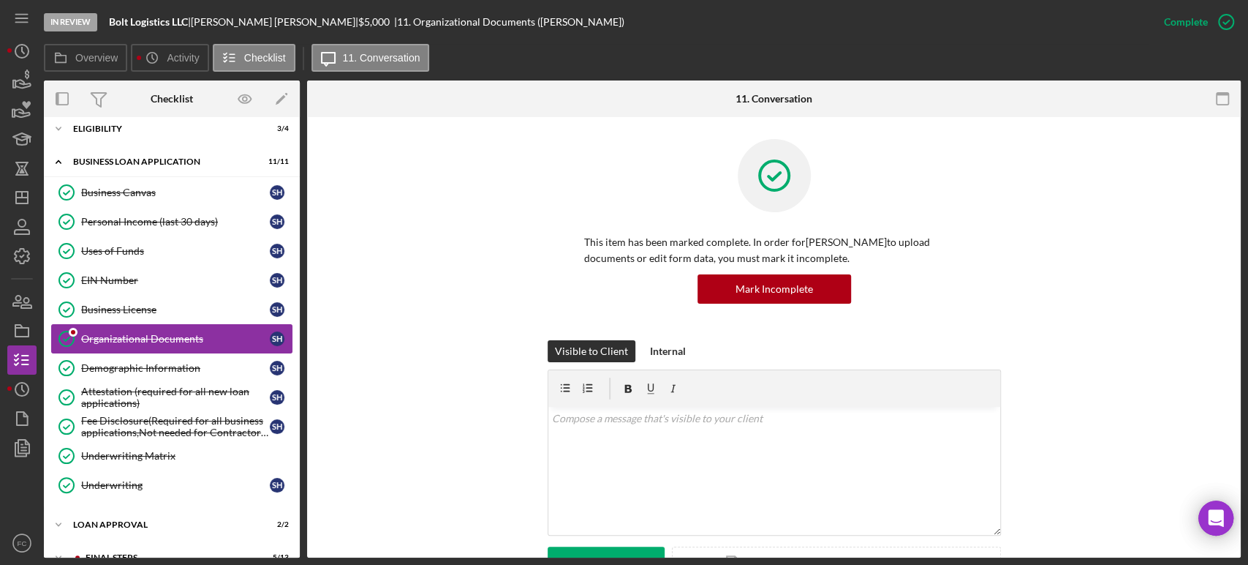
click at [105, 334] on div "Organizational Documents" at bounding box center [175, 339] width 189 height 12
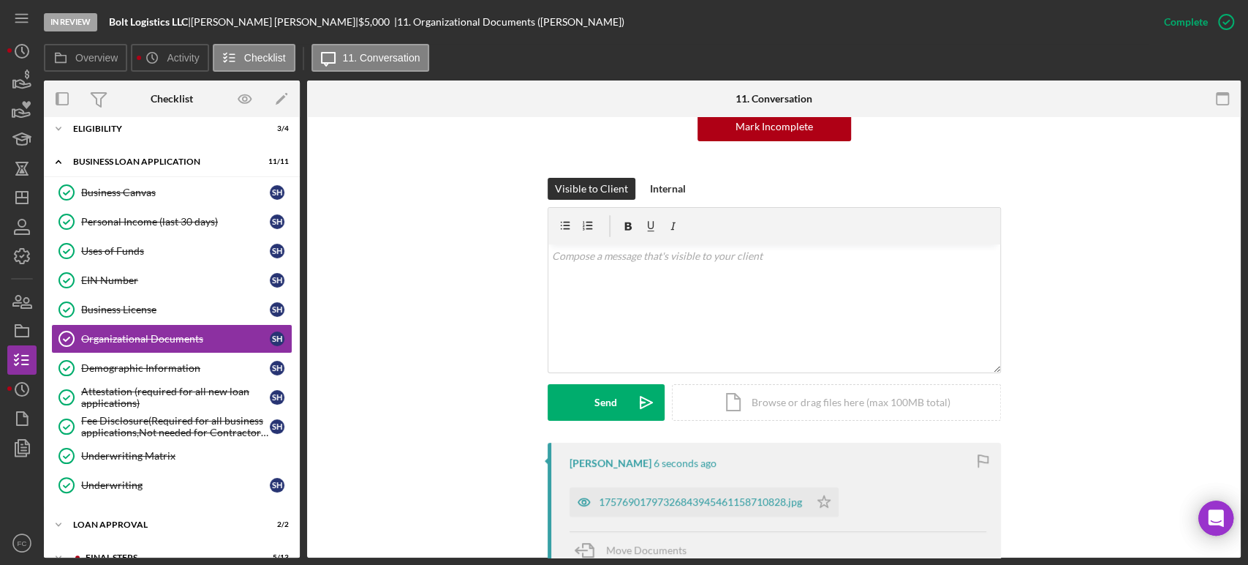
scroll to position [244, 0]
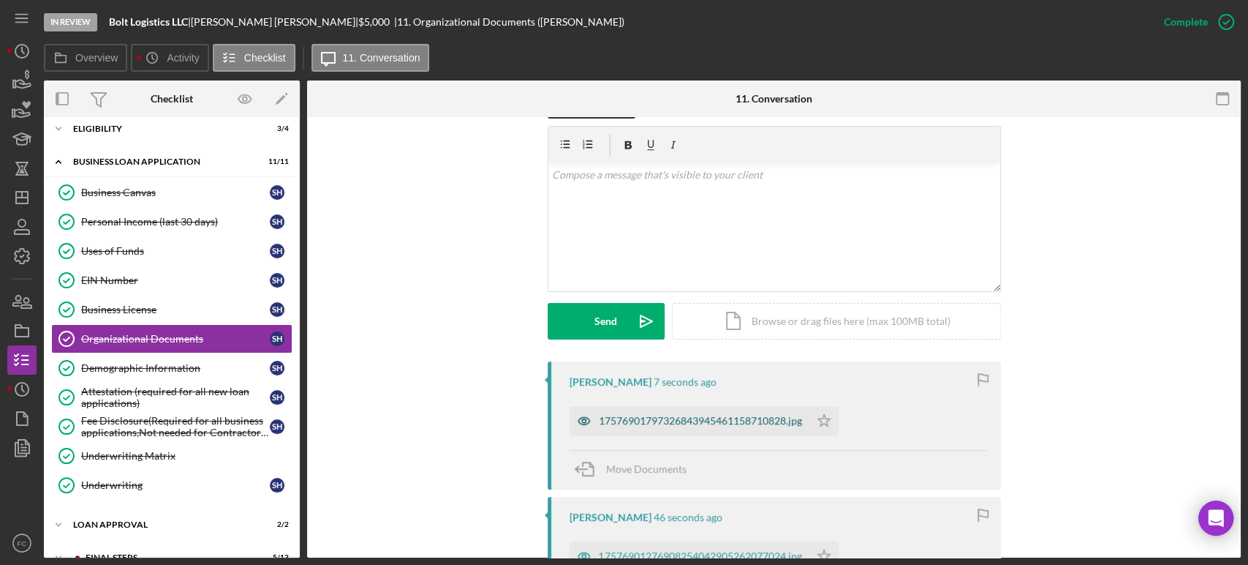
click at [614, 418] on div "17576901797326843945461158710828.jpg" at bounding box center [700, 421] width 203 height 12
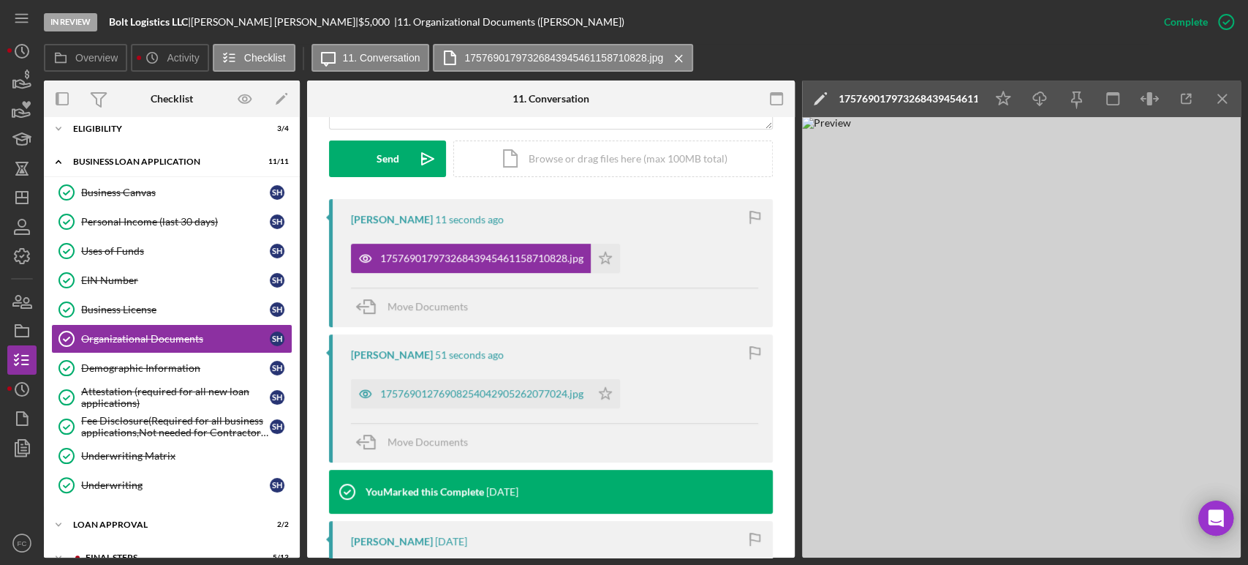
scroll to position [487, 0]
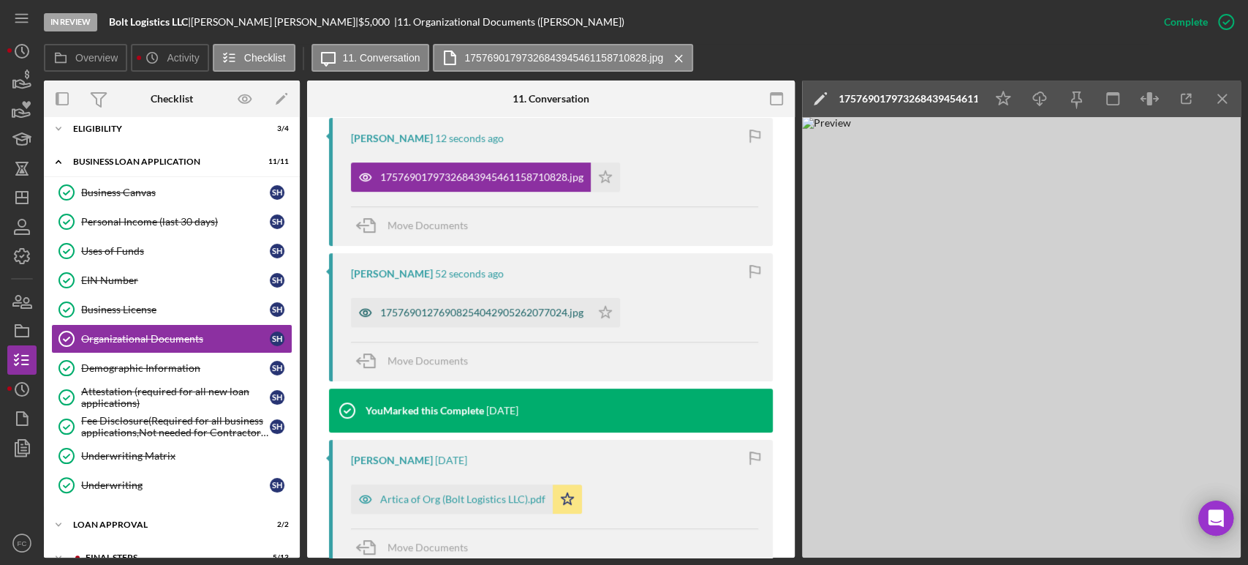
click at [455, 321] on div "17576901276908254042905262077024.jpg" at bounding box center [471, 312] width 240 height 29
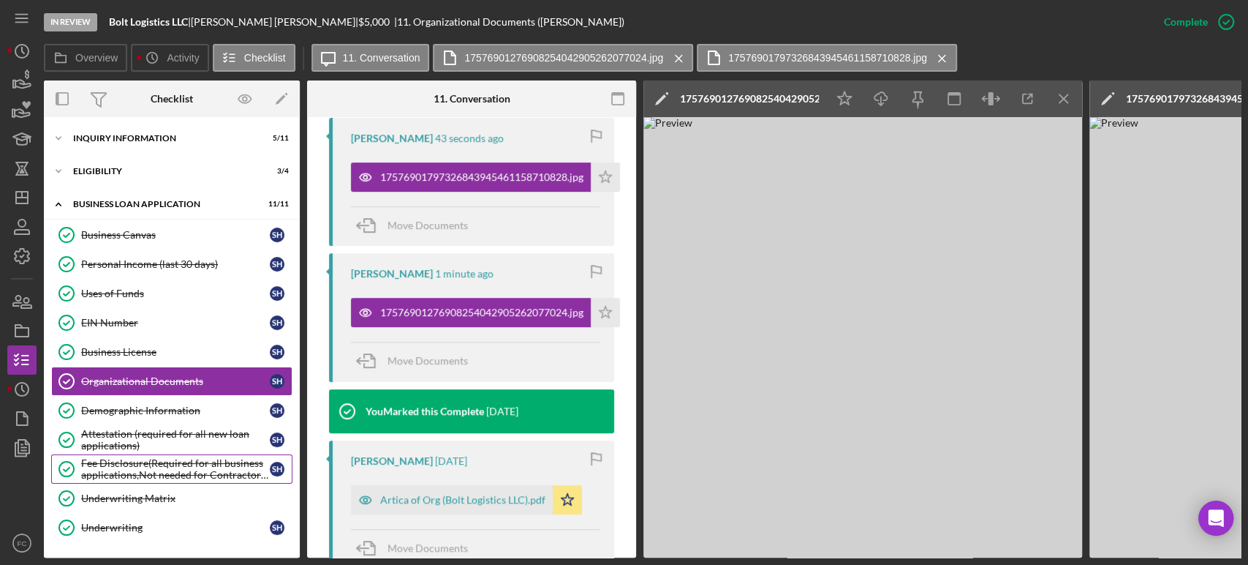
scroll to position [99, 0]
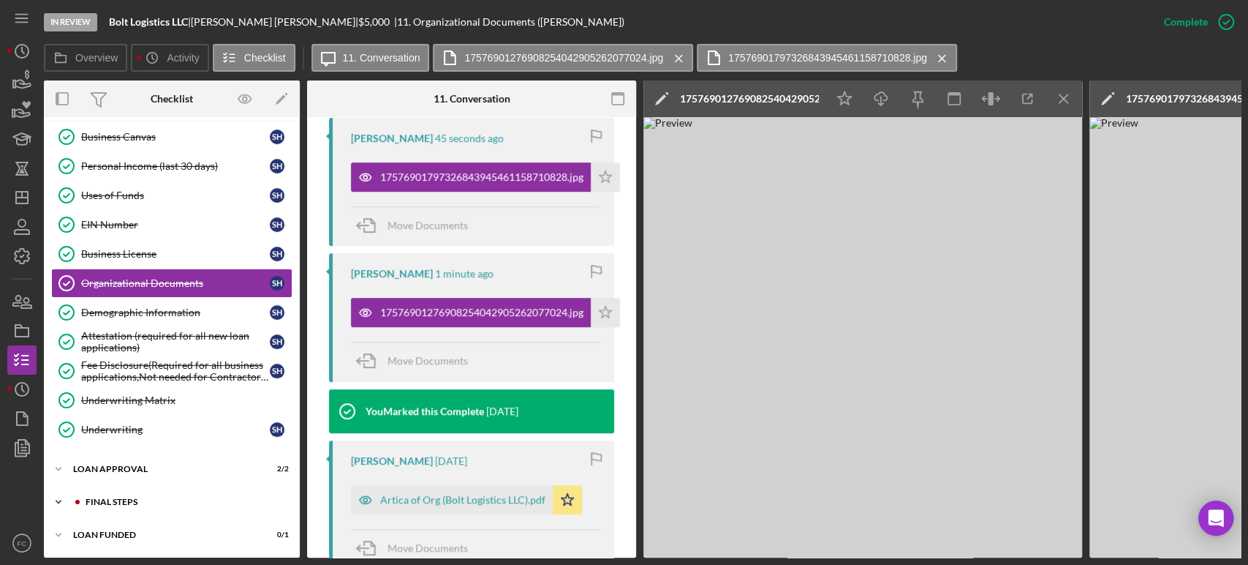
click at [143, 497] on div "Final Steps" at bounding box center [184, 501] width 196 height 9
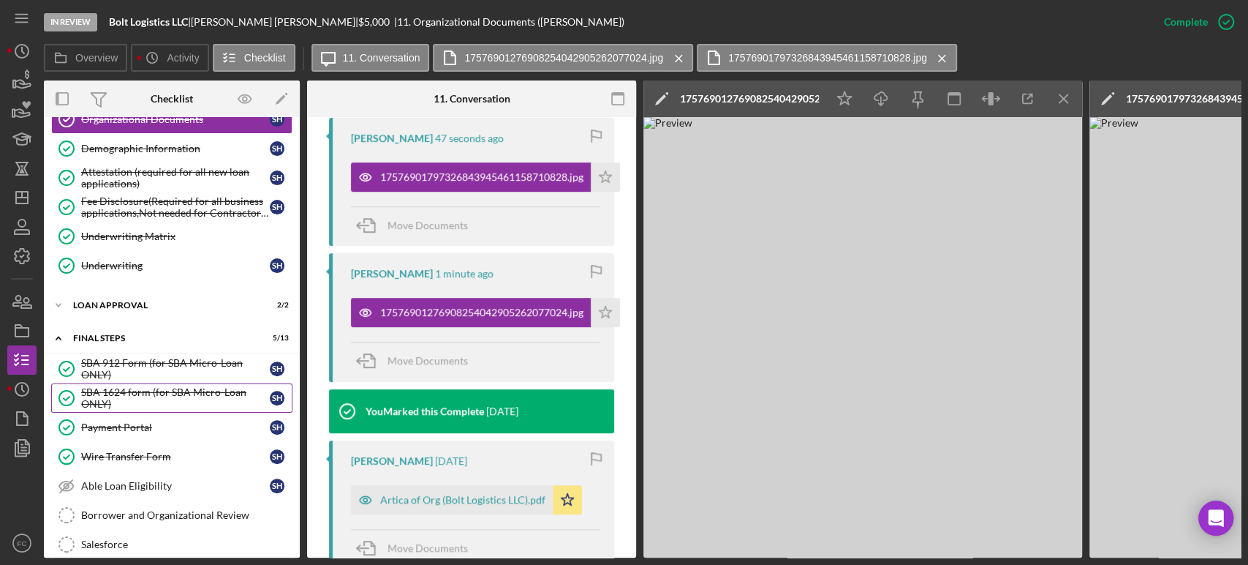
scroll to position [343, 0]
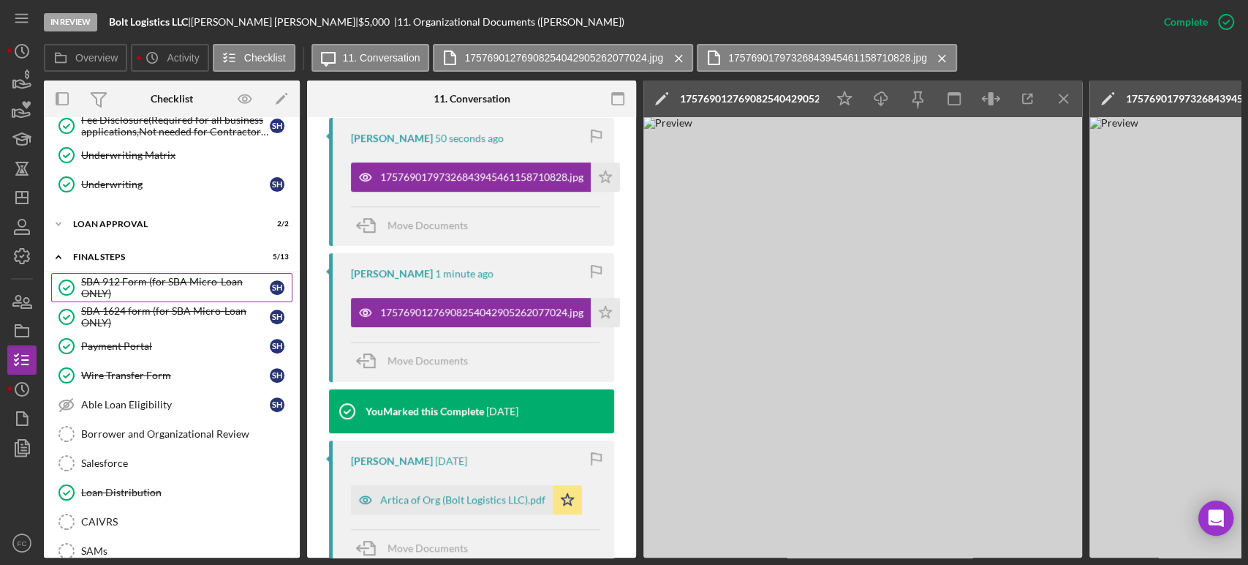
click at [135, 286] on div "SBA 912 Form (for SBA Micro-Loan ONLY)" at bounding box center [175, 287] width 189 height 23
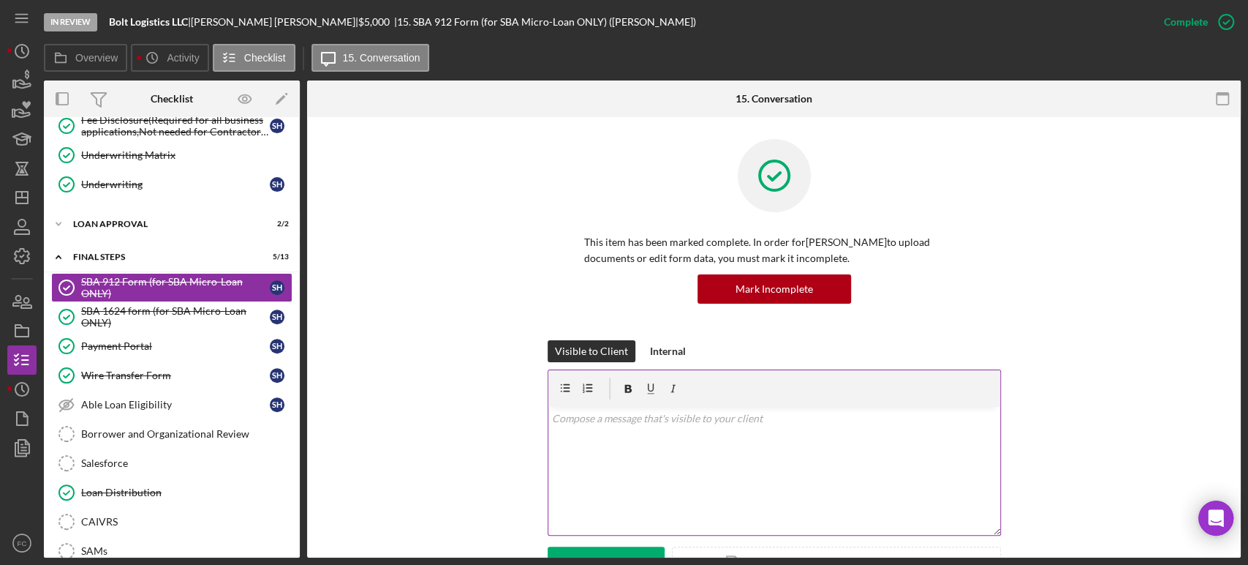
scroll to position [244, 0]
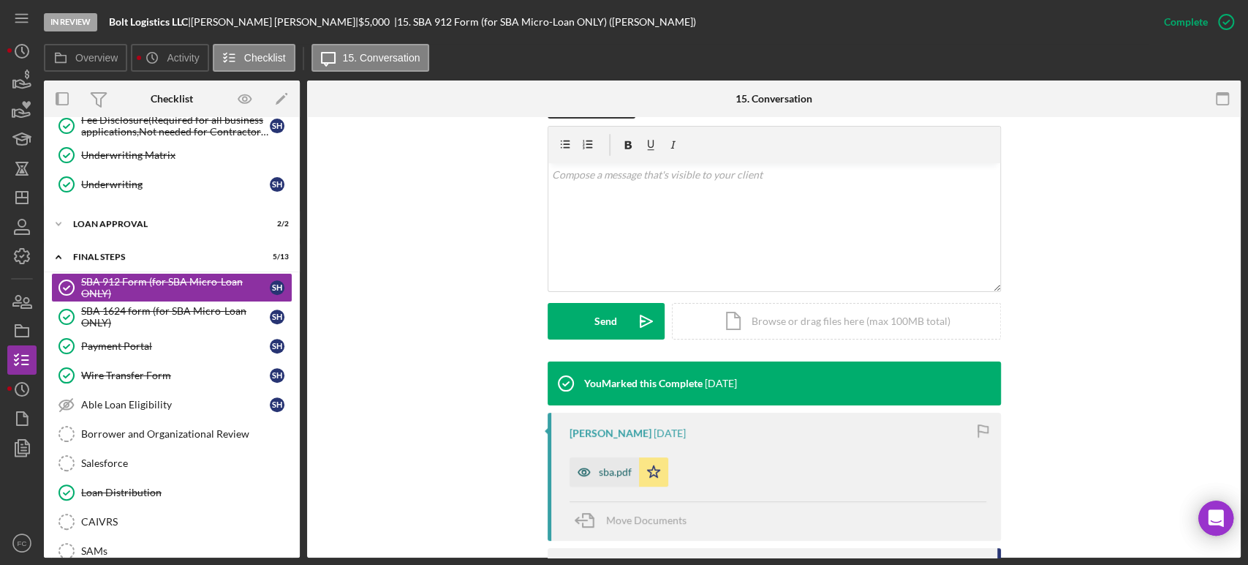
click at [603, 466] on div "sba.pdf" at bounding box center [615, 472] width 33 height 12
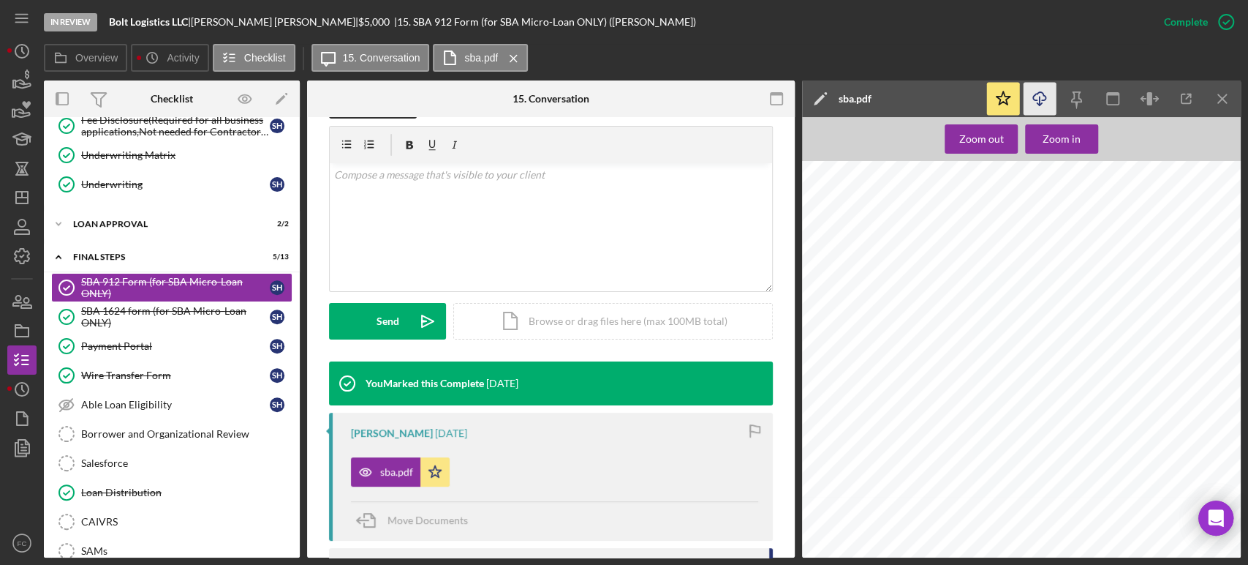
click at [1035, 102] on icon "Icon/Download" at bounding box center [1040, 99] width 33 height 33
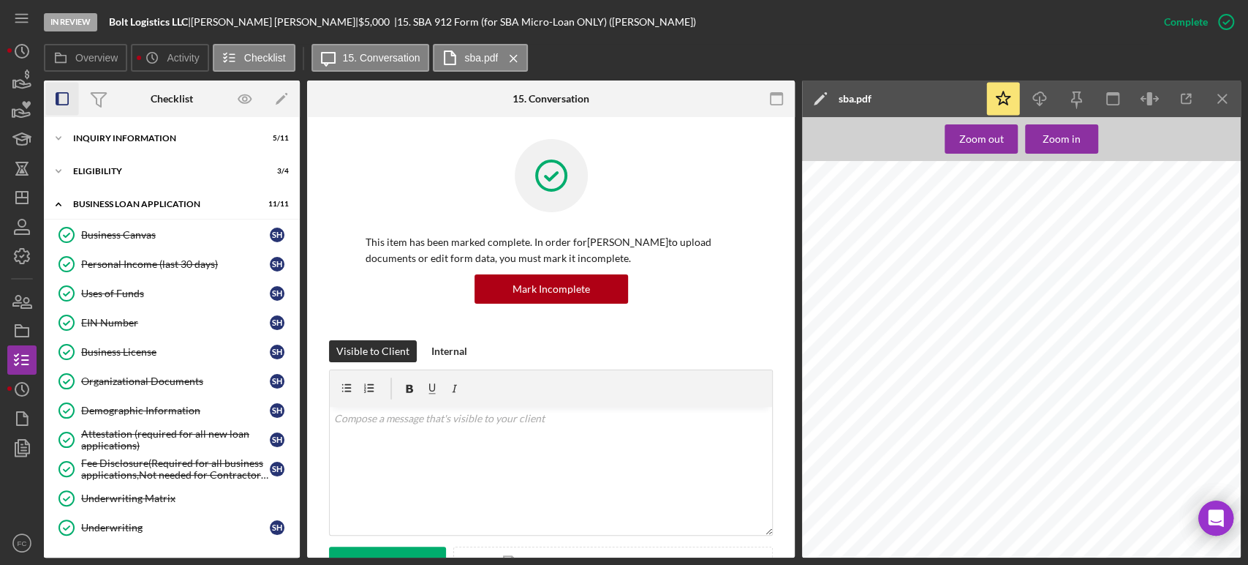
scroll to position [244, 0]
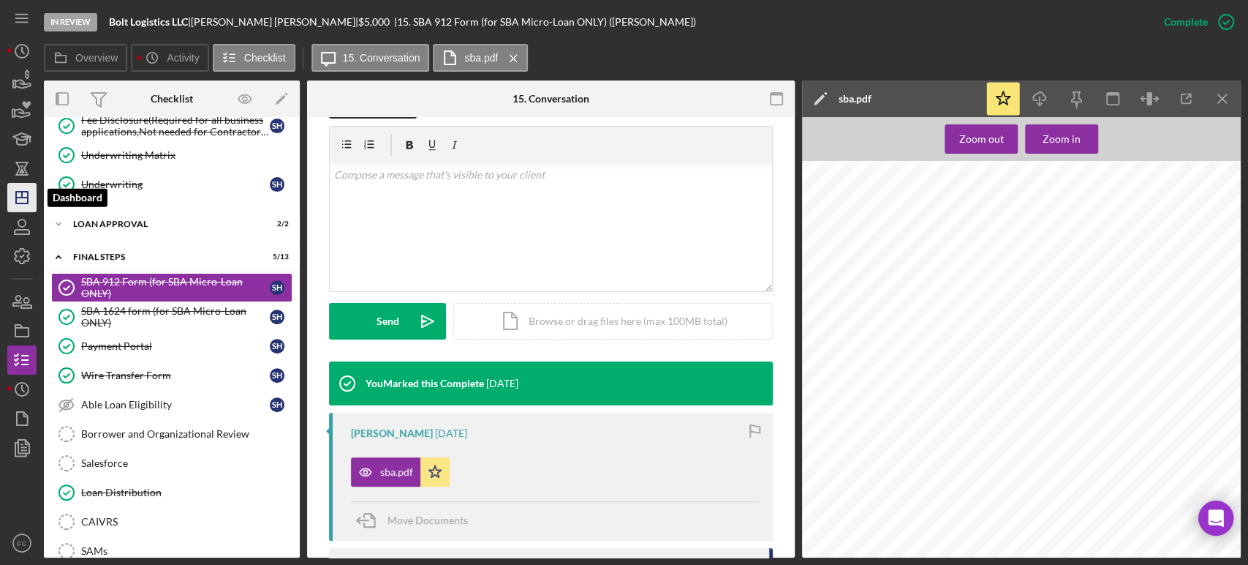
click at [19, 205] on icon "Icon/Dashboard" at bounding box center [22, 197] width 37 height 37
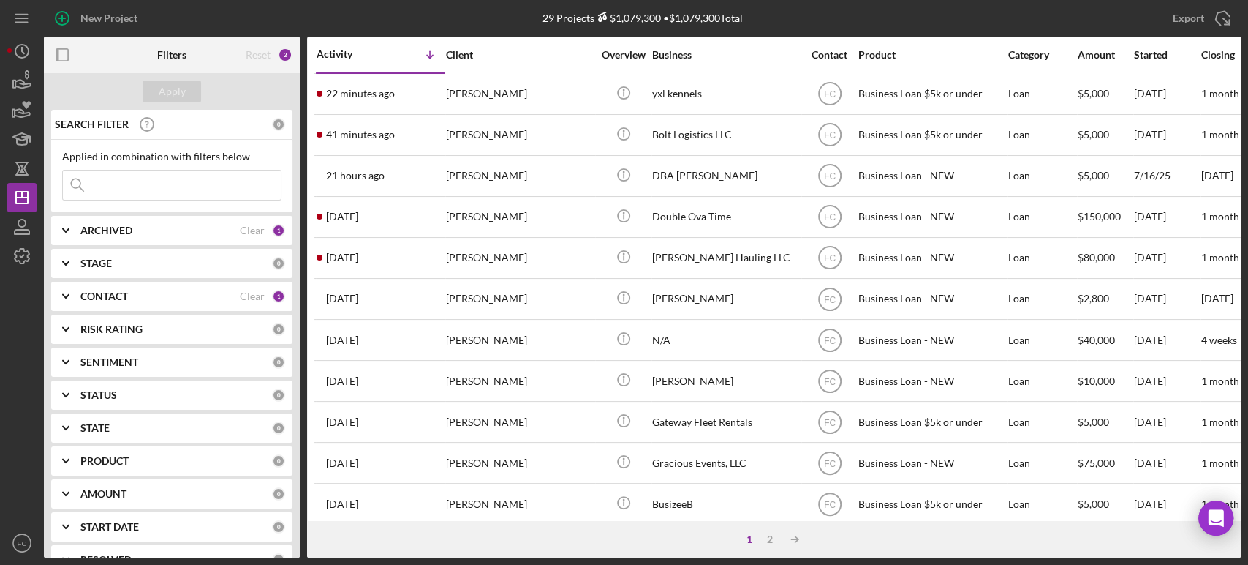
click at [110, 184] on input at bounding box center [172, 184] width 218 height 29
type input "[PERSON_NAME]"
click at [72, 228] on icon "Icon/Expander" at bounding box center [66, 230] width 37 height 37
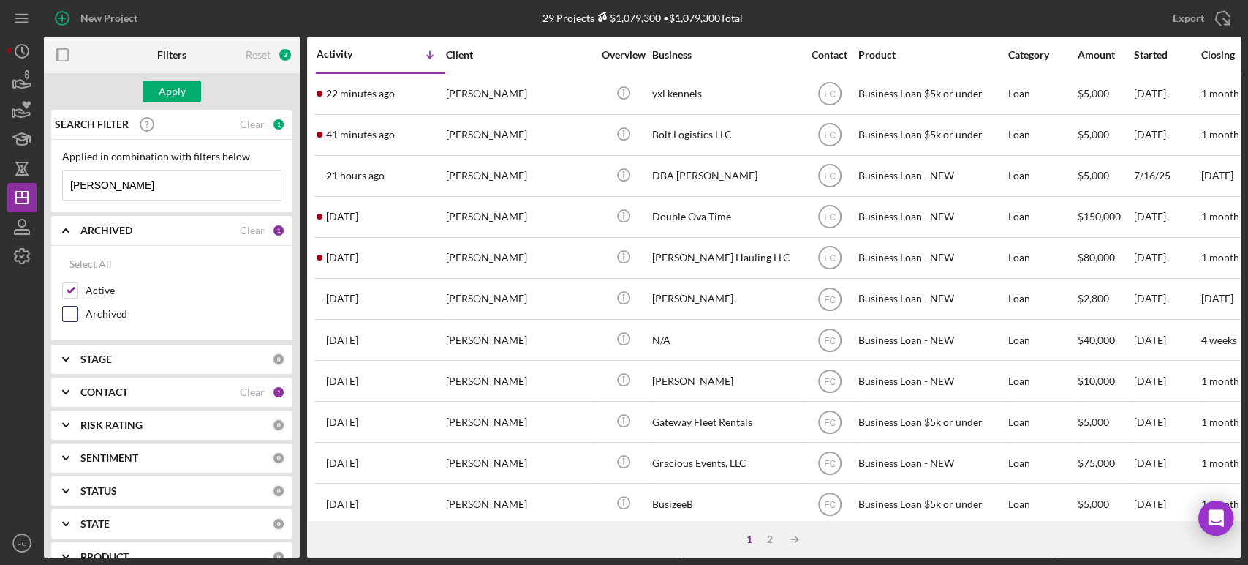
click at [72, 317] on input "Archived" at bounding box center [70, 313] width 15 height 15
checkbox input "true"
click at [173, 94] on div "Apply" at bounding box center [172, 91] width 27 height 22
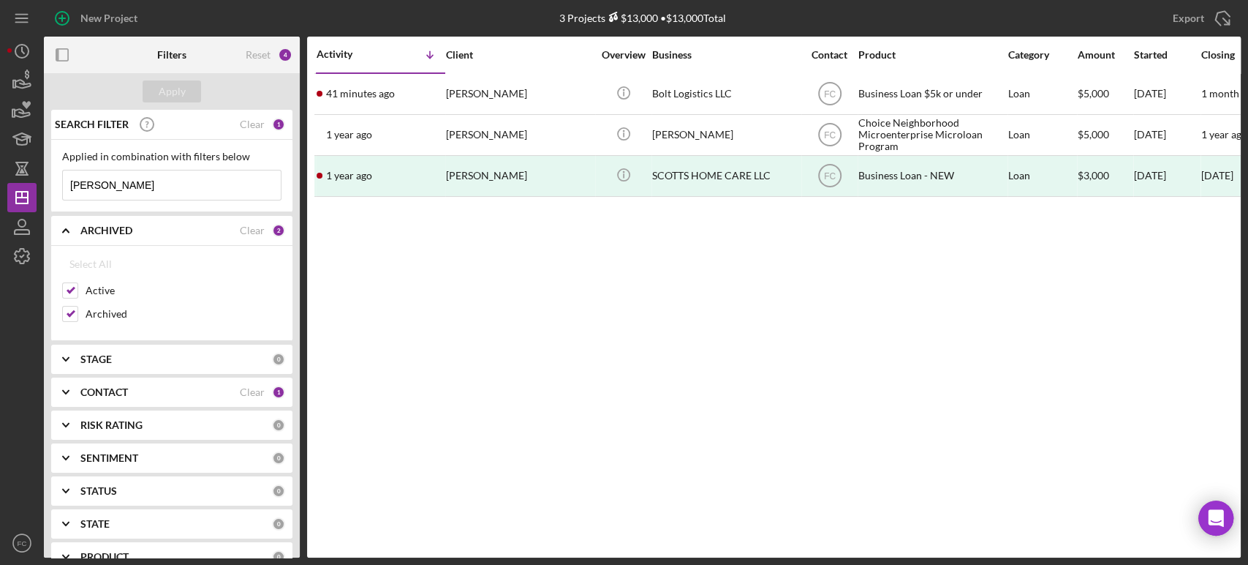
click at [129, 188] on input "[PERSON_NAME]" at bounding box center [172, 184] width 218 height 29
click at [112, 178] on input "[PERSON_NAME]" at bounding box center [172, 184] width 218 height 29
type input "s"
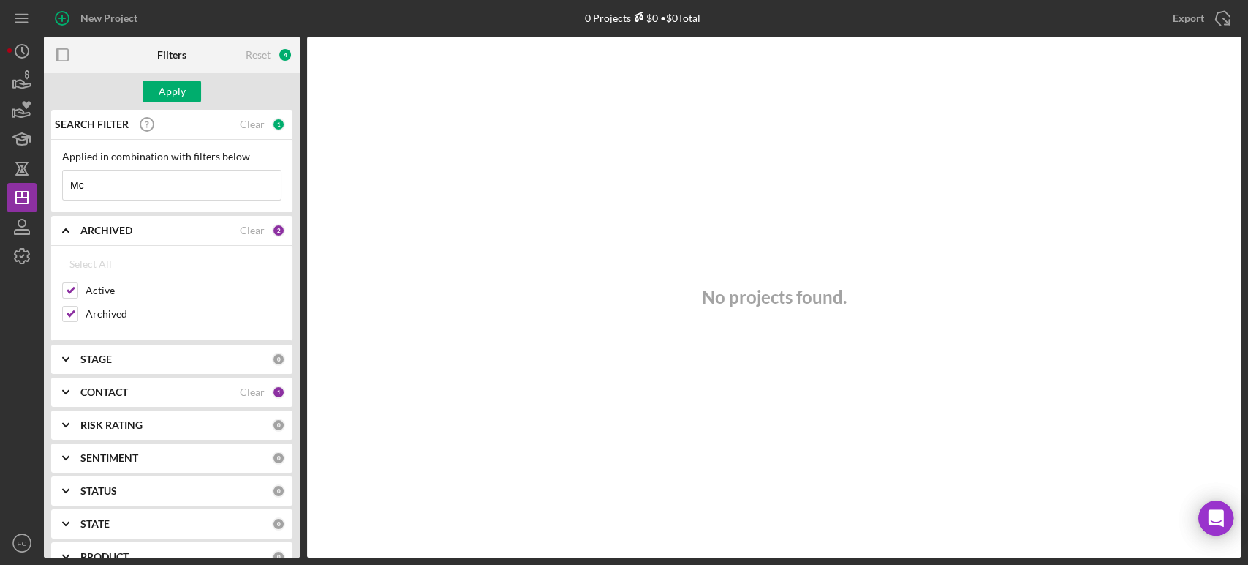
type input "M"
click at [71, 315] on input "Archived" at bounding box center [70, 313] width 15 height 15
checkbox input "false"
click at [167, 87] on div "Apply" at bounding box center [172, 91] width 27 height 22
